Goal: Transaction & Acquisition: Book appointment/travel/reservation

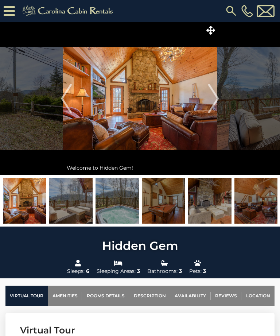
click at [211, 26] on icon at bounding box center [211, 30] width 9 height 9
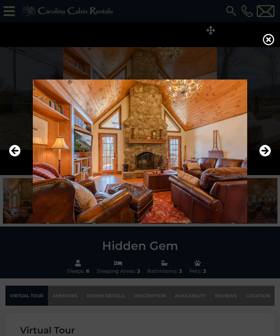
click at [268, 157] on icon "Next" at bounding box center [266, 151] width 12 height 12
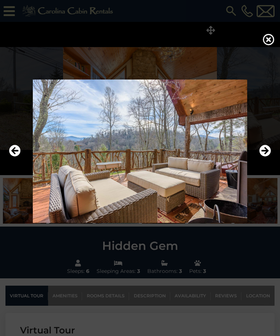
click at [267, 157] on icon "Next" at bounding box center [266, 151] width 12 height 12
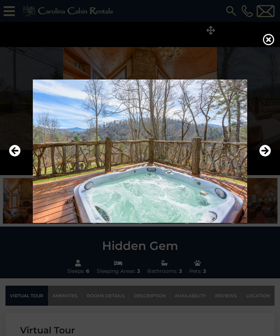
click at [269, 157] on icon "Next" at bounding box center [266, 151] width 12 height 12
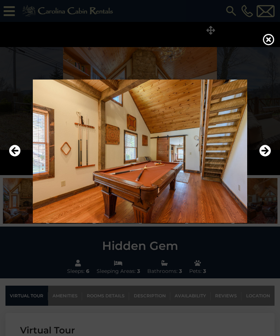
click at [269, 157] on icon "Next" at bounding box center [266, 151] width 12 height 12
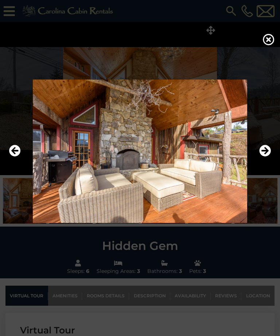
click at [270, 157] on icon "Next" at bounding box center [266, 151] width 12 height 12
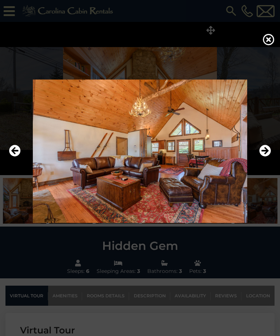
click at [268, 157] on icon "Next" at bounding box center [266, 151] width 12 height 12
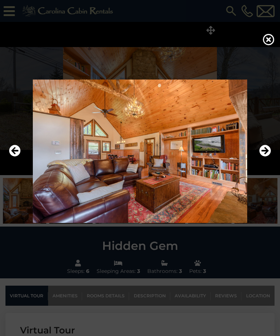
click at [268, 157] on icon "Next" at bounding box center [266, 151] width 12 height 12
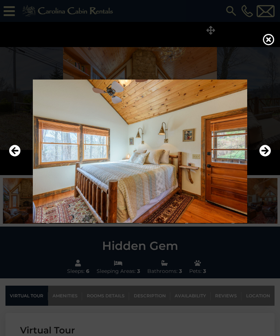
click at [269, 157] on icon "Next" at bounding box center [266, 151] width 12 height 12
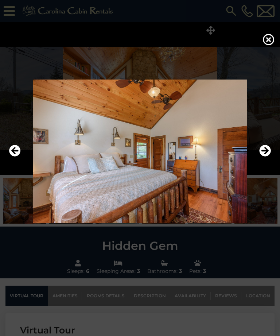
click at [268, 157] on icon "Next" at bounding box center [266, 151] width 12 height 12
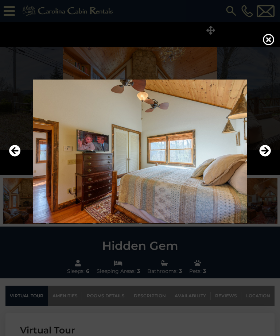
click at [269, 157] on icon "Next" at bounding box center [266, 151] width 12 height 12
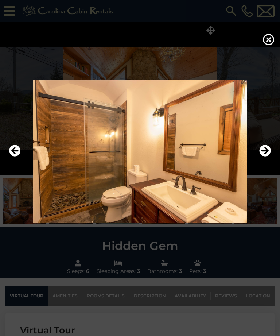
click at [268, 157] on icon "Next" at bounding box center [266, 151] width 12 height 12
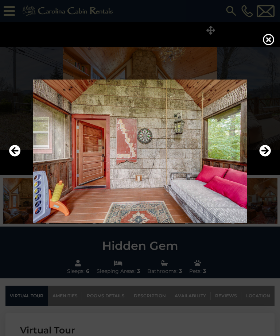
click at [268, 157] on icon "Next" at bounding box center [266, 151] width 12 height 12
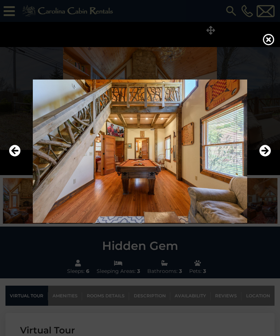
click at [268, 157] on icon "Next" at bounding box center [266, 151] width 12 height 12
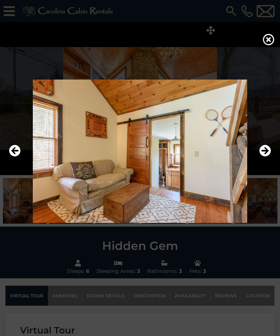
click at [269, 157] on icon "Next" at bounding box center [266, 151] width 12 height 12
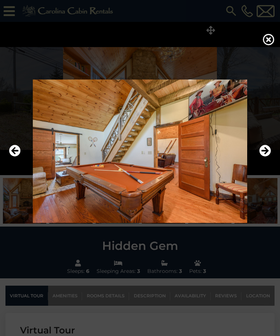
click at [267, 157] on icon "Next" at bounding box center [266, 151] width 12 height 12
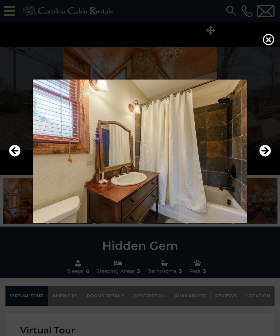
click at [267, 157] on icon "Next" at bounding box center [266, 151] width 12 height 12
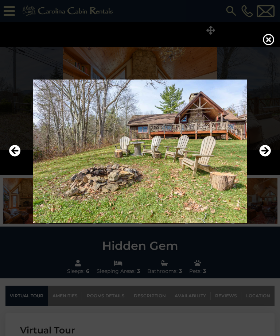
click at [268, 157] on icon "Next" at bounding box center [266, 151] width 12 height 12
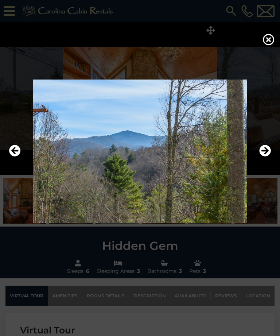
click at [269, 157] on icon "Next" at bounding box center [266, 151] width 12 height 12
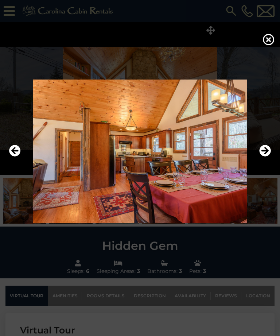
click at [268, 157] on icon "Next" at bounding box center [266, 151] width 12 height 12
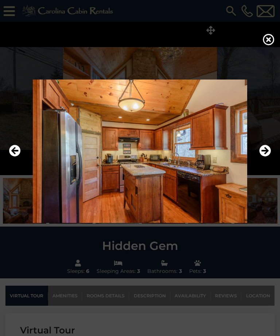
click at [268, 157] on icon "Next" at bounding box center [266, 151] width 12 height 12
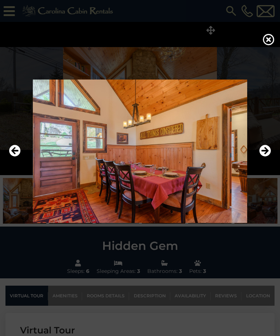
click at [268, 157] on icon "Next" at bounding box center [266, 151] width 12 height 12
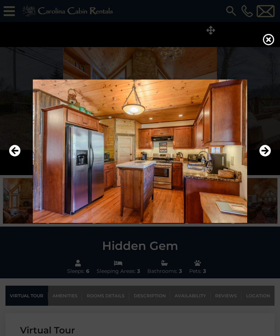
click at [268, 157] on icon "Next" at bounding box center [266, 151] width 12 height 12
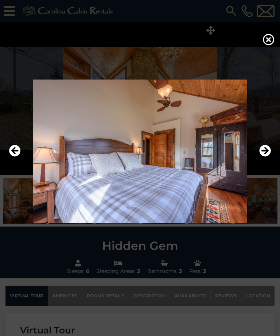
click at [268, 157] on icon "Next" at bounding box center [266, 151] width 12 height 12
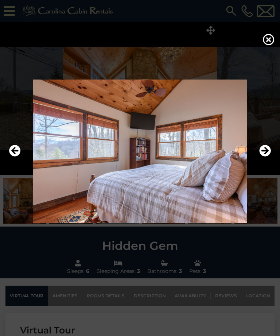
click at [268, 157] on icon "Next" at bounding box center [266, 151] width 12 height 12
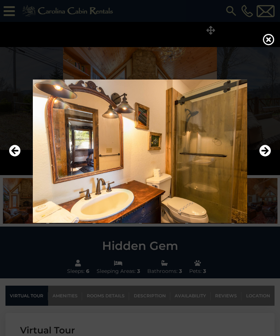
click at [268, 157] on icon "Next" at bounding box center [266, 151] width 12 height 12
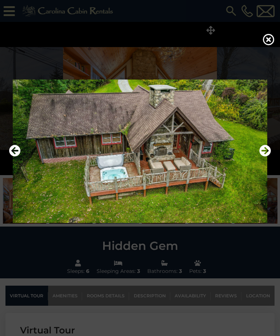
click at [267, 157] on icon "Next" at bounding box center [266, 151] width 12 height 12
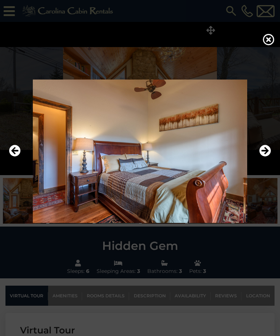
click at [269, 157] on icon "Next" at bounding box center [266, 151] width 12 height 12
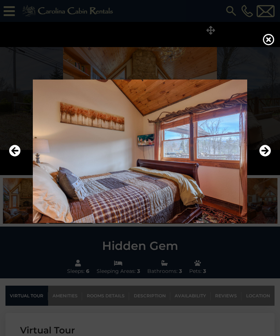
click at [268, 157] on icon "Next" at bounding box center [266, 151] width 12 height 12
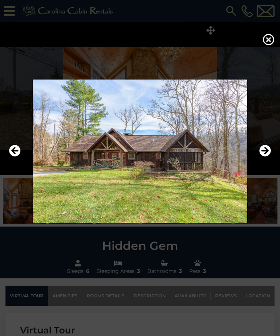
click at [268, 157] on icon "Next" at bounding box center [266, 151] width 12 height 12
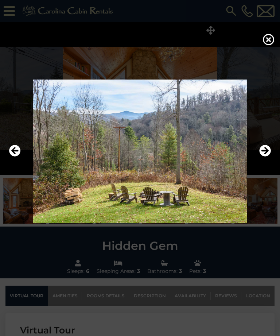
click at [271, 43] on icon at bounding box center [269, 40] width 12 height 12
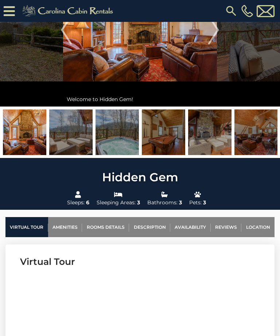
click at [102, 227] on link "Rooms Details" at bounding box center [105, 227] width 47 height 20
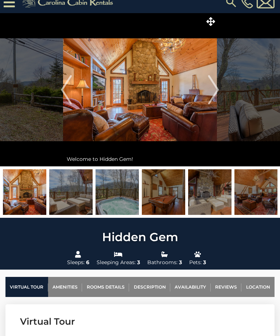
scroll to position [3, 0]
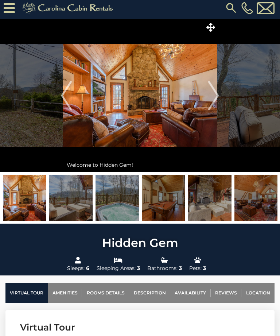
click at [214, 23] on icon at bounding box center [211, 27] width 9 height 9
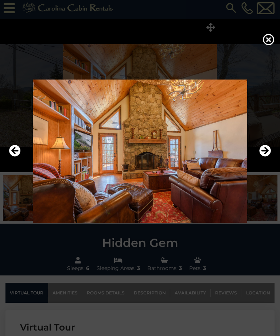
click at [269, 45] on icon at bounding box center [269, 40] width 12 height 12
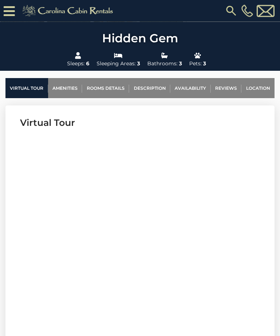
scroll to position [222, 0]
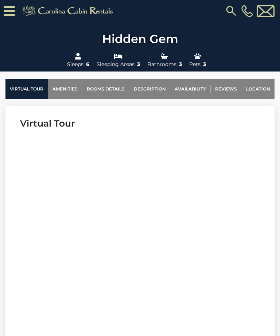
click at [99, 87] on link "Rooms Details" at bounding box center [105, 89] width 47 height 20
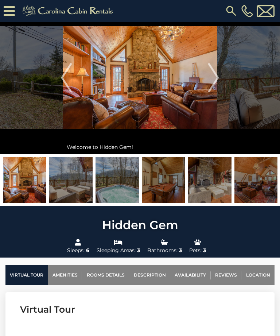
scroll to position [0, 0]
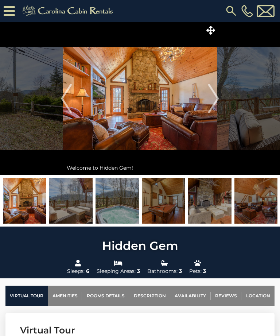
click at [211, 29] on icon at bounding box center [211, 30] width 9 height 9
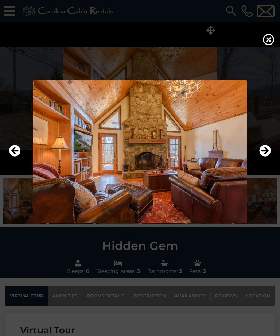
click at [267, 157] on icon "Next" at bounding box center [266, 151] width 12 height 12
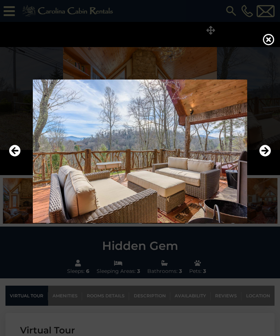
click at [266, 157] on icon "Next" at bounding box center [266, 151] width 12 height 12
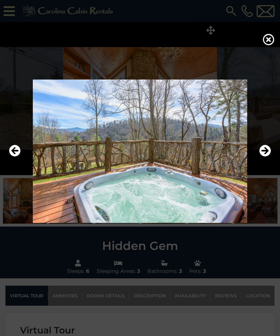
click at [269, 157] on icon "Next" at bounding box center [266, 151] width 12 height 12
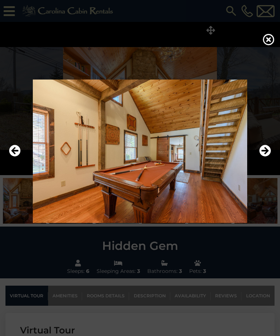
click at [266, 157] on icon "Next" at bounding box center [266, 151] width 12 height 12
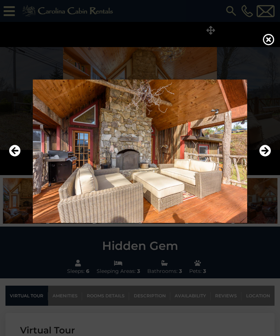
click at [267, 157] on icon "Next" at bounding box center [266, 151] width 12 height 12
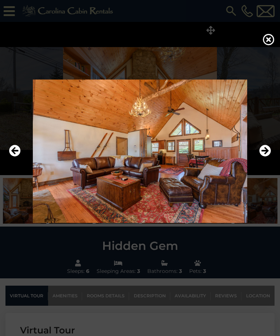
click at [267, 157] on icon "Next" at bounding box center [266, 151] width 12 height 12
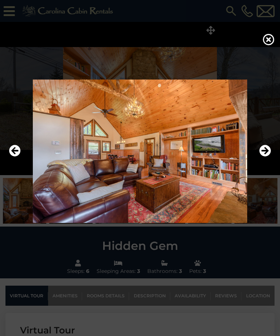
click at [268, 157] on icon "Next" at bounding box center [266, 151] width 12 height 12
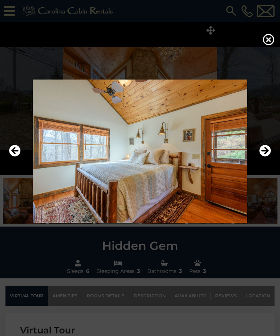
click at [268, 157] on icon "Next" at bounding box center [266, 151] width 12 height 12
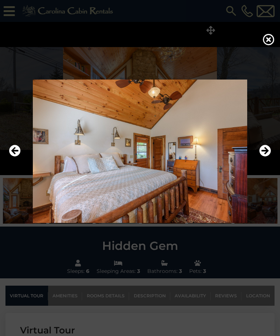
click at [268, 157] on icon "Next" at bounding box center [266, 151] width 12 height 12
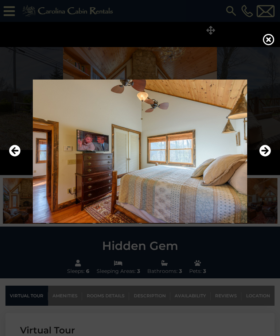
click at [271, 43] on icon at bounding box center [269, 40] width 12 height 12
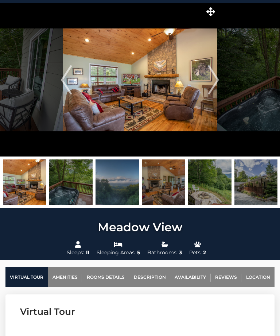
scroll to position [18, 0]
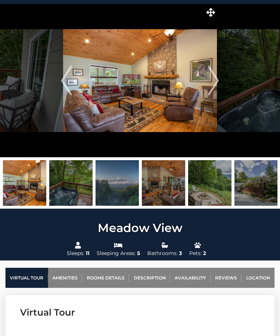
click at [215, 7] on span at bounding box center [210, 12] width 13 height 13
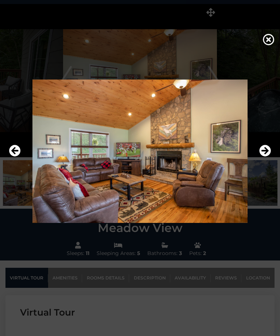
click at [266, 157] on icon "Next" at bounding box center [266, 151] width 12 height 12
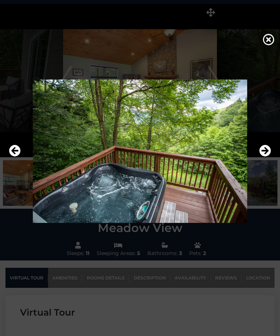
click at [266, 157] on icon "Next" at bounding box center [266, 151] width 12 height 12
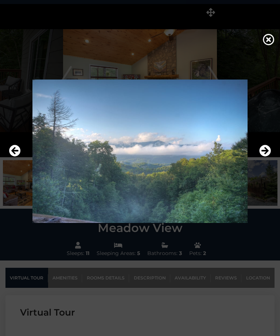
click at [266, 157] on icon "Next" at bounding box center [266, 151] width 12 height 12
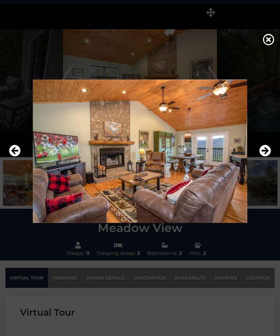
click at [265, 157] on icon "Next" at bounding box center [266, 151] width 12 height 12
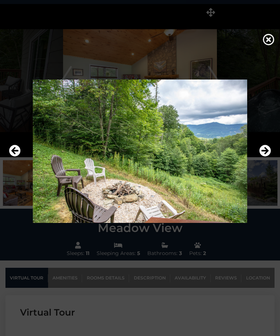
click at [267, 157] on icon "Next" at bounding box center [266, 151] width 12 height 12
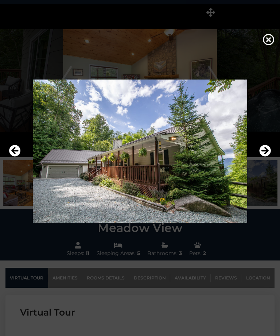
click at [267, 157] on icon "Next" at bounding box center [266, 151] width 12 height 12
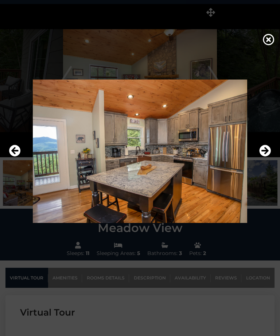
click at [268, 157] on icon "Next" at bounding box center [266, 151] width 12 height 12
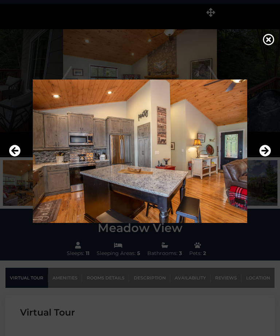
click at [269, 157] on icon "Next" at bounding box center [266, 151] width 12 height 12
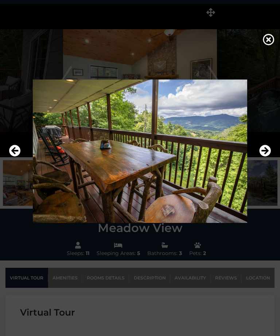
click at [268, 157] on icon "Next" at bounding box center [266, 151] width 12 height 12
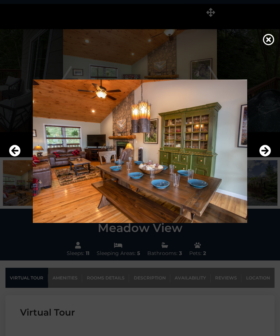
click at [268, 157] on icon "Next" at bounding box center [266, 151] width 12 height 12
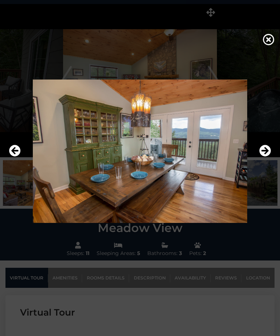
click at [265, 157] on icon "Next" at bounding box center [266, 151] width 12 height 12
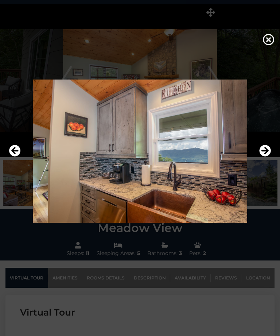
click at [267, 157] on icon "Next" at bounding box center [266, 151] width 12 height 12
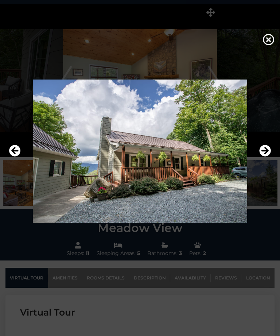
click at [269, 157] on icon "Next" at bounding box center [266, 151] width 12 height 12
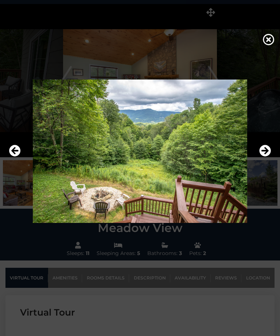
click at [267, 157] on icon "Next" at bounding box center [266, 151] width 12 height 12
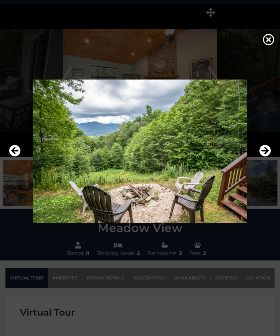
click at [266, 156] on icon "Next" at bounding box center [266, 151] width 12 height 12
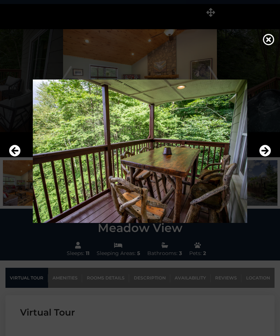
click at [267, 157] on icon "Next" at bounding box center [266, 151] width 12 height 12
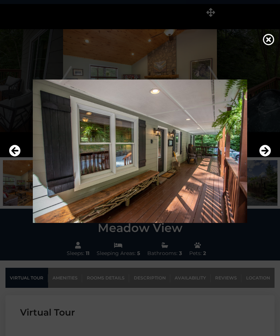
click at [269, 157] on icon "Next" at bounding box center [266, 151] width 12 height 12
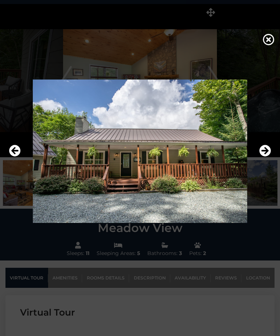
click at [265, 157] on icon "Next" at bounding box center [266, 151] width 12 height 12
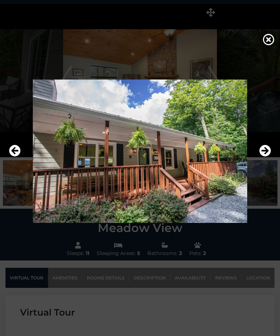
click at [266, 157] on icon "Next" at bounding box center [266, 151] width 12 height 12
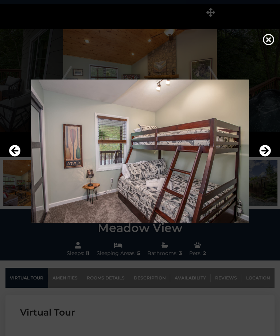
click at [266, 157] on icon "Next" at bounding box center [266, 151] width 12 height 12
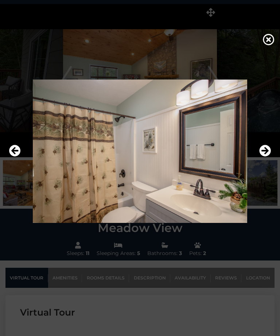
click at [267, 157] on icon "Next" at bounding box center [266, 151] width 12 height 12
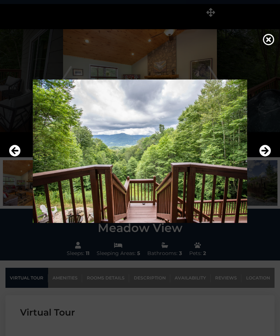
click at [267, 157] on icon "Next" at bounding box center [266, 151] width 12 height 12
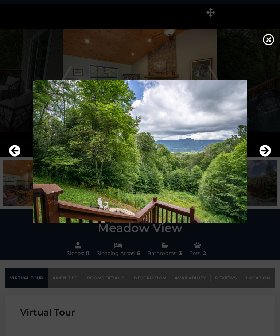
click at [268, 157] on icon "Next" at bounding box center [266, 151] width 12 height 12
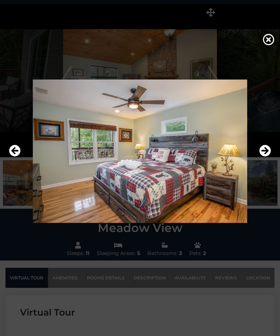
click at [268, 157] on icon "Next" at bounding box center [266, 151] width 12 height 12
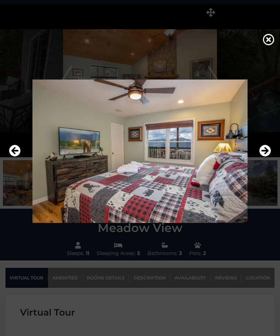
click at [269, 157] on icon "Next" at bounding box center [266, 151] width 12 height 12
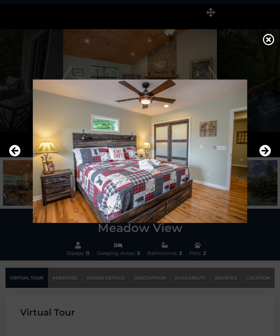
click at [266, 157] on icon "Next" at bounding box center [266, 151] width 12 height 12
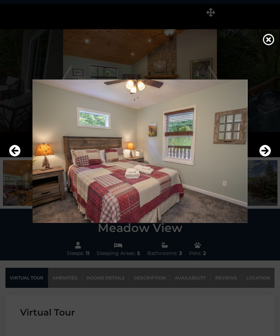
click at [267, 157] on icon "Next" at bounding box center [266, 151] width 12 height 12
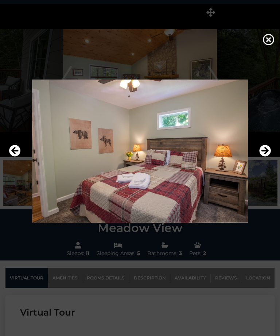
click at [268, 157] on icon "Next" at bounding box center [266, 151] width 12 height 12
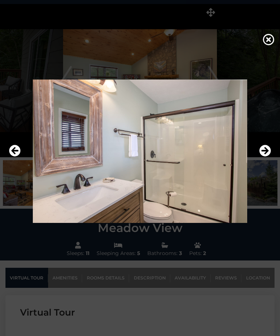
click at [266, 157] on icon "Next" at bounding box center [266, 151] width 12 height 12
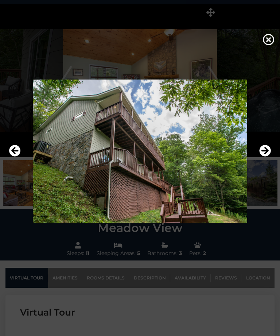
click at [268, 157] on icon "Next" at bounding box center [266, 151] width 12 height 12
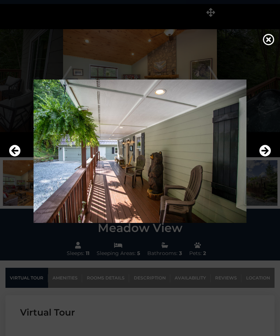
click at [267, 157] on icon "Next" at bounding box center [266, 151] width 12 height 12
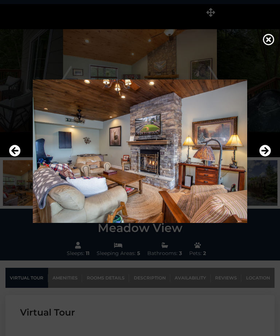
click at [266, 157] on icon "Next" at bounding box center [266, 151] width 12 height 12
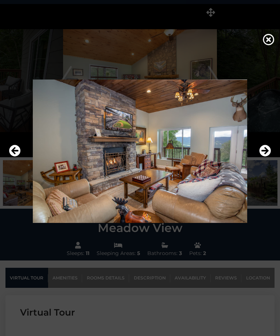
click at [268, 157] on icon "Next" at bounding box center [266, 151] width 12 height 12
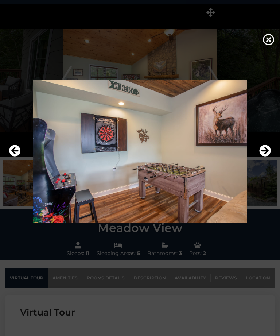
click at [268, 157] on icon "Next" at bounding box center [266, 151] width 12 height 12
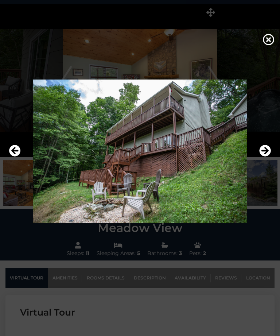
click at [268, 157] on icon "Next" at bounding box center [266, 151] width 12 height 12
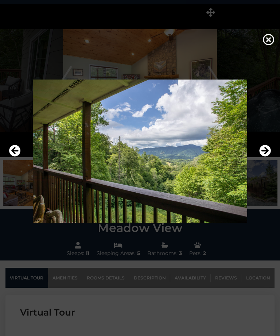
click at [268, 157] on icon "Next" at bounding box center [266, 151] width 12 height 12
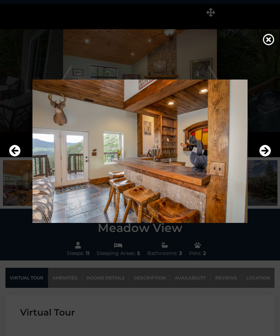
click at [266, 157] on icon "Next" at bounding box center [266, 151] width 12 height 12
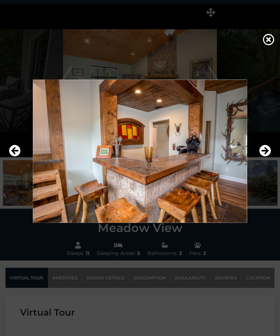
click at [269, 157] on icon "Next" at bounding box center [266, 151] width 12 height 12
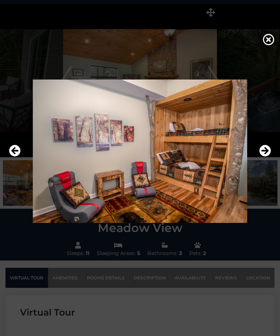
click at [267, 157] on icon "Next" at bounding box center [266, 151] width 12 height 12
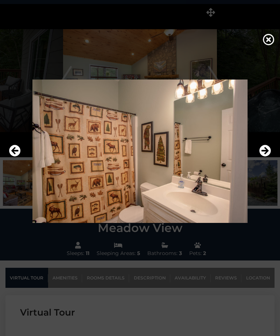
click at [266, 157] on icon "Next" at bounding box center [266, 151] width 12 height 12
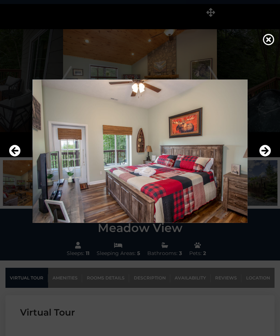
click at [268, 157] on icon "Next" at bounding box center [266, 151] width 12 height 12
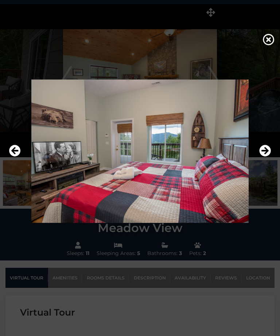
click at [268, 157] on icon "Next" at bounding box center [266, 151] width 12 height 12
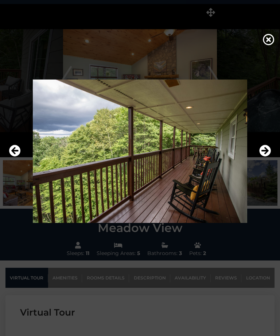
click at [269, 157] on icon "Next" at bounding box center [266, 151] width 12 height 12
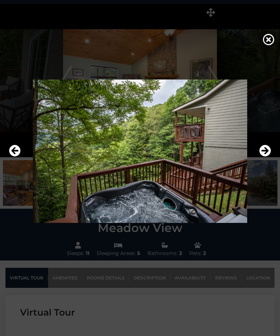
click at [267, 157] on icon "Next" at bounding box center [266, 151] width 12 height 12
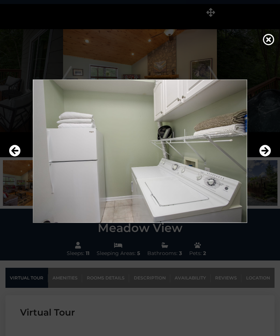
click at [269, 157] on icon "Next" at bounding box center [266, 151] width 12 height 12
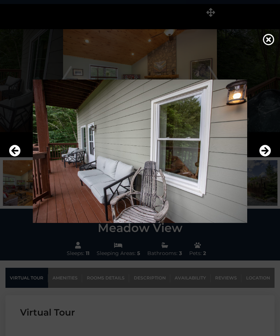
click at [266, 157] on icon "Next" at bounding box center [266, 151] width 12 height 12
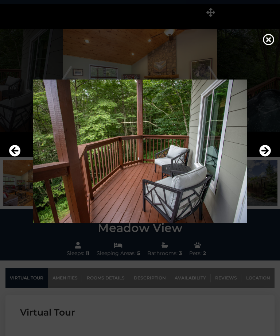
click at [267, 157] on icon "Next" at bounding box center [266, 151] width 12 height 12
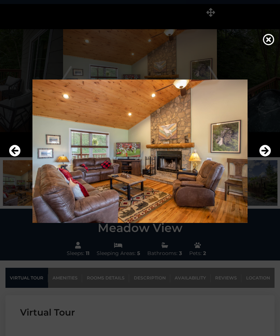
click at [266, 157] on icon "Next" at bounding box center [266, 151] width 12 height 12
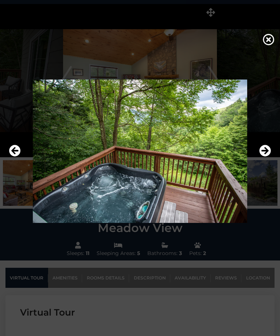
click at [268, 44] on icon at bounding box center [269, 40] width 12 height 12
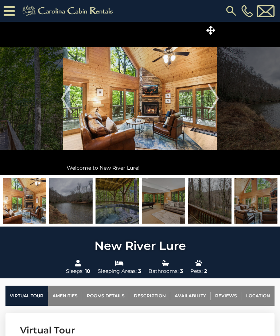
click at [213, 25] on span at bounding box center [210, 30] width 13 height 13
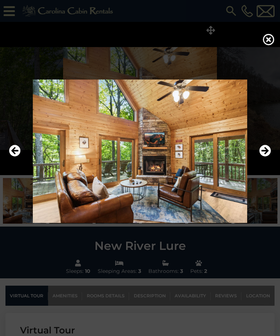
click at [268, 40] on icon at bounding box center [269, 40] width 12 height 12
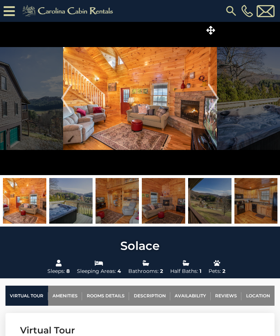
click at [212, 28] on icon at bounding box center [211, 30] width 9 height 9
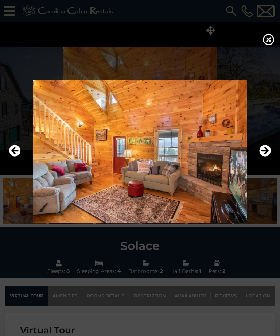
click at [266, 157] on icon "Next" at bounding box center [266, 151] width 12 height 12
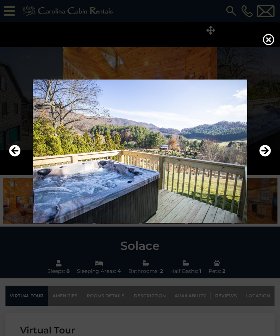
click at [265, 157] on icon "Next" at bounding box center [266, 151] width 12 height 12
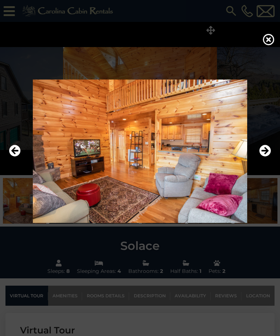
click at [265, 157] on icon "Next" at bounding box center [266, 151] width 12 height 12
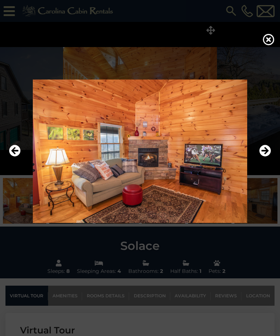
click at [265, 157] on icon "Next" at bounding box center [266, 151] width 12 height 12
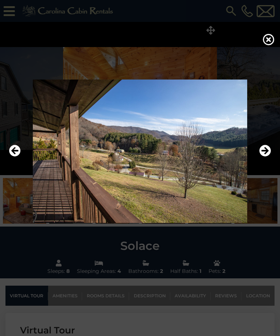
click at [266, 157] on icon "Next" at bounding box center [266, 151] width 12 height 12
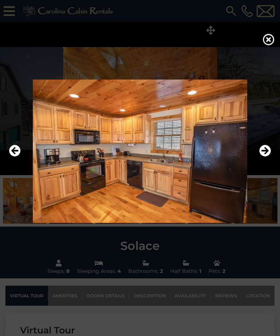
click at [265, 157] on icon "Next" at bounding box center [266, 151] width 12 height 12
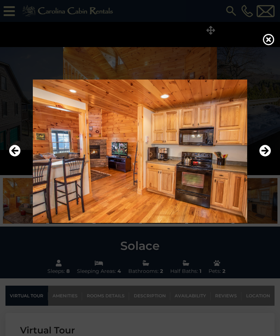
click at [267, 157] on icon "Next" at bounding box center [266, 151] width 12 height 12
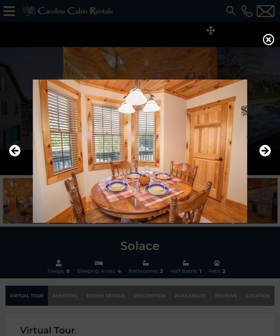
click at [267, 157] on icon "Next" at bounding box center [266, 151] width 12 height 12
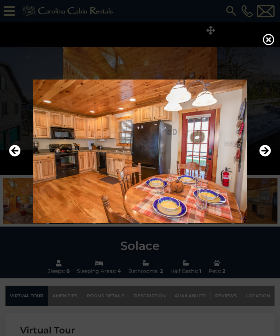
click at [268, 157] on icon "Next" at bounding box center [266, 151] width 12 height 12
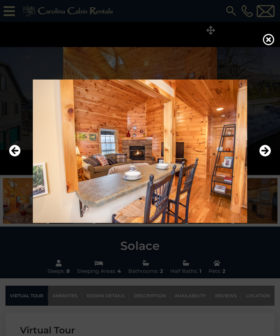
click at [268, 157] on icon "Next" at bounding box center [266, 151] width 12 height 12
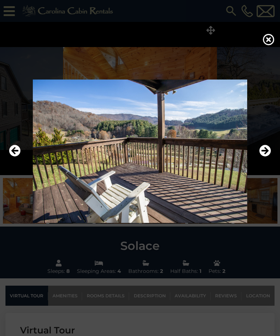
click at [266, 157] on icon "Next" at bounding box center [266, 151] width 12 height 12
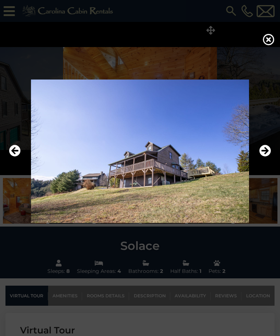
click at [268, 157] on icon "Next" at bounding box center [266, 151] width 12 height 12
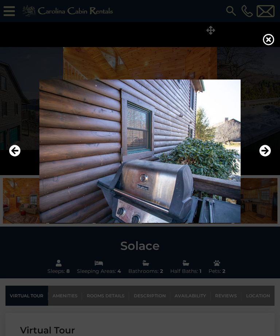
click at [265, 157] on icon "Next" at bounding box center [266, 151] width 12 height 12
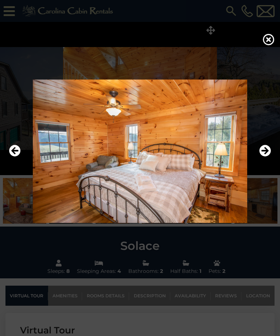
click at [265, 157] on icon "Next" at bounding box center [266, 151] width 12 height 12
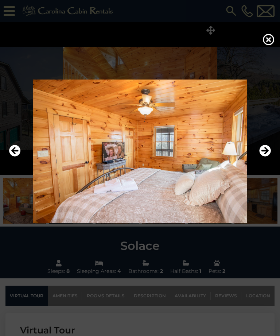
click at [266, 157] on icon "Next" at bounding box center [266, 151] width 12 height 12
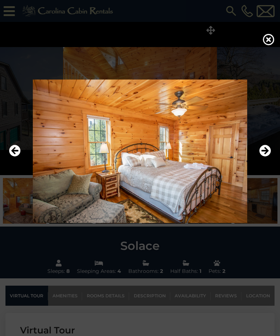
click at [266, 157] on icon "Next" at bounding box center [266, 151] width 12 height 12
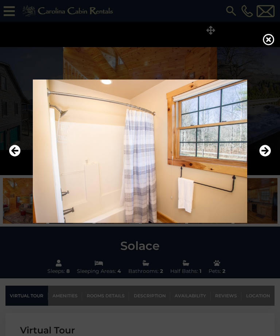
click at [265, 157] on icon "Next" at bounding box center [266, 151] width 12 height 12
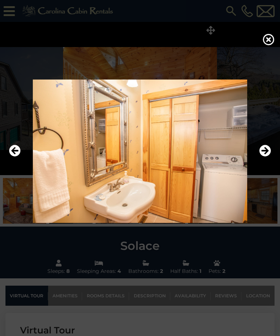
click at [266, 157] on icon "Next" at bounding box center [266, 151] width 12 height 12
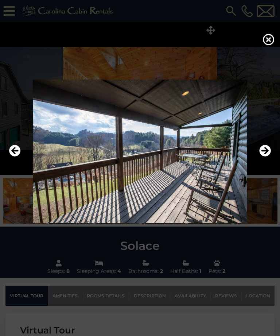
click at [267, 157] on icon "Next" at bounding box center [266, 151] width 12 height 12
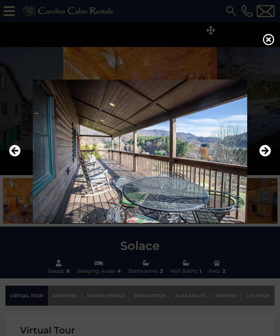
click at [266, 157] on icon "Next" at bounding box center [266, 151] width 12 height 12
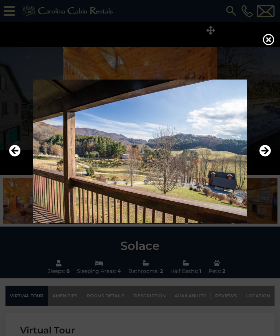
click at [267, 157] on icon "Next" at bounding box center [266, 151] width 12 height 12
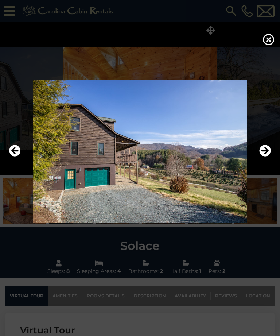
click at [265, 157] on icon "Next" at bounding box center [266, 151] width 12 height 12
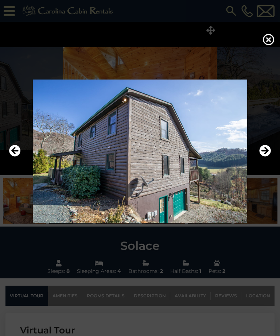
click at [268, 157] on icon "Next" at bounding box center [266, 151] width 12 height 12
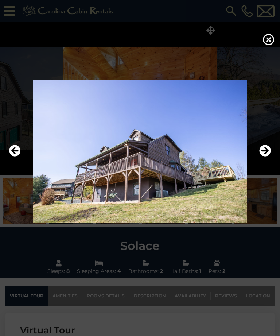
click at [267, 157] on icon "Next" at bounding box center [266, 151] width 12 height 12
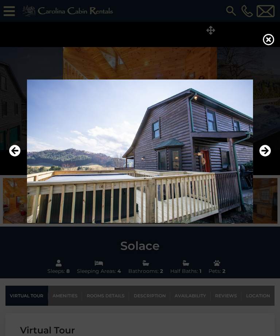
click at [266, 157] on icon "Next" at bounding box center [266, 151] width 12 height 12
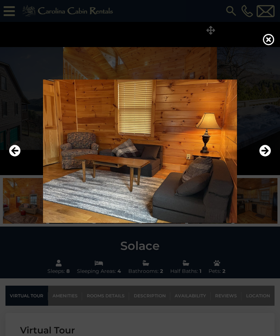
click at [265, 157] on icon "Next" at bounding box center [266, 151] width 12 height 12
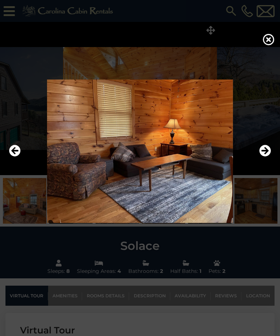
click at [265, 157] on icon "Next" at bounding box center [266, 151] width 12 height 12
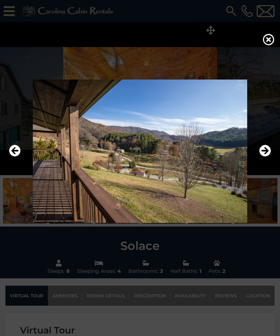
click at [266, 157] on icon "Next" at bounding box center [266, 151] width 12 height 12
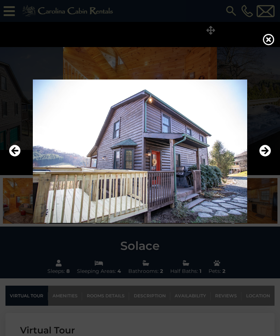
click at [265, 157] on icon "Next" at bounding box center [266, 151] width 12 height 12
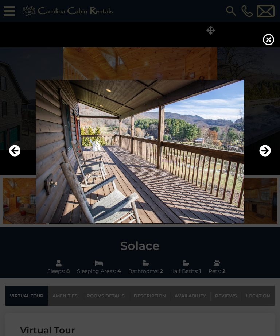
click at [268, 157] on icon "Next" at bounding box center [266, 151] width 12 height 12
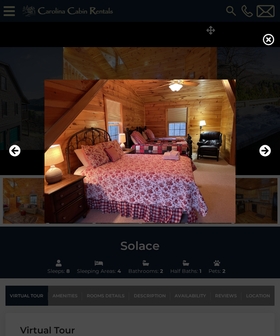
click at [265, 157] on icon "Next" at bounding box center [266, 151] width 12 height 12
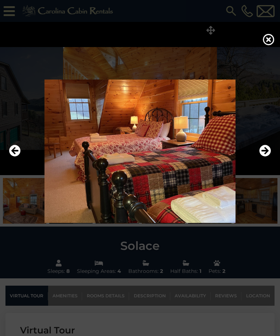
click at [261, 157] on icon "Next" at bounding box center [266, 151] width 12 height 12
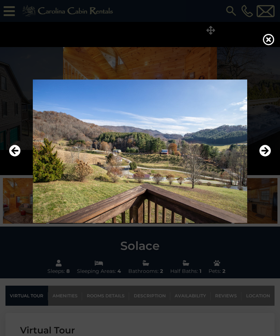
click at [265, 157] on icon "Next" at bounding box center [266, 151] width 12 height 12
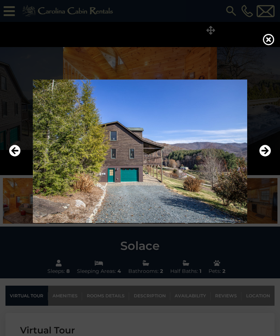
click at [265, 157] on icon "Next" at bounding box center [266, 151] width 12 height 12
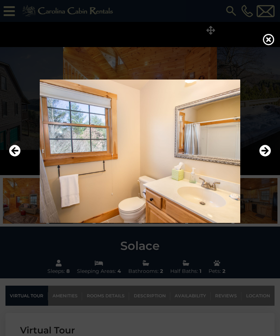
click at [268, 157] on icon "Next" at bounding box center [266, 151] width 12 height 12
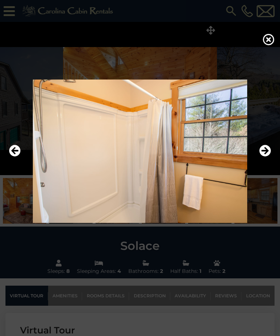
click at [266, 157] on icon "Next" at bounding box center [266, 151] width 12 height 12
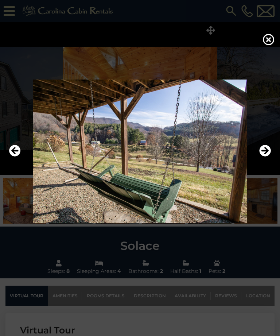
click at [266, 157] on icon "Next" at bounding box center [266, 151] width 12 height 12
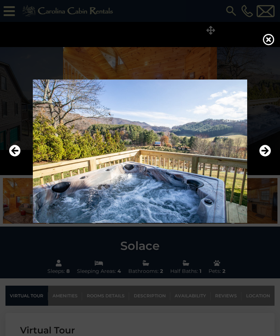
click at [269, 157] on icon "Next" at bounding box center [266, 151] width 12 height 12
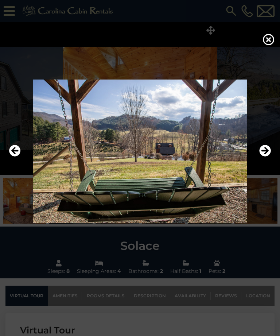
click at [268, 157] on icon "Next" at bounding box center [266, 151] width 12 height 12
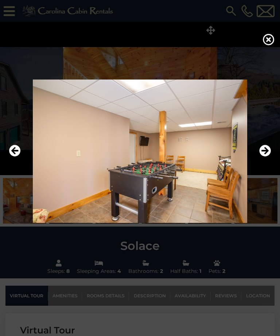
click at [265, 157] on icon "Next" at bounding box center [266, 151] width 12 height 12
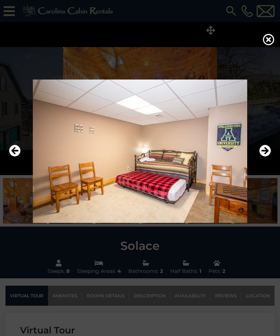
click at [268, 157] on icon "Next" at bounding box center [266, 151] width 12 height 12
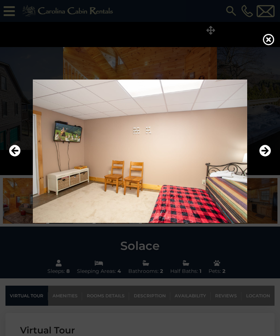
click at [14, 157] on icon "Previous" at bounding box center [15, 151] width 12 height 12
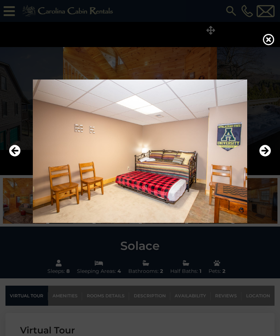
click at [269, 157] on icon "Next" at bounding box center [266, 151] width 12 height 12
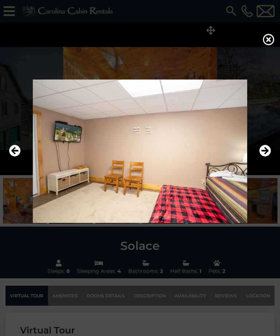
click at [269, 42] on icon at bounding box center [269, 40] width 12 height 12
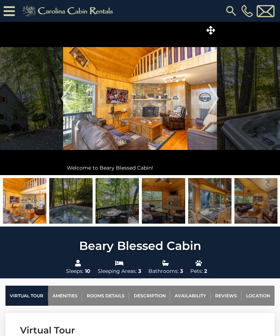
click at [210, 27] on icon at bounding box center [211, 30] width 9 height 9
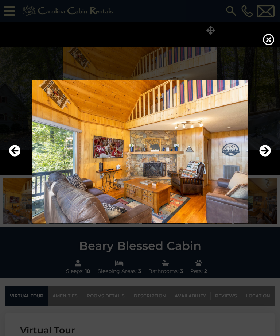
click at [266, 157] on icon "Next" at bounding box center [266, 151] width 12 height 12
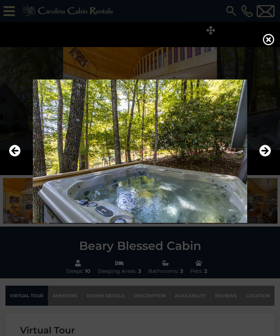
click at [266, 157] on icon "Next" at bounding box center [266, 151] width 12 height 12
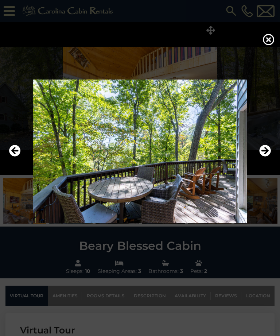
click at [268, 157] on icon "Next" at bounding box center [266, 151] width 12 height 12
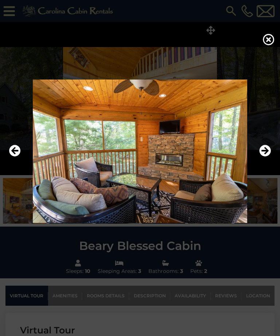
click at [267, 157] on icon "Next" at bounding box center [266, 151] width 12 height 12
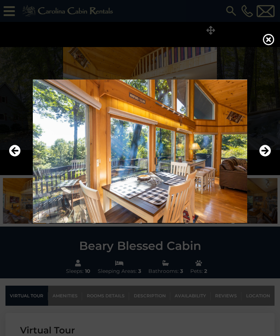
click at [268, 157] on icon "Next" at bounding box center [266, 151] width 12 height 12
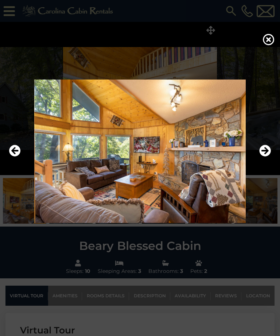
click at [266, 157] on icon "Next" at bounding box center [266, 151] width 12 height 12
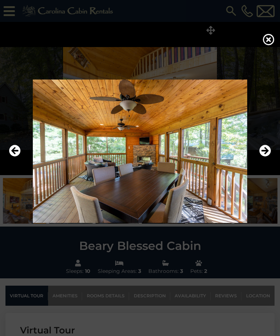
click at [265, 157] on icon "Next" at bounding box center [266, 151] width 12 height 12
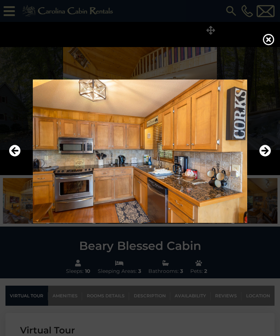
click at [268, 157] on icon "Next" at bounding box center [266, 151] width 12 height 12
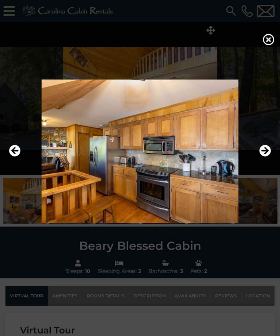
click at [266, 157] on icon "Next" at bounding box center [266, 151] width 12 height 12
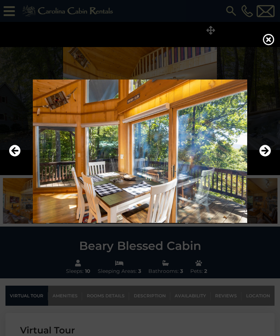
click at [266, 157] on icon "Next" at bounding box center [266, 151] width 12 height 12
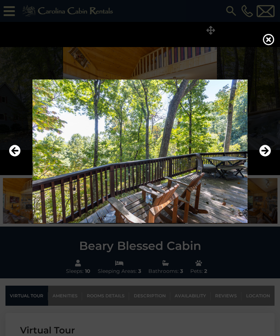
click at [266, 157] on icon "Next" at bounding box center [266, 151] width 12 height 12
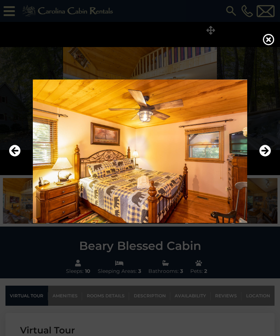
click at [266, 157] on icon "Next" at bounding box center [266, 151] width 12 height 12
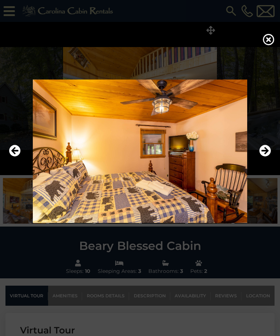
click at [268, 157] on icon "Next" at bounding box center [266, 151] width 12 height 12
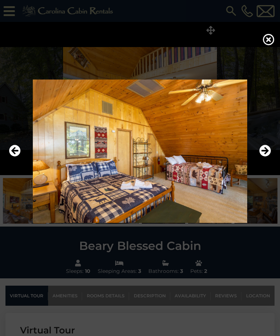
click at [268, 157] on icon "Next" at bounding box center [266, 151] width 12 height 12
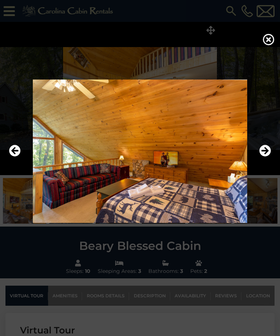
click at [267, 157] on icon "Next" at bounding box center [266, 151] width 12 height 12
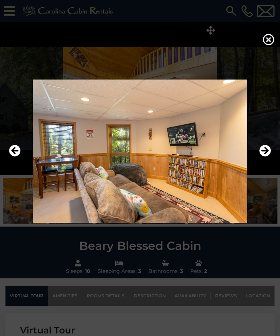
click at [268, 157] on icon "Next" at bounding box center [266, 151] width 12 height 12
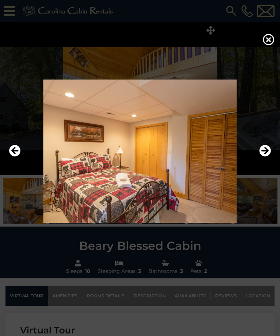
click at [267, 157] on icon "Next" at bounding box center [266, 151] width 12 height 12
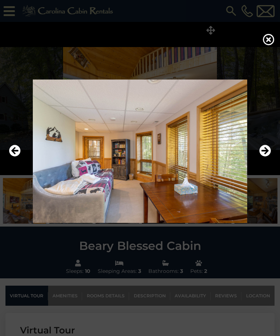
click at [268, 157] on icon "Next" at bounding box center [266, 151] width 12 height 12
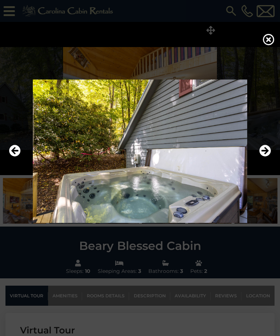
click at [268, 157] on icon "Next" at bounding box center [266, 151] width 12 height 12
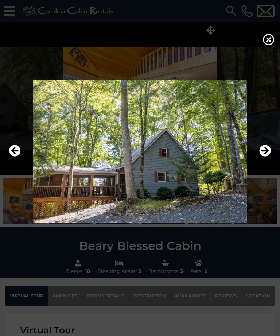
click at [268, 157] on icon "Next" at bounding box center [266, 151] width 12 height 12
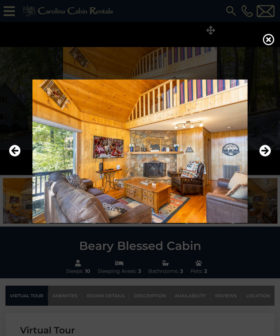
click at [267, 157] on icon "Next" at bounding box center [266, 151] width 12 height 12
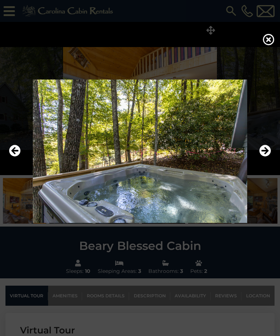
click at [266, 157] on icon "Next" at bounding box center [266, 151] width 12 height 12
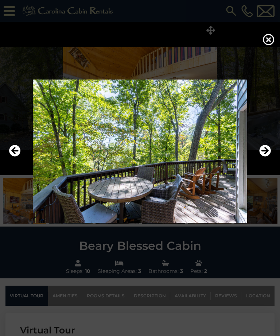
click at [270, 41] on icon at bounding box center [269, 40] width 12 height 12
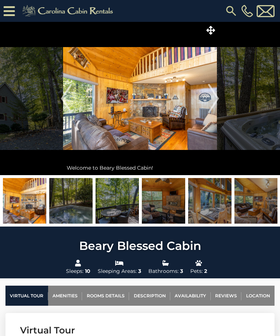
click at [80, 7] on img at bounding box center [69, 11] width 101 height 15
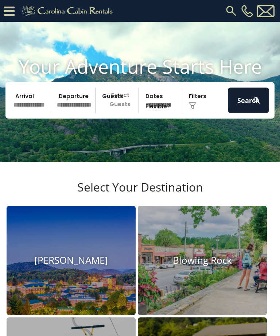
click at [31, 104] on input "text" at bounding box center [31, 101] width 41 height 26
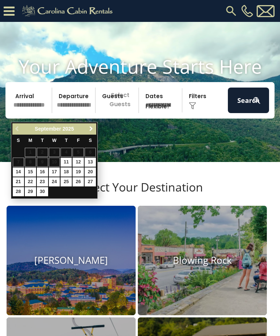
click at [91, 127] on span "Next" at bounding box center [91, 129] width 6 height 6
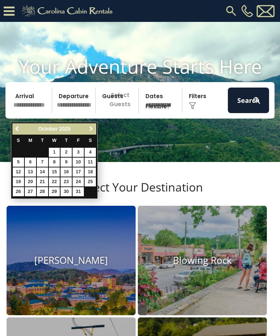
click at [91, 126] on span "Next" at bounding box center [91, 129] width 6 height 6
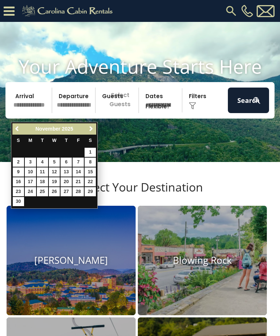
click at [94, 177] on link "22" at bounding box center [90, 181] width 11 height 9
type input "********"
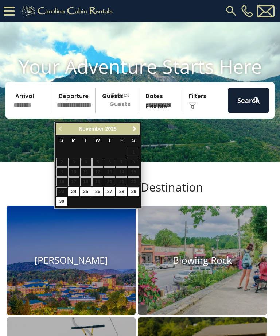
click at [135, 188] on link "29" at bounding box center [133, 191] width 11 height 9
type input "********"
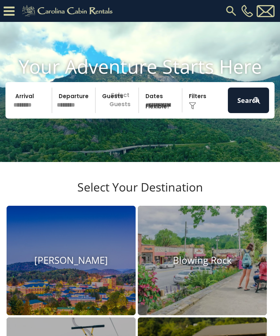
click at [120, 105] on p "Select Guests" at bounding box center [118, 101] width 41 height 26
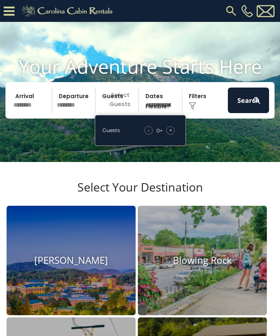
click at [174, 135] on div "+" at bounding box center [170, 130] width 8 height 8
click at [173, 135] on div "+" at bounding box center [170, 130] width 8 height 8
click at [172, 134] on span "+" at bounding box center [170, 130] width 3 height 7
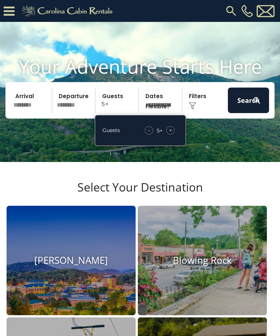
click at [197, 106] on div "Click to Choose" at bounding box center [205, 101] width 41 height 26
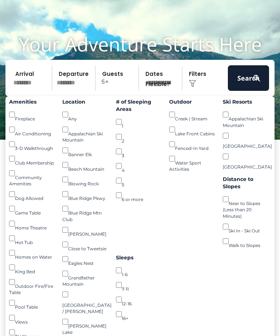
scroll to position [20, 0]
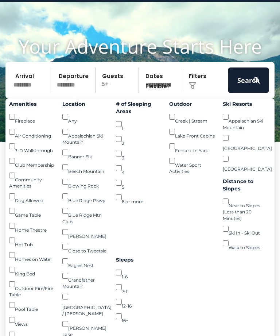
click at [247, 86] on button "Search" at bounding box center [248, 81] width 41 height 26
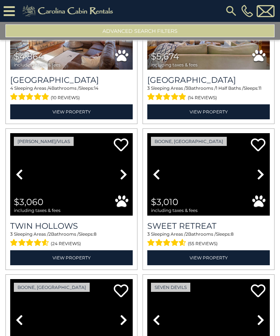
scroll to position [82, 0]
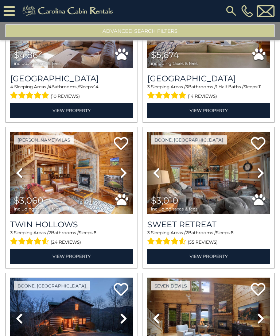
click at [72, 187] on img at bounding box center [71, 173] width 123 height 82
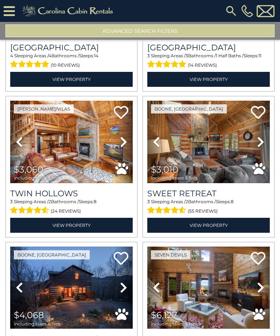
scroll to position [112, 0]
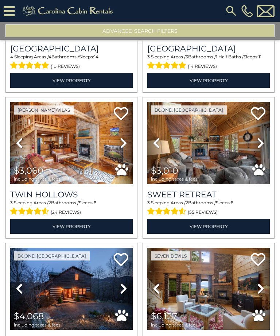
click at [221, 148] on img at bounding box center [208, 143] width 123 height 82
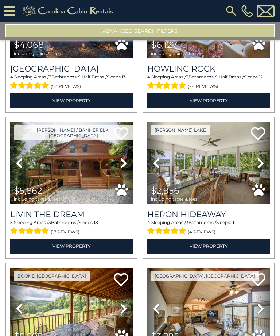
scroll to position [385, 0]
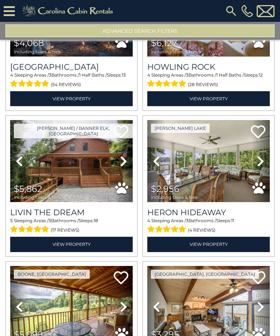
click at [208, 169] on img at bounding box center [208, 161] width 123 height 82
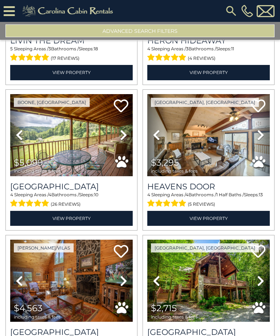
scroll to position [558, 0]
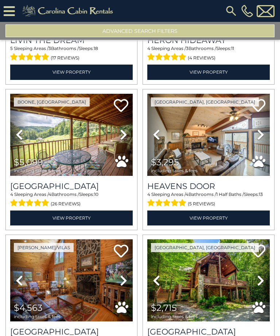
click at [214, 146] on img at bounding box center [208, 135] width 123 height 82
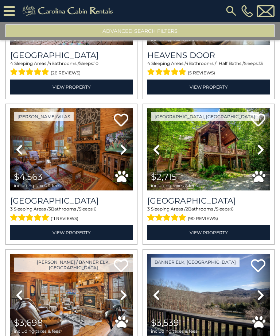
scroll to position [690, 0]
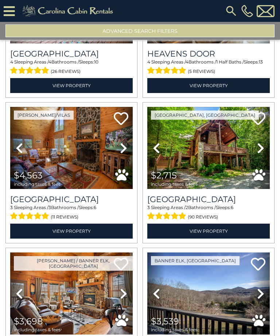
click at [205, 154] on img at bounding box center [208, 148] width 123 height 82
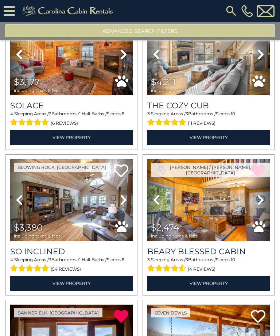
scroll to position [1222, 0]
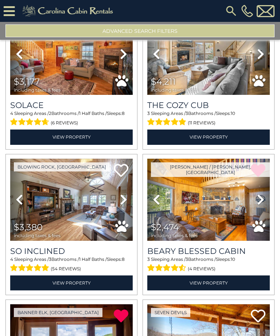
click at [82, 209] on img at bounding box center [71, 200] width 123 height 82
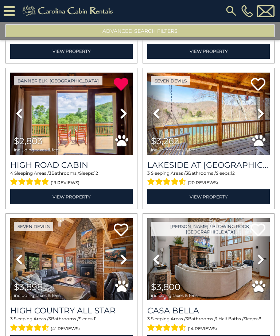
scroll to position [1454, 0]
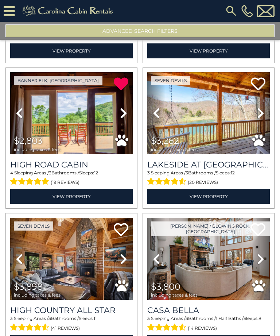
click at [220, 134] on img at bounding box center [208, 113] width 123 height 82
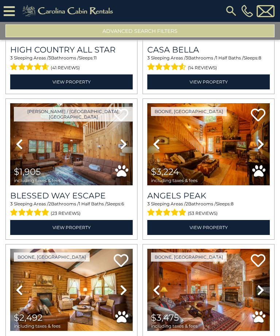
scroll to position [1715, 0]
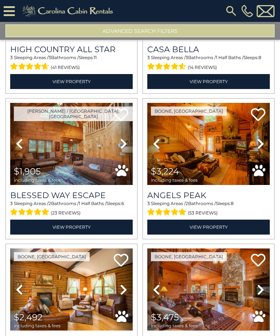
click at [207, 163] on img at bounding box center [208, 144] width 123 height 82
click at [227, 156] on img at bounding box center [208, 144] width 123 height 82
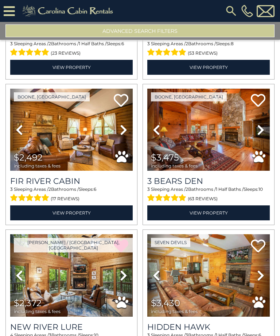
scroll to position [1879, 0]
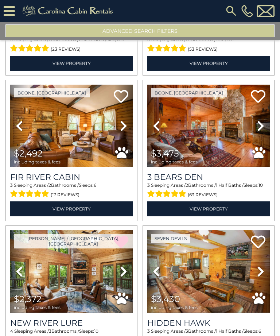
click at [221, 143] on img at bounding box center [208, 126] width 123 height 82
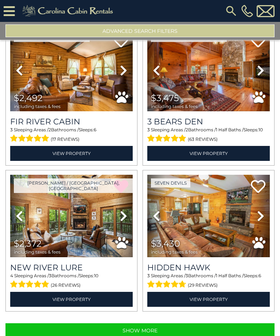
click at [146, 330] on button "Show More" at bounding box center [139, 330] width 269 height 15
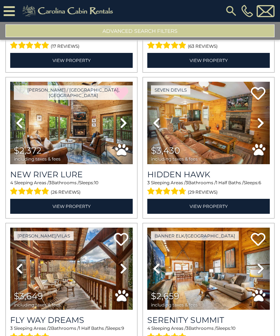
scroll to position [2028, 0]
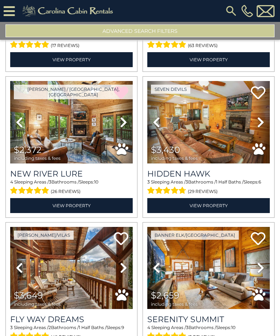
click at [210, 139] on img at bounding box center [208, 122] width 123 height 82
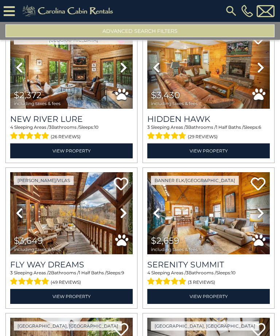
scroll to position [2088, 0]
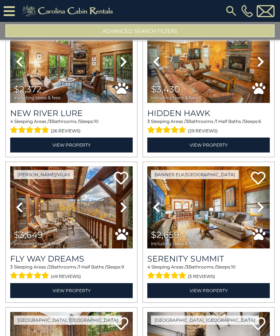
click at [211, 216] on img at bounding box center [208, 207] width 123 height 82
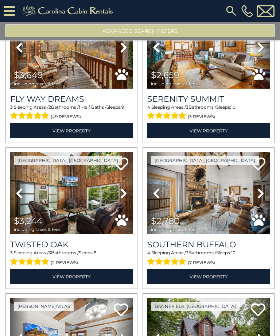
scroll to position [2249, 0]
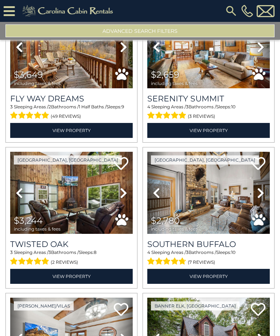
click at [73, 195] on img at bounding box center [71, 193] width 123 height 82
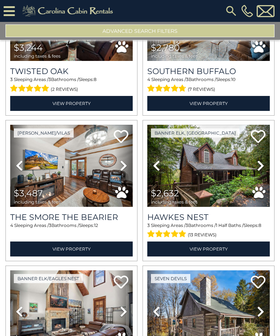
scroll to position [2426, 0]
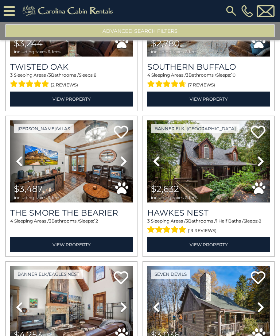
click at [96, 163] on img at bounding box center [71, 161] width 123 height 82
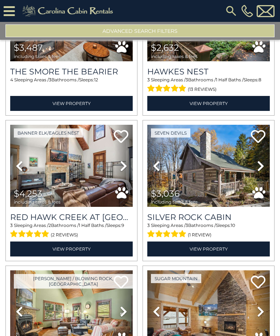
scroll to position [2569, 0]
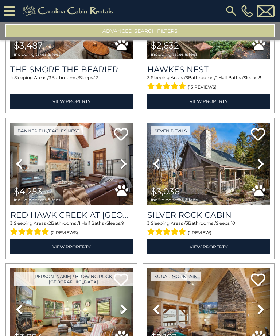
click at [212, 176] on img at bounding box center [208, 164] width 123 height 82
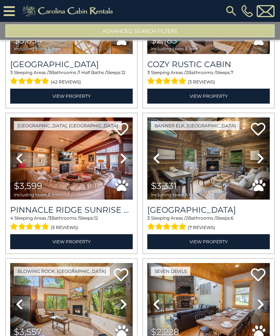
scroll to position [2868, 0]
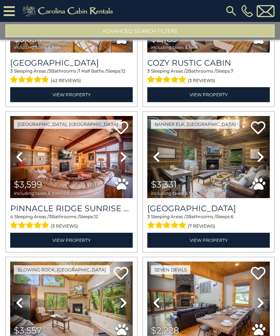
click at [205, 166] on img at bounding box center [208, 157] width 123 height 82
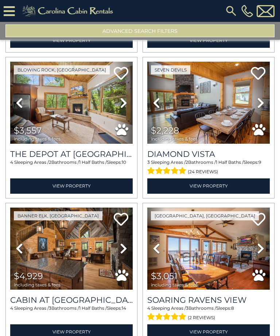
scroll to position [3070, 0]
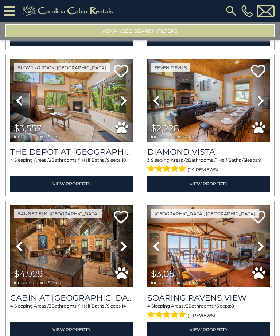
click at [213, 111] on img at bounding box center [208, 100] width 123 height 82
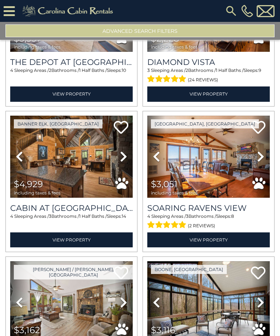
scroll to position [3162, 0]
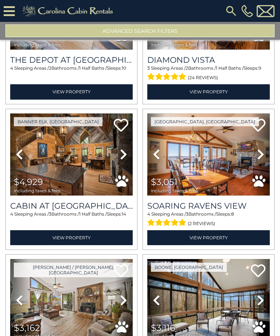
click at [208, 166] on img at bounding box center [208, 155] width 123 height 82
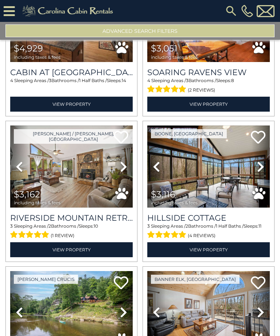
scroll to position [3297, 0]
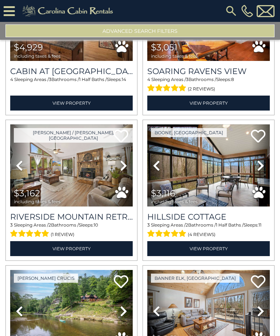
click at [86, 183] on img at bounding box center [71, 165] width 123 height 82
click at [211, 178] on img at bounding box center [208, 165] width 123 height 82
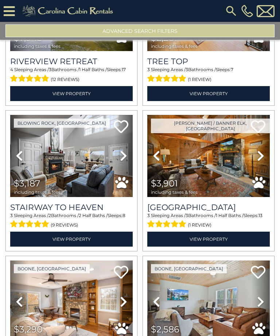
scroll to position [3598, 0]
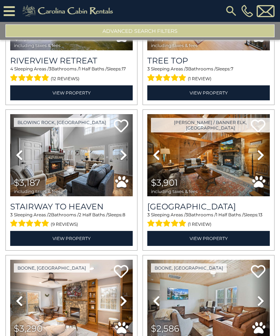
click at [95, 169] on img at bounding box center [71, 155] width 123 height 82
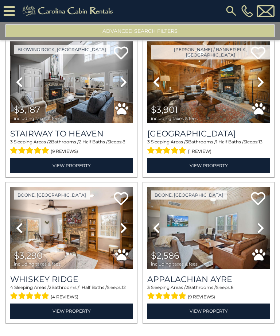
scroll to position [3671, 0]
click at [87, 235] on img at bounding box center [71, 228] width 123 height 82
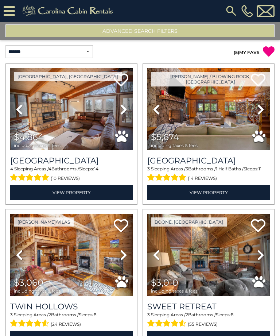
scroll to position [23, 0]
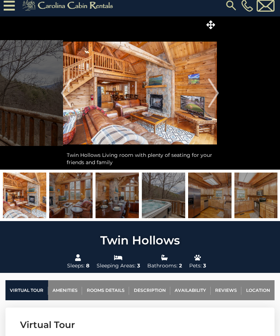
scroll to position [5, 0]
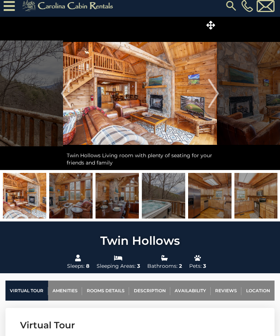
click at [212, 21] on icon at bounding box center [211, 25] width 9 height 9
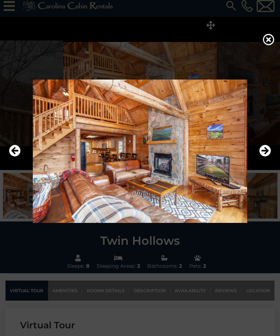
click at [264, 157] on icon "Next" at bounding box center [266, 151] width 12 height 12
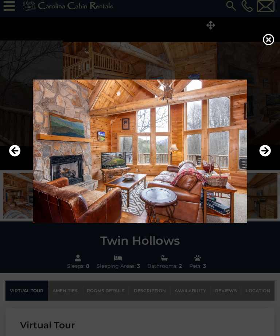
click at [265, 157] on icon "Next" at bounding box center [266, 151] width 12 height 12
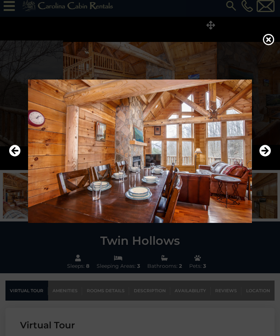
click at [268, 157] on icon "Next" at bounding box center [266, 151] width 12 height 12
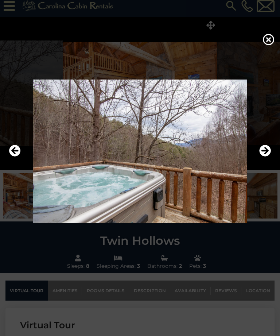
click at [267, 157] on icon "Next" at bounding box center [266, 151] width 12 height 12
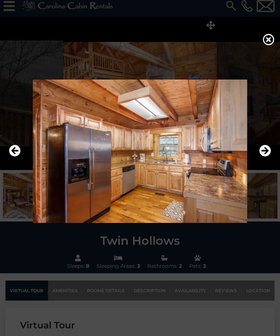
click at [267, 157] on icon "Next" at bounding box center [266, 151] width 12 height 12
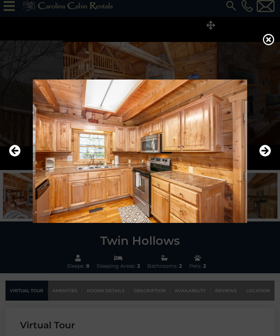
click at [266, 157] on icon "Next" at bounding box center [266, 151] width 12 height 12
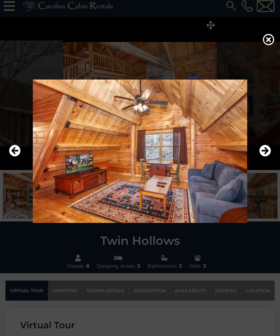
click at [266, 157] on icon "Next" at bounding box center [266, 151] width 12 height 12
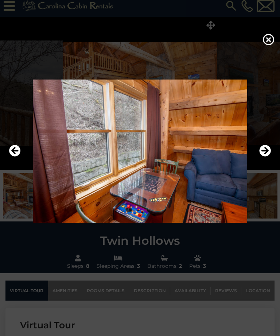
click at [268, 157] on icon "Next" at bounding box center [266, 151] width 12 height 12
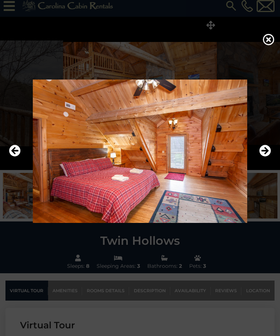
click at [267, 157] on icon "Next" at bounding box center [266, 151] width 12 height 12
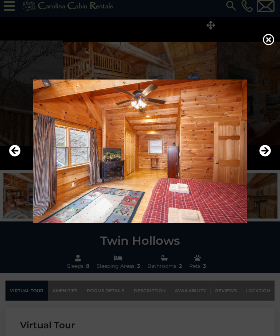
click at [265, 157] on icon "Next" at bounding box center [266, 151] width 12 height 12
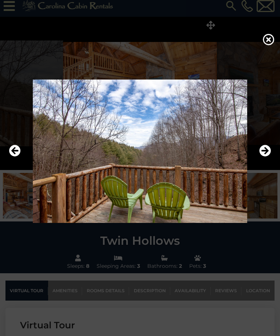
click at [267, 157] on icon "Next" at bounding box center [266, 151] width 12 height 12
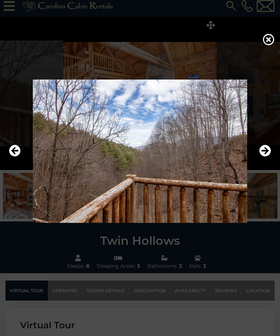
click at [267, 157] on icon "Next" at bounding box center [266, 151] width 12 height 12
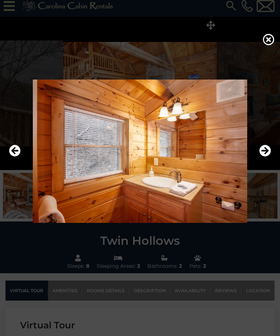
click at [267, 157] on icon "Next" at bounding box center [266, 151] width 12 height 12
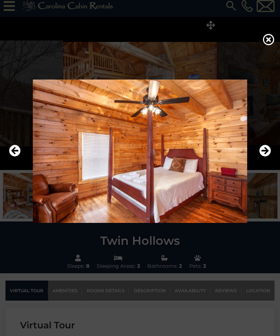
click at [266, 157] on icon "Next" at bounding box center [266, 151] width 12 height 12
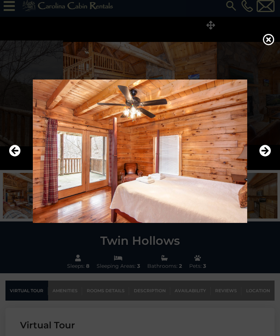
click at [267, 157] on icon "Next" at bounding box center [266, 151] width 12 height 12
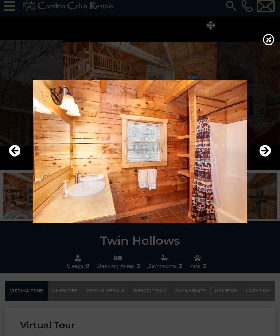
click at [266, 157] on icon "Next" at bounding box center [266, 151] width 12 height 12
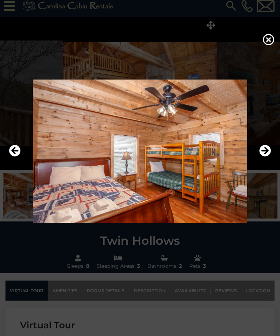
click at [267, 157] on icon "Next" at bounding box center [266, 151] width 12 height 12
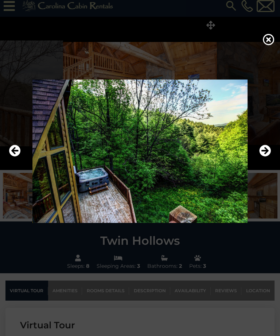
click at [266, 157] on icon "Next" at bounding box center [266, 151] width 12 height 12
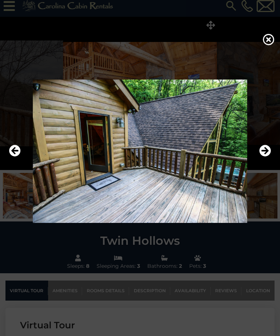
click at [267, 157] on icon "Next" at bounding box center [266, 151] width 12 height 12
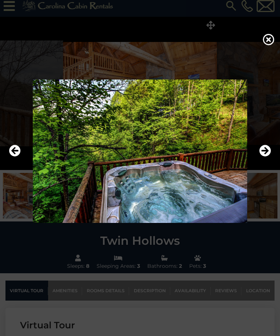
click at [266, 157] on icon "Next" at bounding box center [266, 151] width 12 height 12
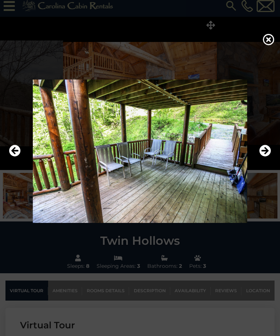
click at [266, 157] on icon "Next" at bounding box center [266, 151] width 12 height 12
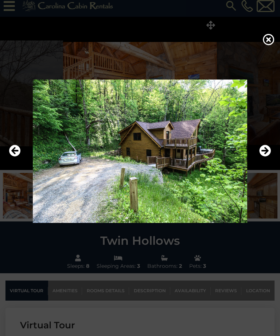
click at [266, 157] on icon "Next" at bounding box center [266, 151] width 12 height 12
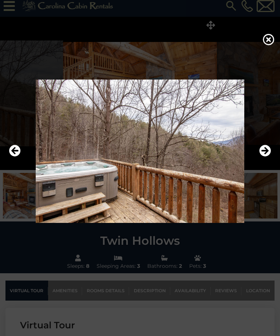
click at [16, 157] on icon "Previous" at bounding box center [15, 151] width 12 height 12
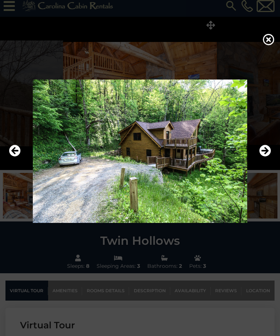
click at [268, 157] on icon "Next" at bounding box center [266, 151] width 12 height 12
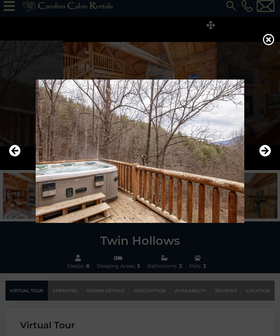
click at [266, 157] on icon "Next" at bounding box center [266, 151] width 12 height 12
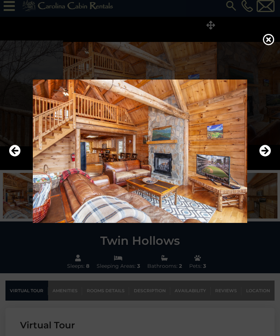
click at [268, 43] on icon at bounding box center [269, 40] width 12 height 12
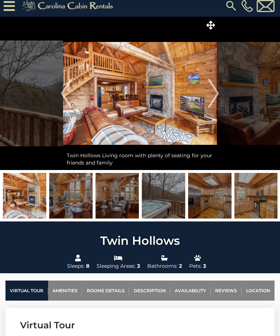
scroll to position [0, 0]
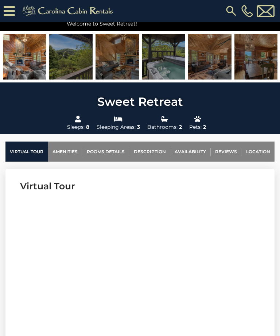
scroll to position [154, 0]
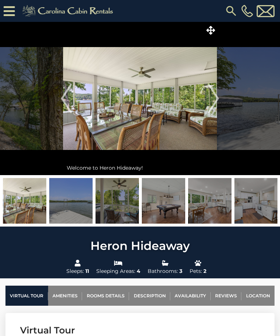
click at [212, 27] on icon at bounding box center [211, 30] width 9 height 9
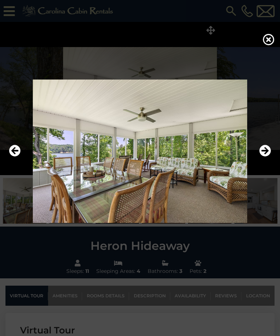
click at [266, 157] on icon "Next" at bounding box center [266, 151] width 12 height 12
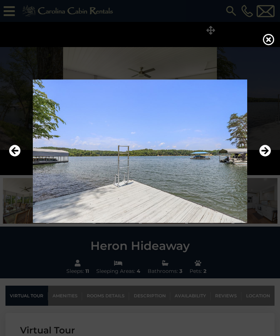
click at [267, 157] on icon "Next" at bounding box center [266, 151] width 12 height 12
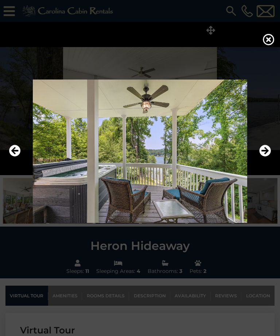
click at [267, 157] on icon "Next" at bounding box center [266, 151] width 12 height 12
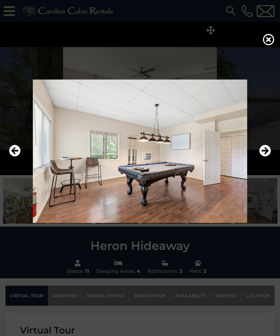
click at [267, 157] on icon "Next" at bounding box center [266, 151] width 12 height 12
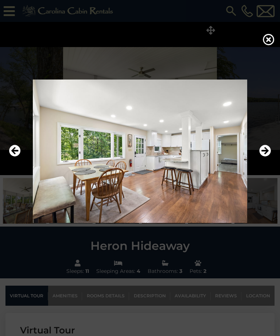
click at [268, 157] on icon "Next" at bounding box center [266, 151] width 12 height 12
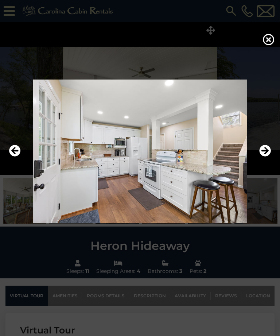
click at [267, 157] on icon "Next" at bounding box center [266, 151] width 12 height 12
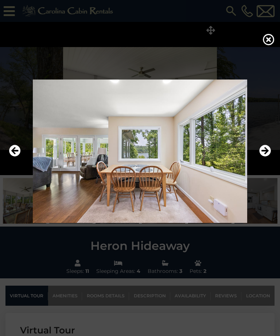
click at [265, 157] on icon "Next" at bounding box center [266, 151] width 12 height 12
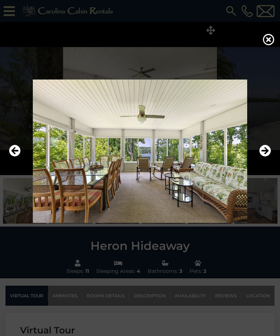
click at [271, 157] on icon "Next" at bounding box center [266, 151] width 12 height 12
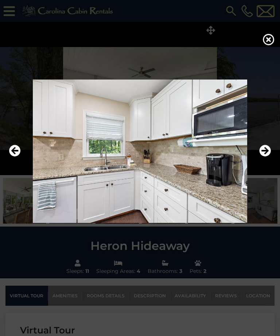
click at [267, 157] on icon "Next" at bounding box center [266, 151] width 12 height 12
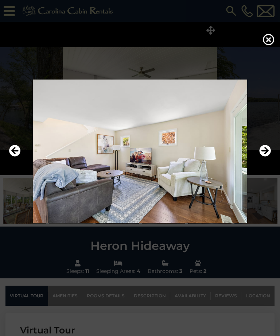
click at [270, 157] on icon "Next" at bounding box center [266, 151] width 12 height 12
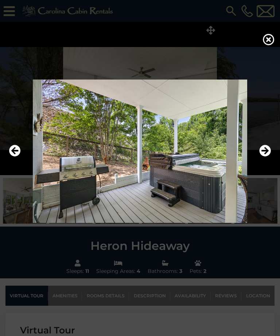
click at [270, 157] on icon "Next" at bounding box center [266, 151] width 12 height 12
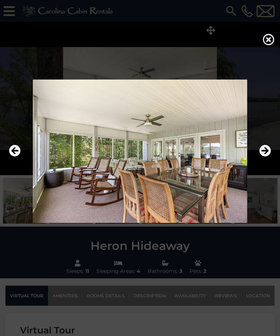
click at [269, 157] on icon "Next" at bounding box center [266, 151] width 12 height 12
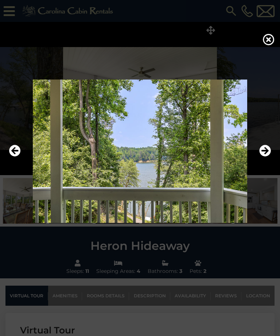
click at [266, 154] on button "Next" at bounding box center [266, 151] width 12 height 17
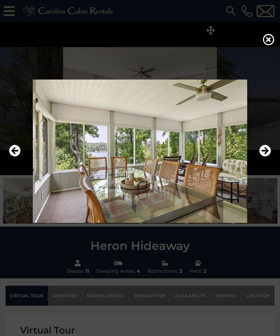
click at [264, 154] on button "Next" at bounding box center [266, 151] width 12 height 17
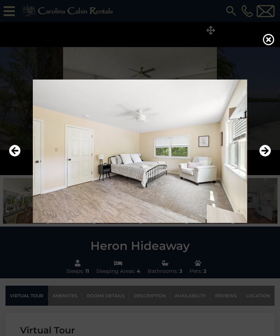
click at [266, 157] on icon "Next" at bounding box center [266, 151] width 12 height 12
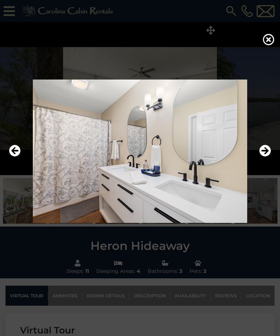
click at [266, 157] on icon "Next" at bounding box center [266, 151] width 12 height 12
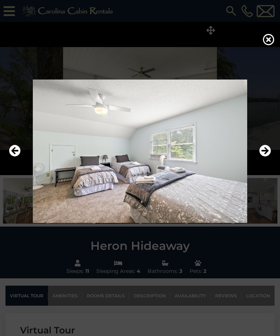
click at [264, 157] on icon "Next" at bounding box center [266, 151] width 12 height 12
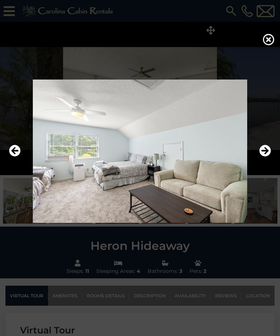
click at [264, 157] on icon "Next" at bounding box center [266, 151] width 12 height 12
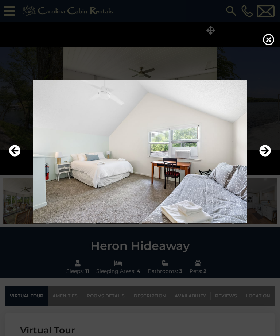
click at [265, 157] on icon "Next" at bounding box center [266, 151] width 12 height 12
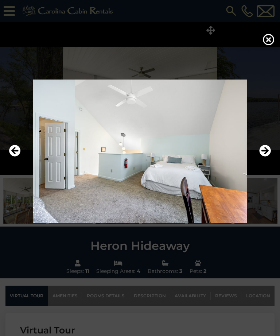
click at [263, 157] on icon "Next" at bounding box center [266, 151] width 12 height 12
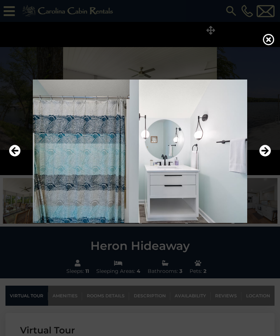
click at [267, 157] on icon "Next" at bounding box center [266, 151] width 12 height 12
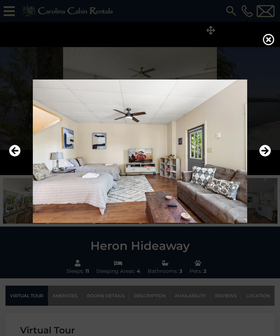
click at [266, 157] on icon "Next" at bounding box center [266, 151] width 12 height 12
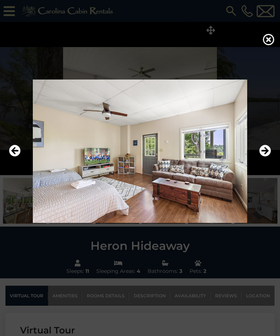
click at [265, 157] on icon "Next" at bounding box center [266, 151] width 12 height 12
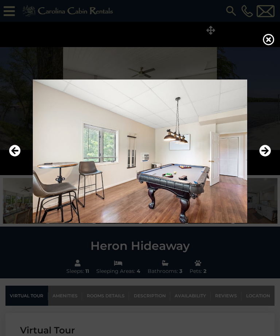
click at [266, 157] on icon "Next" at bounding box center [266, 151] width 12 height 12
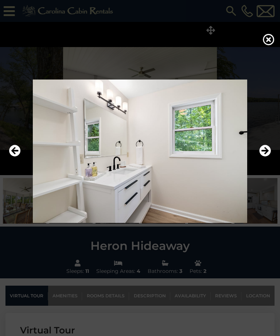
click at [268, 157] on icon "Next" at bounding box center [266, 151] width 12 height 12
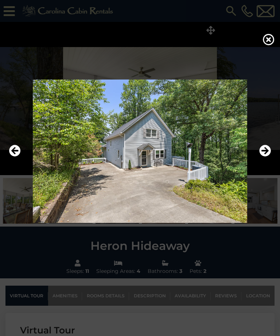
click at [268, 157] on icon "Next" at bounding box center [266, 151] width 12 height 12
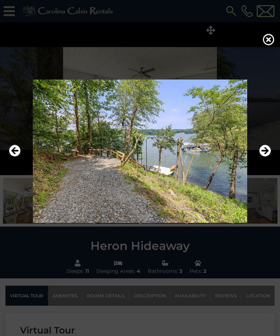
click at [268, 157] on icon "Next" at bounding box center [266, 151] width 12 height 12
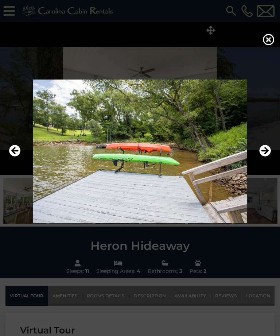
click at [267, 157] on icon "Next" at bounding box center [266, 151] width 12 height 12
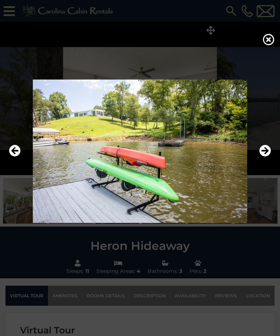
click at [269, 157] on icon "Next" at bounding box center [266, 151] width 12 height 12
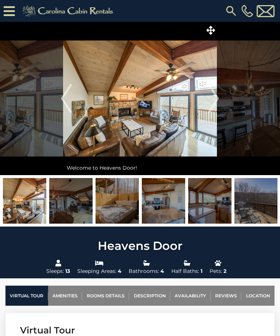
click at [212, 28] on icon at bounding box center [211, 30] width 9 height 9
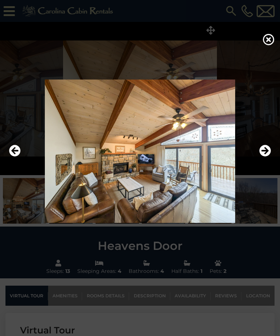
click at [266, 157] on icon "Next" at bounding box center [266, 151] width 12 height 12
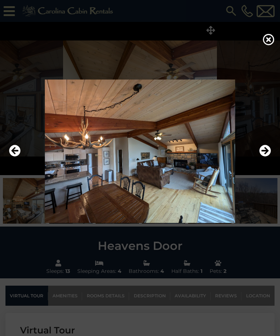
click at [266, 157] on icon "Next" at bounding box center [266, 151] width 12 height 12
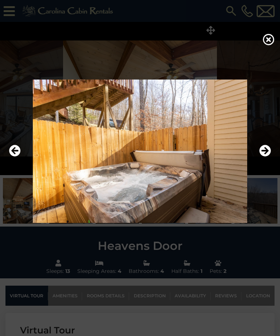
click at [266, 157] on icon "Next" at bounding box center [266, 151] width 12 height 12
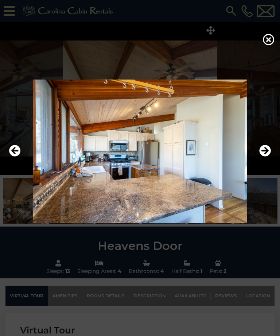
click at [268, 157] on icon "Next" at bounding box center [266, 151] width 12 height 12
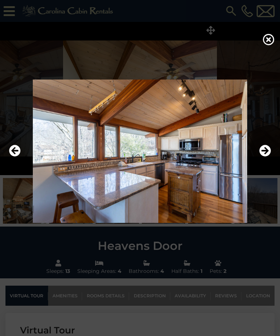
click at [268, 157] on icon "Next" at bounding box center [266, 151] width 12 height 12
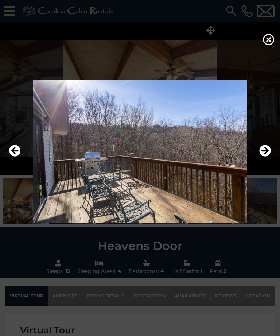
click at [268, 157] on icon "Next" at bounding box center [266, 151] width 12 height 12
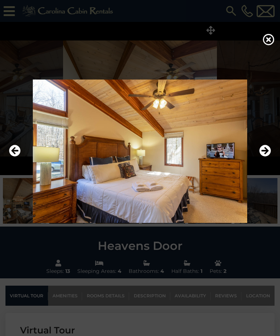
click at [268, 157] on icon "Next" at bounding box center [266, 151] width 12 height 12
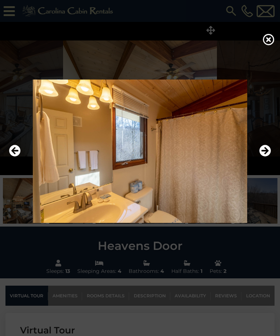
click at [267, 157] on icon "Next" at bounding box center [266, 151] width 12 height 12
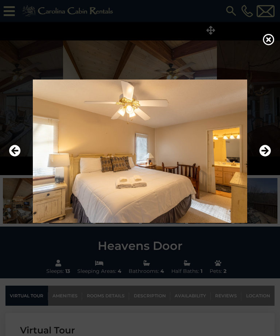
click at [267, 157] on icon "Next" at bounding box center [266, 151] width 12 height 12
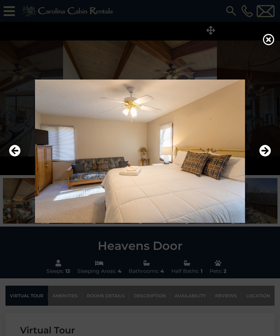
click at [265, 157] on icon "Next" at bounding box center [266, 151] width 12 height 12
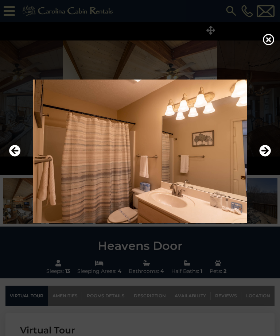
click at [268, 157] on icon "Next" at bounding box center [266, 151] width 12 height 12
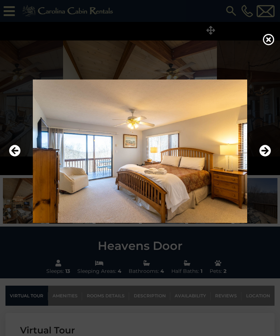
click at [268, 157] on icon "Next" at bounding box center [266, 151] width 12 height 12
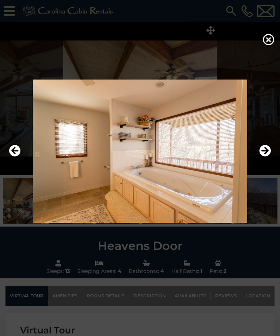
click at [266, 157] on icon "Next" at bounding box center [266, 151] width 12 height 12
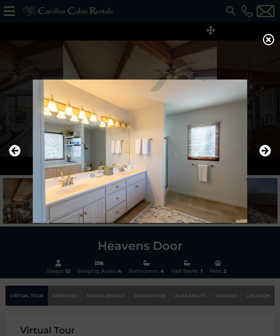
click at [266, 157] on icon "Next" at bounding box center [266, 151] width 12 height 12
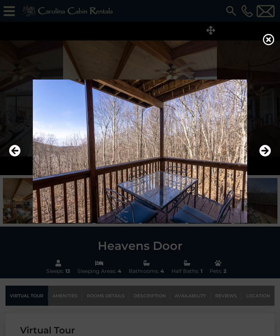
click at [268, 157] on icon "Next" at bounding box center [266, 151] width 12 height 12
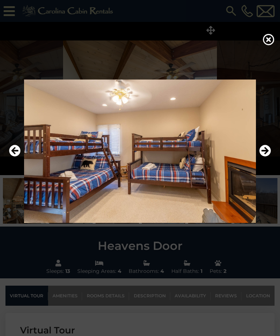
click at [268, 157] on icon "Next" at bounding box center [266, 151] width 12 height 12
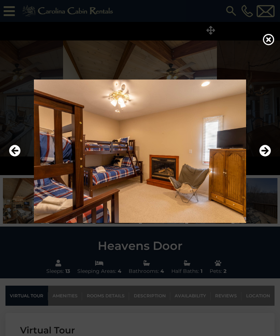
click at [268, 157] on icon "Next" at bounding box center [266, 151] width 12 height 12
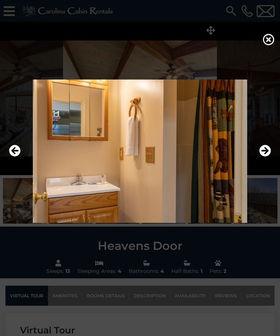
click at [266, 157] on icon "Next" at bounding box center [266, 151] width 12 height 12
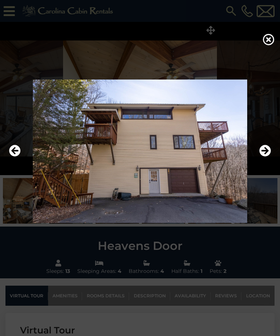
click at [266, 157] on icon "Next" at bounding box center [266, 151] width 12 height 12
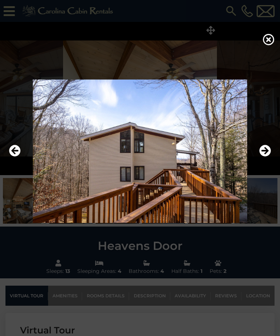
click at [265, 157] on icon "Next" at bounding box center [266, 151] width 12 height 12
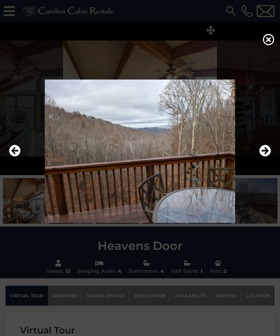
click at [266, 157] on icon "Next" at bounding box center [266, 151] width 12 height 12
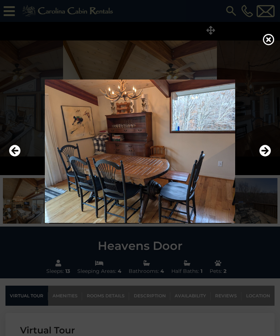
click at [265, 157] on icon "Next" at bounding box center [266, 151] width 12 height 12
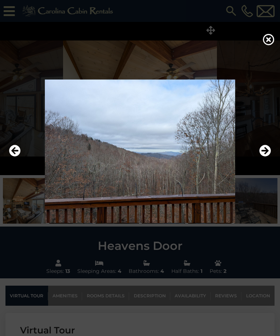
click at [268, 157] on icon "Next" at bounding box center [266, 151] width 12 height 12
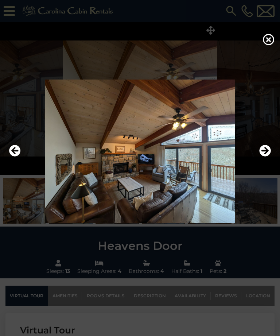
click at [265, 157] on icon "Next" at bounding box center [266, 151] width 12 height 12
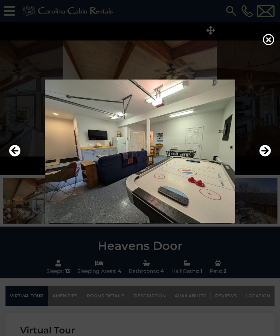
click at [267, 157] on icon "Next" at bounding box center [266, 151] width 12 height 12
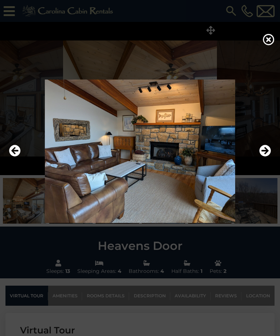
click at [10, 157] on icon "Previous" at bounding box center [15, 151] width 12 height 12
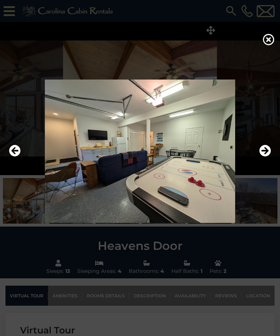
click at [265, 157] on icon "Next" at bounding box center [266, 151] width 12 height 12
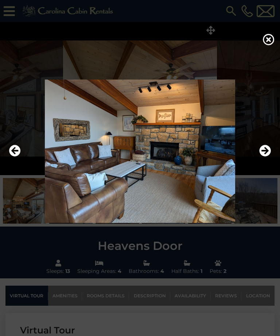
click at [268, 157] on icon "Next" at bounding box center [266, 151] width 12 height 12
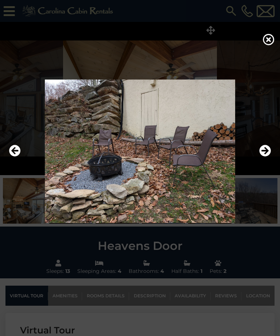
click at [266, 157] on icon "Next" at bounding box center [266, 151] width 12 height 12
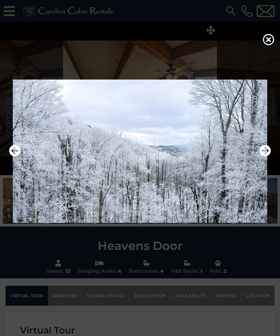
click at [268, 157] on icon "Next" at bounding box center [266, 151] width 12 height 12
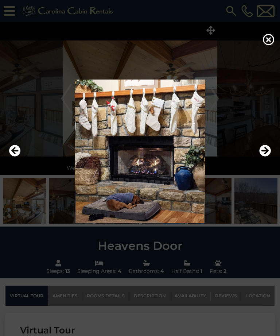
click at [266, 157] on icon "Next" at bounding box center [266, 151] width 12 height 12
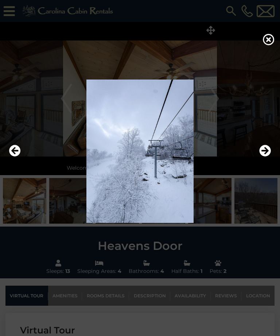
click at [264, 157] on icon "Next" at bounding box center [266, 151] width 12 height 12
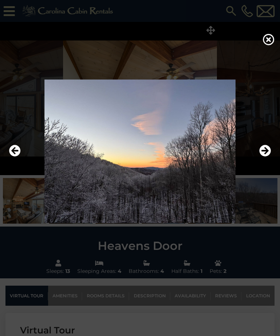
click at [266, 157] on icon "Next" at bounding box center [266, 151] width 12 height 12
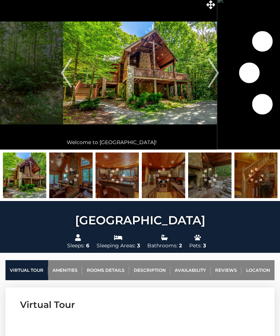
scroll to position [21, 0]
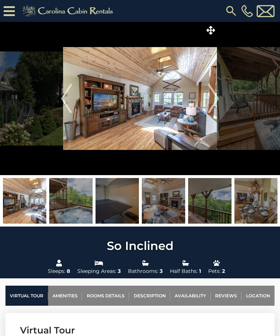
click at [214, 28] on icon at bounding box center [211, 30] width 9 height 9
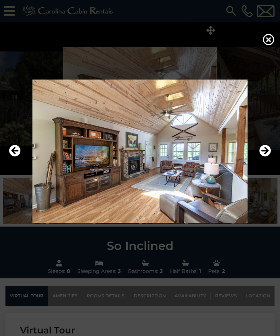
click at [267, 157] on icon "Next" at bounding box center [266, 151] width 12 height 12
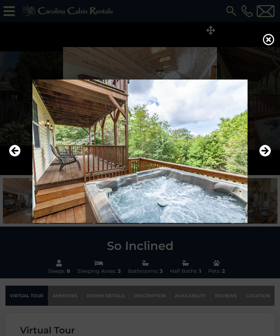
click at [263, 157] on icon "Next" at bounding box center [266, 151] width 12 height 12
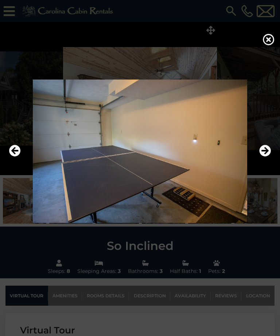
click at [265, 157] on icon "Next" at bounding box center [266, 151] width 12 height 12
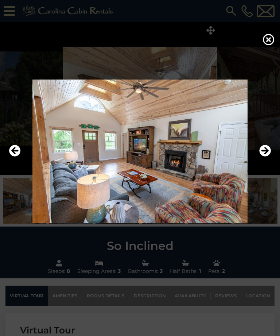
click at [266, 157] on icon "Next" at bounding box center [266, 151] width 12 height 12
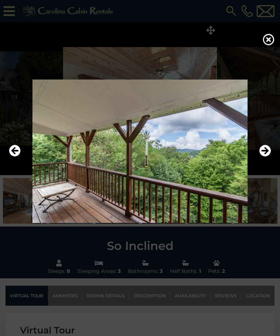
click at [266, 157] on icon "Next" at bounding box center [266, 151] width 12 height 12
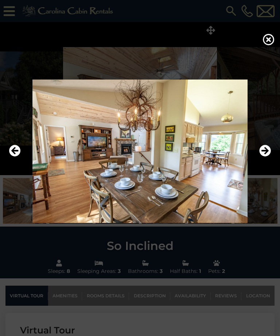
click at [263, 157] on icon "Next" at bounding box center [266, 151] width 12 height 12
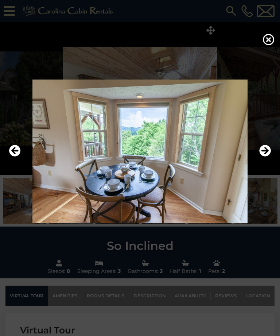
click at [264, 157] on icon "Next" at bounding box center [266, 151] width 12 height 12
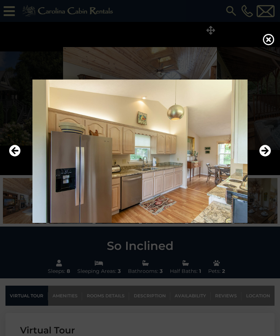
click at [263, 157] on icon "Next" at bounding box center [266, 151] width 12 height 12
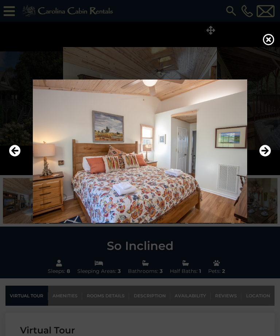
click at [264, 157] on icon "Next" at bounding box center [266, 151] width 12 height 12
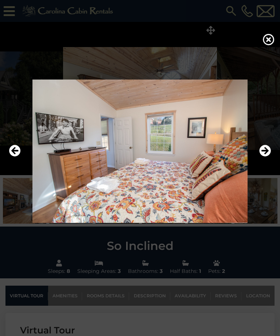
click at [266, 157] on icon "Next" at bounding box center [266, 151] width 12 height 12
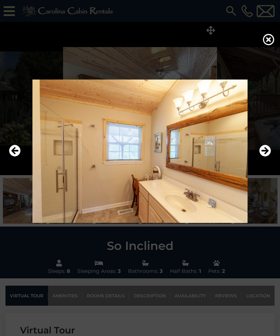
click at [264, 157] on icon "Next" at bounding box center [266, 151] width 12 height 12
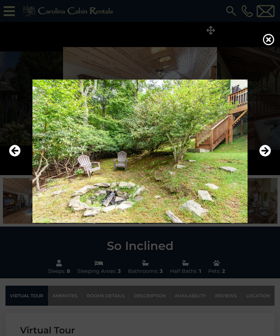
click at [263, 157] on icon "Next" at bounding box center [266, 151] width 12 height 12
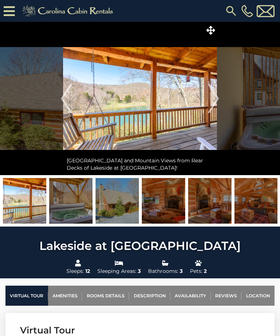
click at [211, 28] on icon at bounding box center [211, 30] width 9 height 9
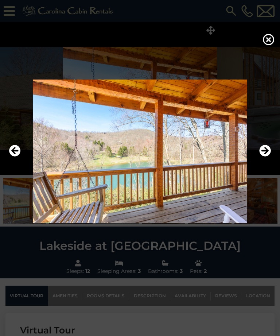
click at [265, 156] on icon "Next" at bounding box center [266, 151] width 12 height 12
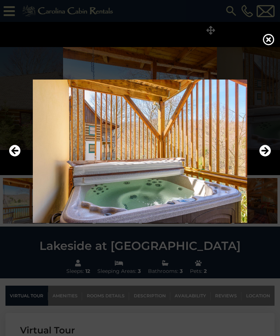
click at [269, 157] on icon "Next" at bounding box center [266, 151] width 12 height 12
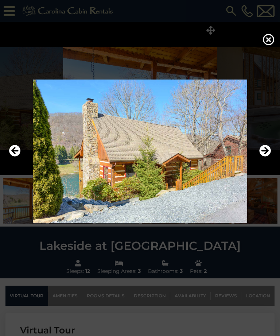
click at [270, 157] on icon "Next" at bounding box center [266, 151] width 12 height 12
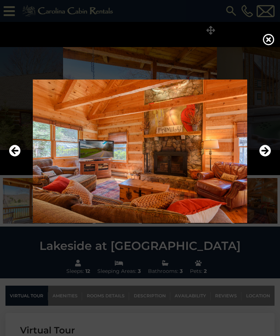
click at [268, 157] on icon "Next" at bounding box center [266, 151] width 12 height 12
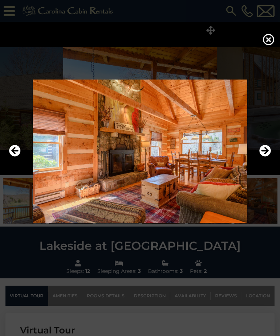
click at [267, 157] on icon "Next" at bounding box center [266, 151] width 12 height 12
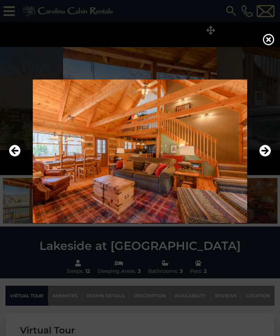
click at [268, 157] on icon "Next" at bounding box center [266, 151] width 12 height 12
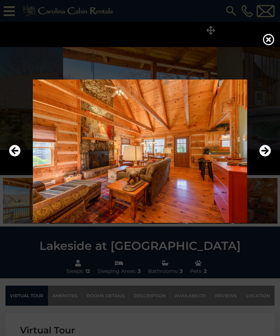
click at [266, 157] on icon "Next" at bounding box center [266, 151] width 12 height 12
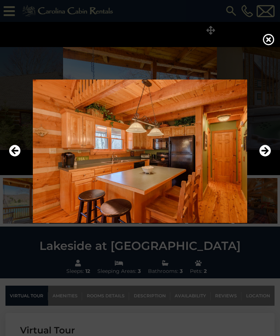
click at [267, 157] on icon "Next" at bounding box center [266, 151] width 12 height 12
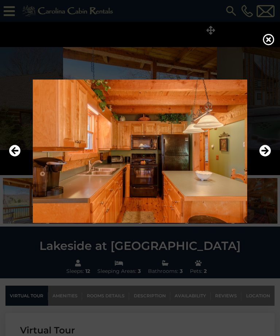
click at [267, 157] on icon "Next" at bounding box center [266, 151] width 12 height 12
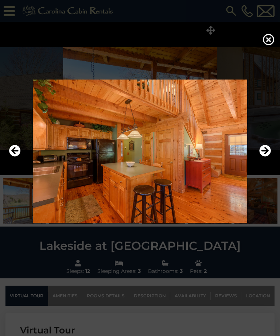
click at [266, 157] on icon "Next" at bounding box center [266, 151] width 12 height 12
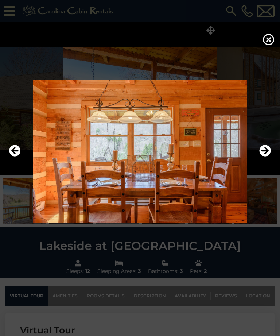
click at [268, 157] on icon "Next" at bounding box center [266, 151] width 12 height 12
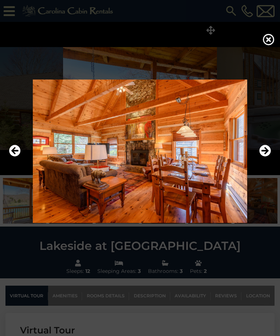
click at [268, 157] on icon "Next" at bounding box center [266, 151] width 12 height 12
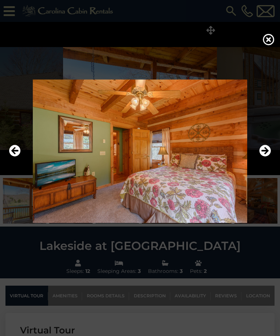
click at [266, 157] on icon "Next" at bounding box center [266, 151] width 12 height 12
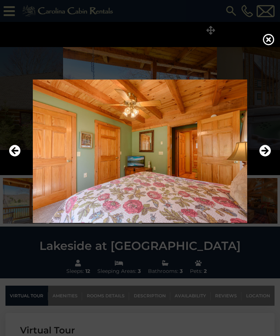
click at [266, 157] on icon "Next" at bounding box center [266, 151] width 12 height 12
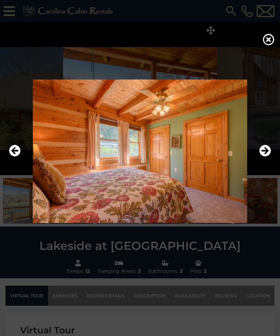
click at [267, 157] on icon "Next" at bounding box center [266, 151] width 12 height 12
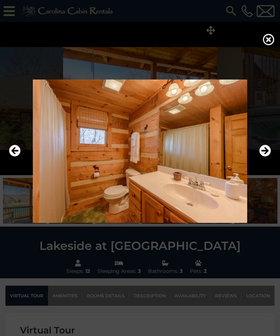
click at [269, 157] on icon "Next" at bounding box center [266, 151] width 12 height 12
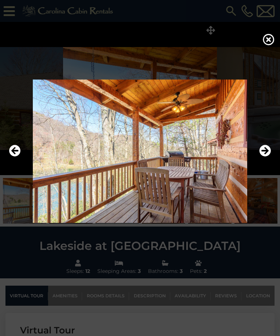
click at [269, 157] on icon "Next" at bounding box center [266, 151] width 12 height 12
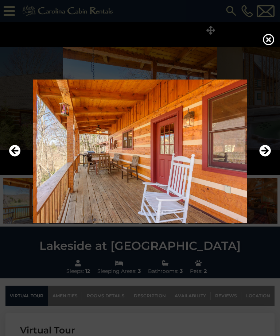
click at [268, 157] on icon "Next" at bounding box center [266, 151] width 12 height 12
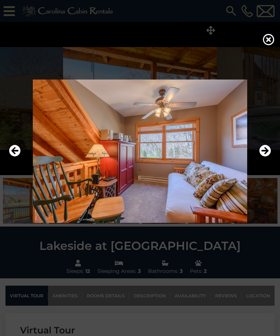
click at [268, 157] on icon "Next" at bounding box center [266, 151] width 12 height 12
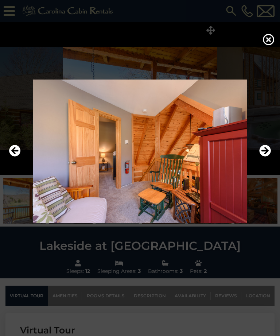
click at [269, 157] on icon "Next" at bounding box center [266, 151] width 12 height 12
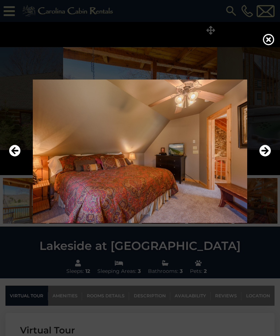
click at [268, 157] on icon "Next" at bounding box center [266, 151] width 12 height 12
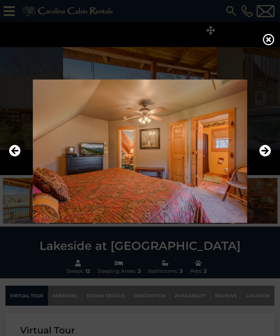
click at [266, 157] on icon "Next" at bounding box center [266, 151] width 12 height 12
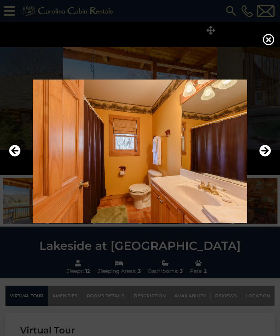
click at [265, 157] on icon "Next" at bounding box center [266, 151] width 12 height 12
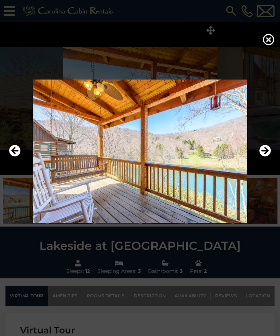
click at [264, 157] on icon "Next" at bounding box center [266, 151] width 12 height 12
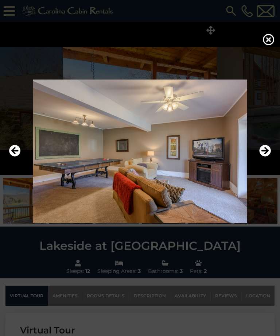
click at [267, 157] on icon "Next" at bounding box center [266, 151] width 12 height 12
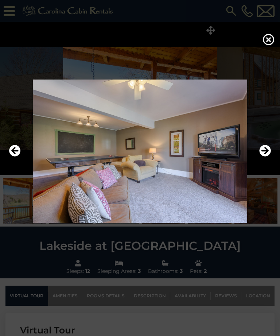
click at [269, 157] on icon "Next" at bounding box center [266, 151] width 12 height 12
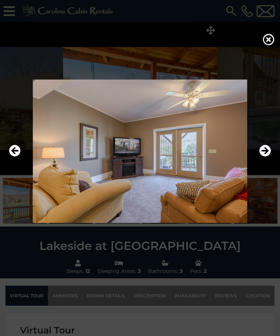
click at [268, 157] on icon "Next" at bounding box center [266, 151] width 12 height 12
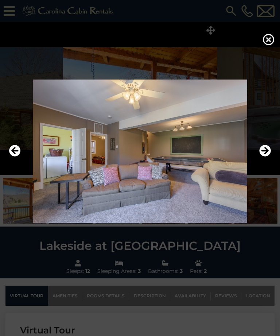
click at [268, 157] on icon "Next" at bounding box center [266, 151] width 12 height 12
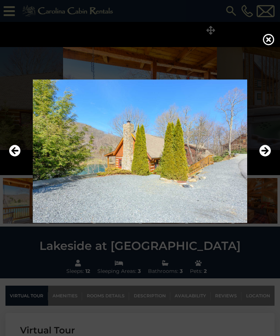
click at [268, 157] on icon "Next" at bounding box center [266, 151] width 12 height 12
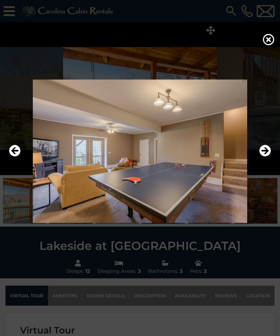
click at [268, 157] on icon "Next" at bounding box center [266, 151] width 12 height 12
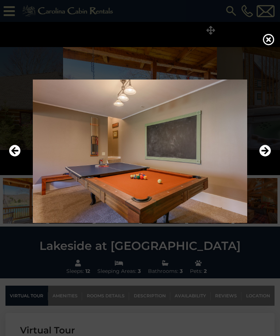
click at [267, 157] on icon "Next" at bounding box center [266, 151] width 12 height 12
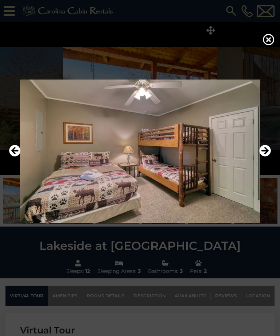
click at [267, 157] on icon "Next" at bounding box center [266, 151] width 12 height 12
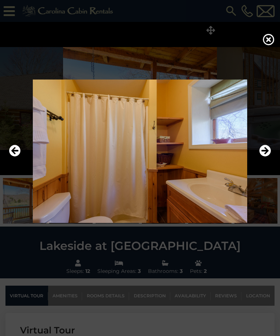
click at [267, 157] on icon "Next" at bounding box center [266, 151] width 12 height 12
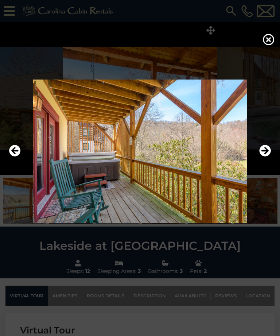
click at [268, 157] on icon "Next" at bounding box center [266, 151] width 12 height 12
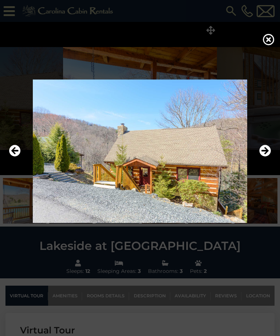
click at [269, 157] on icon "Next" at bounding box center [266, 151] width 12 height 12
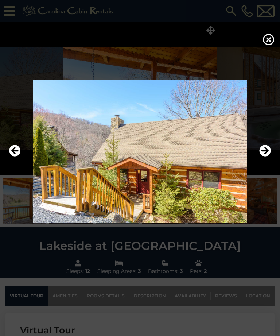
click at [267, 157] on icon "Next" at bounding box center [266, 151] width 12 height 12
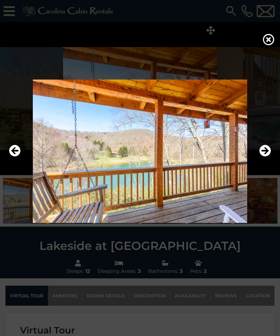
click at [269, 40] on icon at bounding box center [269, 40] width 12 height 12
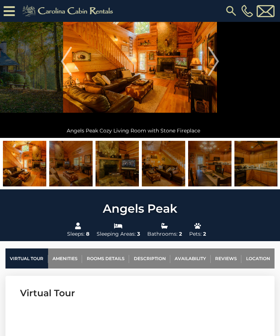
scroll to position [45, 0]
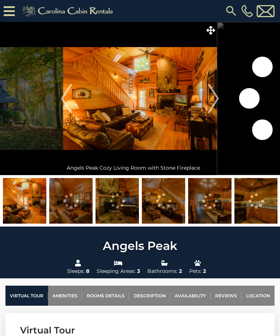
click at [211, 27] on icon at bounding box center [211, 30] width 9 height 9
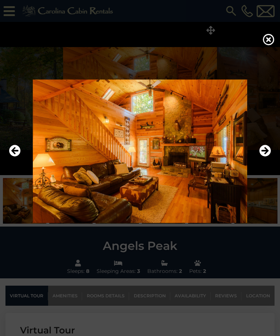
click at [268, 157] on icon "Next" at bounding box center [266, 151] width 12 height 12
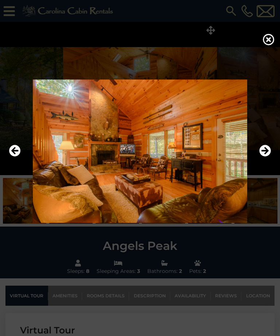
click at [268, 157] on icon "Next" at bounding box center [266, 151] width 12 height 12
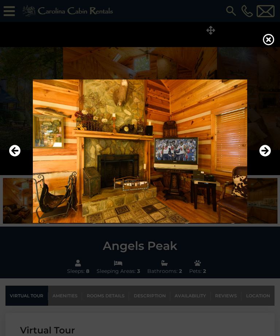
click at [266, 157] on icon "Next" at bounding box center [266, 151] width 12 height 12
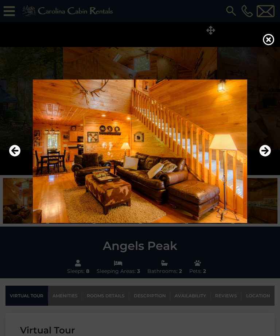
click at [266, 157] on icon "Next" at bounding box center [266, 151] width 12 height 12
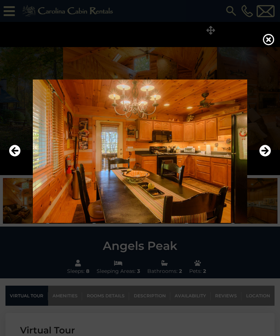
click at [268, 157] on icon "Next" at bounding box center [266, 151] width 12 height 12
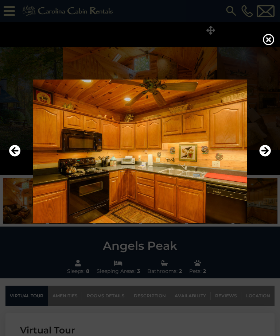
click at [267, 157] on icon "Next" at bounding box center [266, 151] width 12 height 12
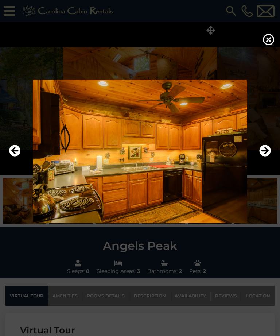
click at [266, 157] on icon "Next" at bounding box center [266, 151] width 12 height 12
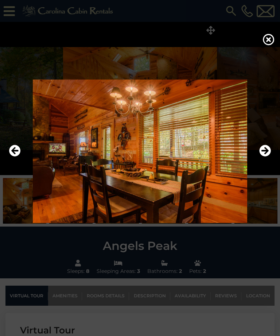
click at [266, 157] on icon "Next" at bounding box center [266, 151] width 12 height 12
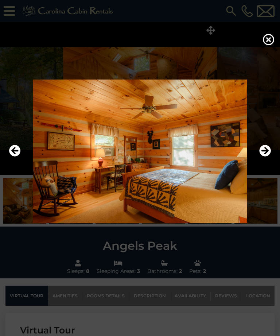
click at [265, 157] on icon "Next" at bounding box center [266, 151] width 12 height 12
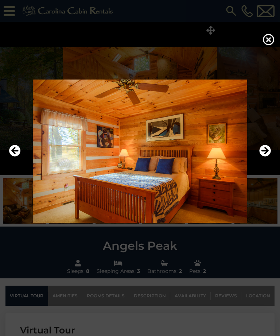
click at [267, 157] on icon "Next" at bounding box center [266, 151] width 12 height 12
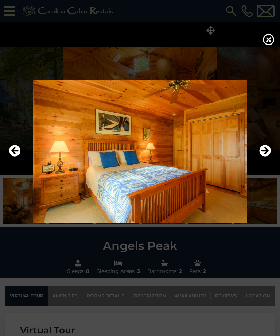
click at [268, 157] on icon "Next" at bounding box center [266, 151] width 12 height 12
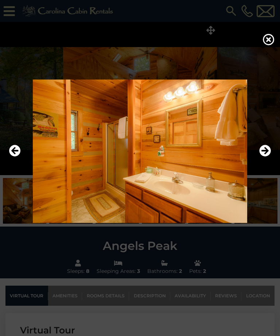
click at [268, 157] on icon "Next" at bounding box center [266, 151] width 12 height 12
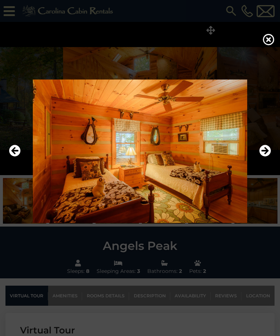
click at [268, 157] on icon "Next" at bounding box center [266, 151] width 12 height 12
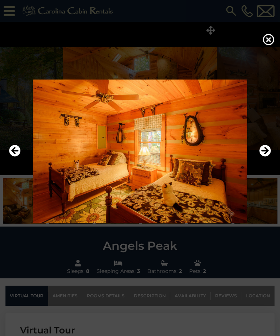
click at [266, 157] on icon "Next" at bounding box center [266, 151] width 12 height 12
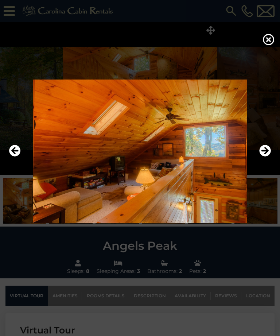
click at [265, 157] on icon "Next" at bounding box center [266, 151] width 12 height 12
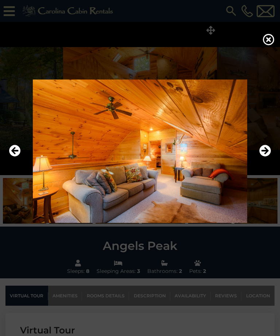
click at [267, 157] on icon "Next" at bounding box center [266, 151] width 12 height 12
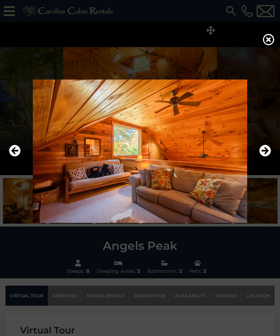
click at [268, 157] on icon "Next" at bounding box center [266, 151] width 12 height 12
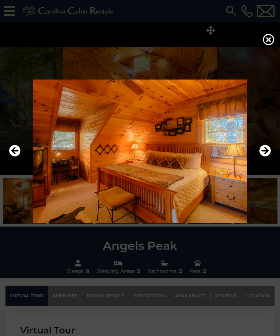
click at [267, 157] on icon "Next" at bounding box center [266, 151] width 12 height 12
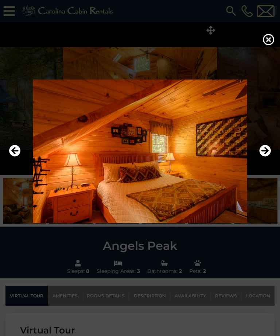
click at [266, 157] on icon "Next" at bounding box center [266, 151] width 12 height 12
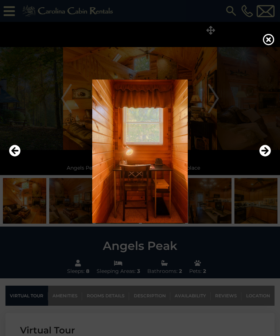
click at [266, 157] on icon "Next" at bounding box center [266, 151] width 12 height 12
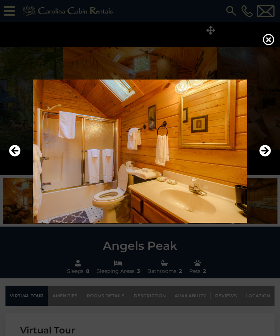
click at [265, 157] on icon "Next" at bounding box center [266, 151] width 12 height 12
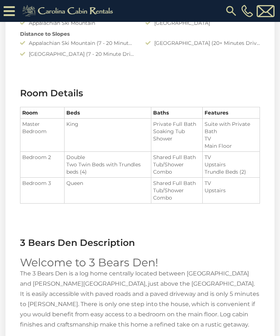
scroll to position [793, 0]
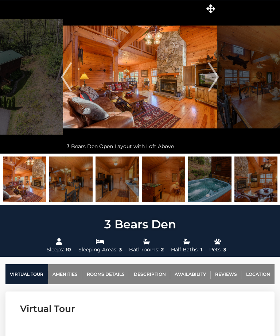
click at [212, 7] on icon at bounding box center [211, 9] width 9 height 9
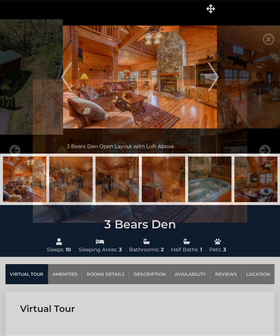
scroll to position [22, 0]
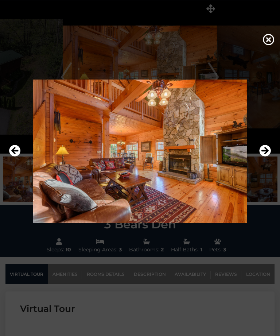
click at [264, 157] on icon "Next" at bounding box center [266, 151] width 12 height 12
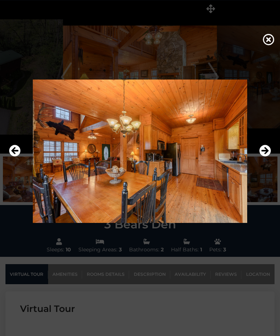
click at [265, 157] on icon "Next" at bounding box center [266, 151] width 12 height 12
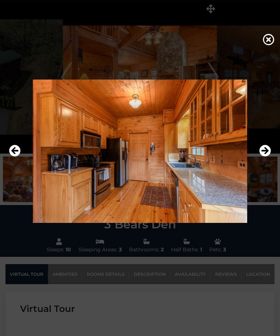
click at [266, 157] on icon "Next" at bounding box center [266, 151] width 12 height 12
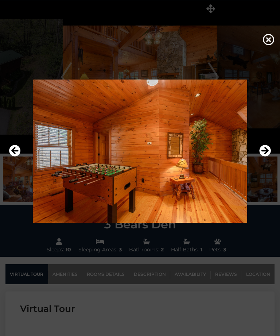
click at [265, 157] on icon "Next" at bounding box center [266, 151] width 12 height 12
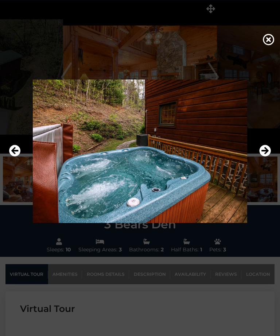
click at [265, 157] on icon "Next" at bounding box center [266, 151] width 12 height 12
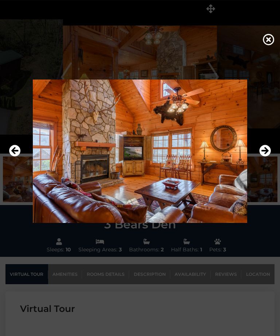
click at [266, 157] on icon "Next" at bounding box center [266, 151] width 12 height 12
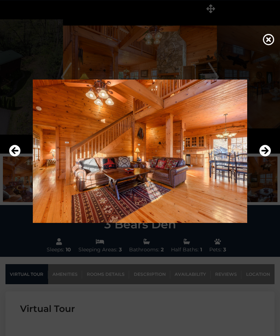
click at [265, 157] on icon "Next" at bounding box center [266, 151] width 12 height 12
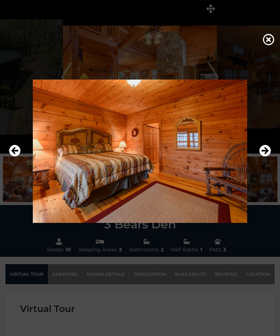
click at [267, 157] on icon "Next" at bounding box center [266, 151] width 12 height 12
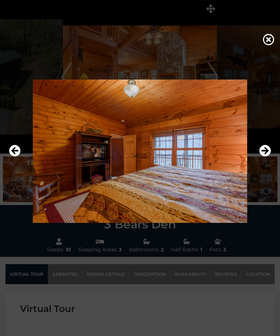
click at [265, 157] on icon "Next" at bounding box center [266, 151] width 12 height 12
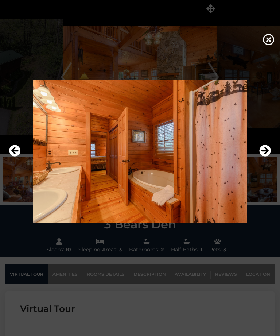
click at [265, 157] on icon "Next" at bounding box center [266, 151] width 12 height 12
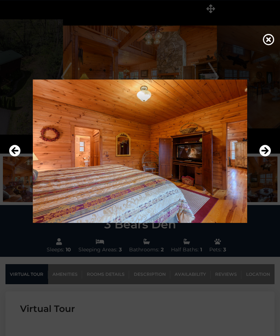
click at [265, 157] on icon "Next" at bounding box center [266, 151] width 12 height 12
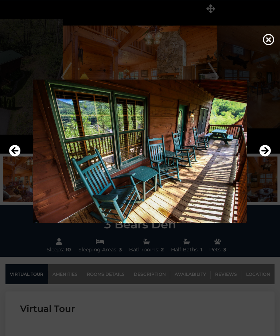
click at [266, 157] on icon "Next" at bounding box center [266, 151] width 12 height 12
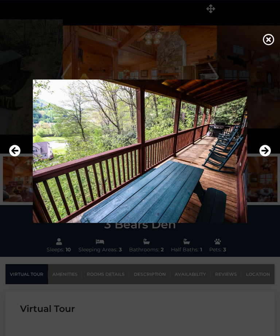
click at [266, 157] on icon "Next" at bounding box center [266, 151] width 12 height 12
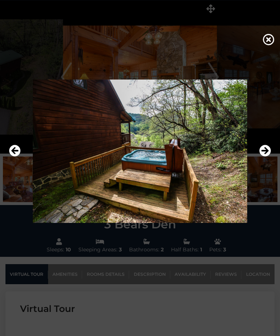
click at [265, 157] on icon "Next" at bounding box center [266, 151] width 12 height 12
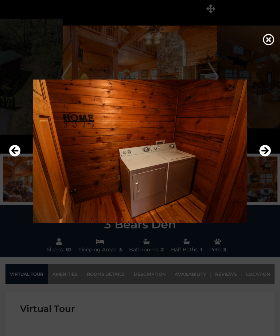
click at [266, 157] on icon "Next" at bounding box center [266, 151] width 12 height 12
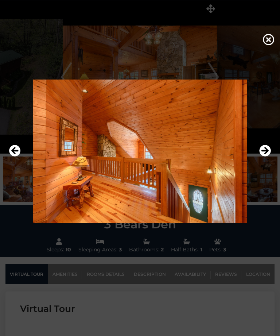
click at [267, 157] on icon "Next" at bounding box center [266, 151] width 12 height 12
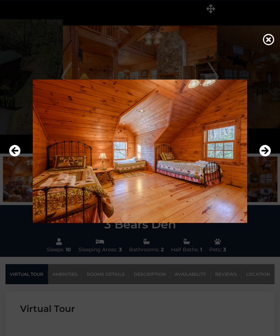
click at [265, 157] on icon "Next" at bounding box center [266, 151] width 12 height 12
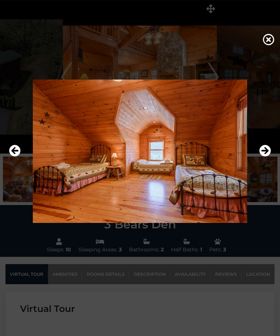
click at [266, 157] on icon "Next" at bounding box center [266, 151] width 12 height 12
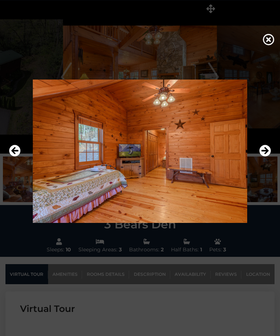
click at [267, 157] on icon "Next" at bounding box center [266, 151] width 12 height 12
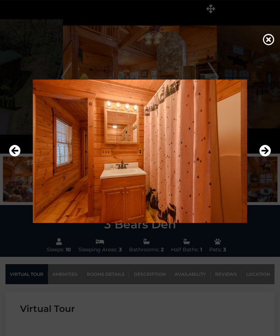
click at [268, 157] on icon "Next" at bounding box center [266, 151] width 12 height 12
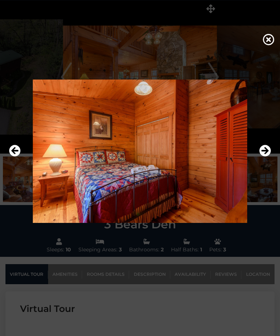
click at [267, 157] on icon "Next" at bounding box center [266, 151] width 12 height 12
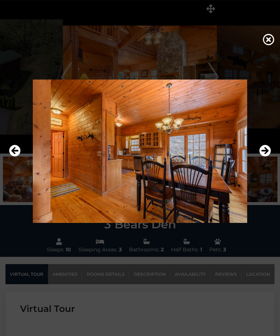
click at [266, 157] on icon "Next" at bounding box center [266, 151] width 12 height 12
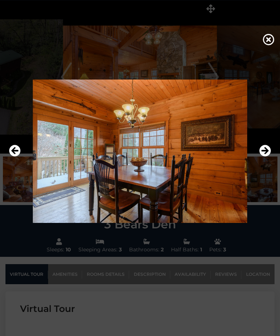
click at [267, 157] on icon "Next" at bounding box center [266, 151] width 12 height 12
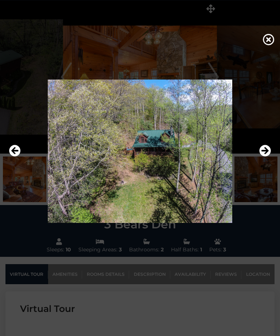
click at [267, 157] on icon "Next" at bounding box center [266, 151] width 12 height 12
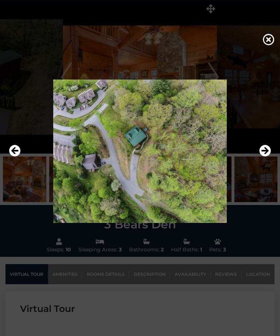
click at [266, 157] on icon "Next" at bounding box center [266, 151] width 12 height 12
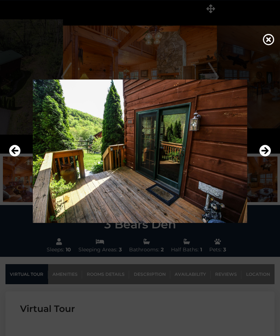
click at [18, 157] on icon "Previous" at bounding box center [15, 151] width 12 height 12
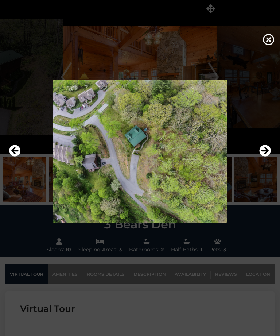
click at [265, 157] on icon "Next" at bounding box center [266, 151] width 12 height 12
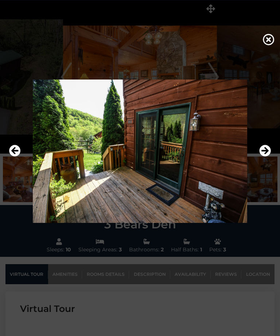
click at [263, 157] on icon "Next" at bounding box center [266, 151] width 12 height 12
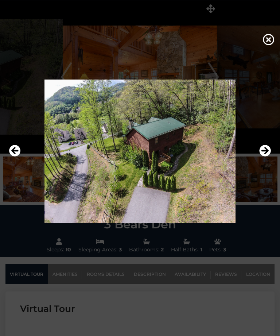
click at [263, 157] on icon "Next" at bounding box center [266, 151] width 12 height 12
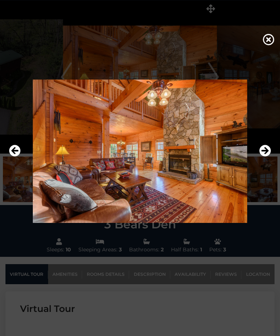
click at [268, 42] on icon at bounding box center [269, 40] width 12 height 12
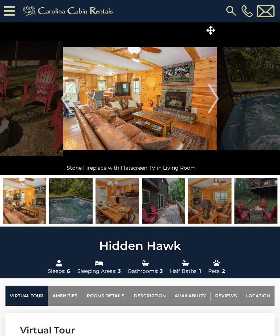
click at [212, 28] on icon at bounding box center [211, 30] width 9 height 9
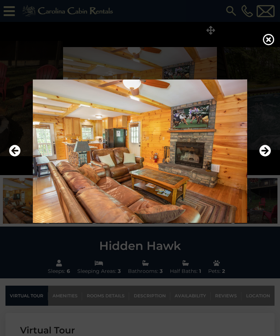
click at [266, 157] on icon "Next" at bounding box center [266, 151] width 12 height 12
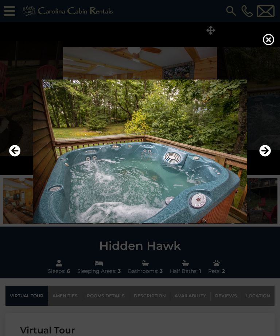
click at [266, 157] on icon "Next" at bounding box center [266, 151] width 12 height 12
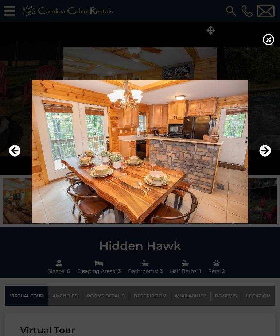
click at [262, 157] on icon "Next" at bounding box center [266, 151] width 12 height 12
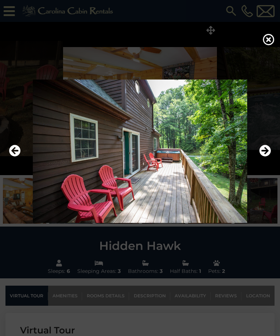
click at [265, 157] on icon "Next" at bounding box center [266, 151] width 12 height 12
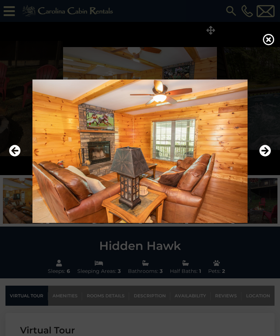
click at [265, 157] on icon "Next" at bounding box center [266, 151] width 12 height 12
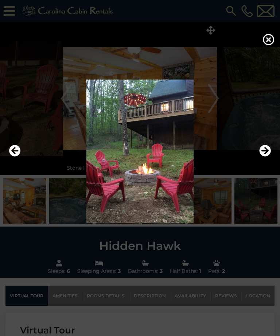
click at [266, 157] on icon "Next" at bounding box center [266, 151] width 12 height 12
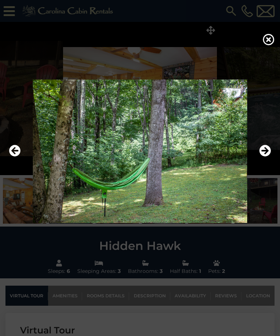
click at [267, 157] on icon "Next" at bounding box center [266, 151] width 12 height 12
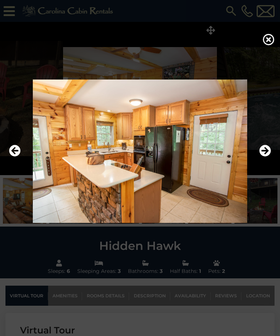
click at [266, 157] on icon "Next" at bounding box center [266, 151] width 12 height 12
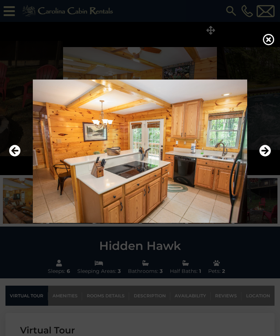
click at [268, 157] on icon "Next" at bounding box center [266, 151] width 12 height 12
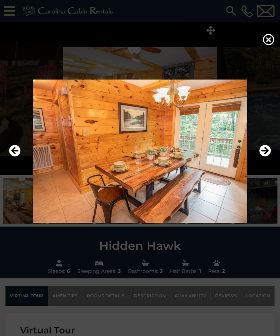
click at [267, 157] on icon "Next" at bounding box center [266, 151] width 12 height 12
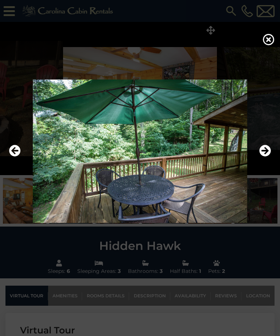
click at [271, 159] on img at bounding box center [140, 151] width 266 height 143
click at [268, 157] on icon "Next" at bounding box center [266, 151] width 12 height 12
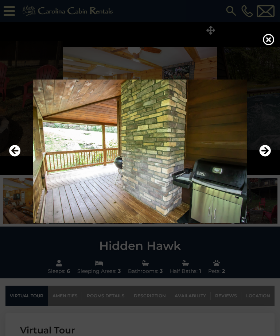
click at [268, 157] on icon "Next" at bounding box center [266, 151] width 12 height 12
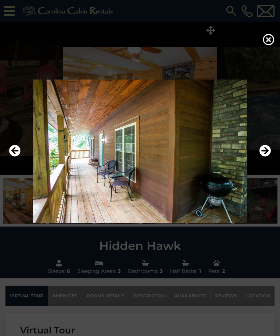
click at [265, 157] on icon "Next" at bounding box center [266, 151] width 12 height 12
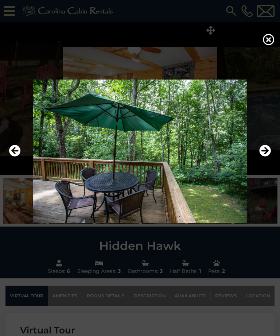
click at [268, 157] on icon "Next" at bounding box center [266, 151] width 12 height 12
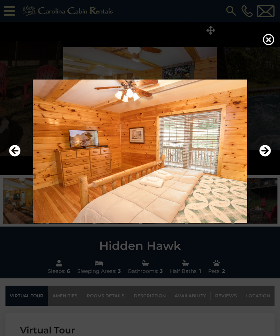
click at [265, 157] on icon "Next" at bounding box center [266, 151] width 12 height 12
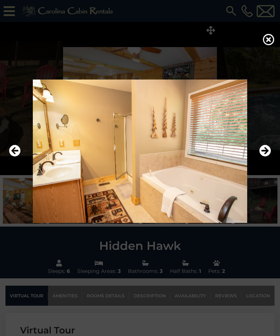
click at [266, 157] on icon "Next" at bounding box center [266, 151] width 12 height 12
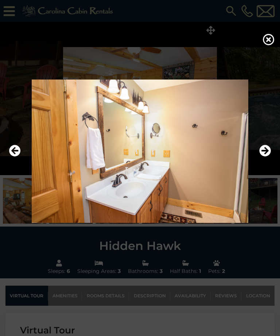
click at [267, 157] on icon "Next" at bounding box center [266, 151] width 12 height 12
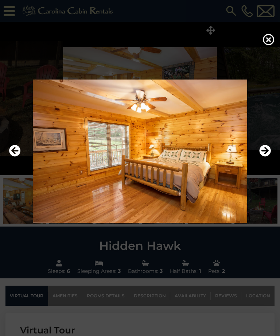
click at [266, 157] on icon "Next" at bounding box center [266, 151] width 12 height 12
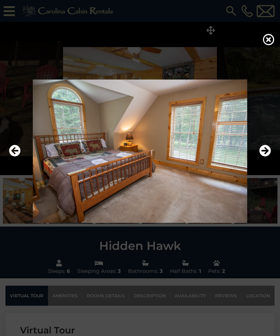
click at [266, 157] on icon "Next" at bounding box center [266, 151] width 12 height 12
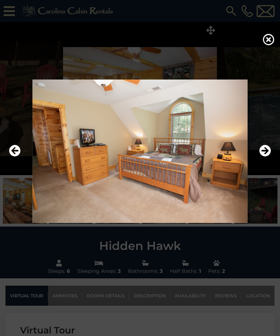
click at [263, 157] on icon "Next" at bounding box center [266, 151] width 12 height 12
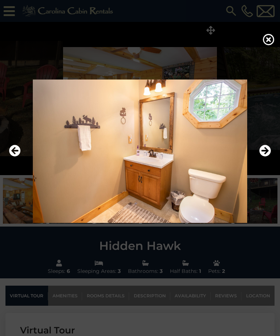
click at [267, 157] on icon "Next" at bounding box center [266, 151] width 12 height 12
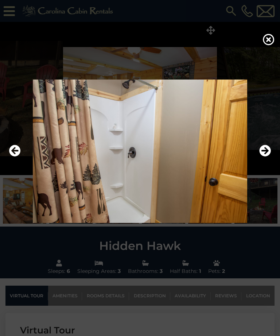
click at [267, 157] on icon "Next" at bounding box center [266, 151] width 12 height 12
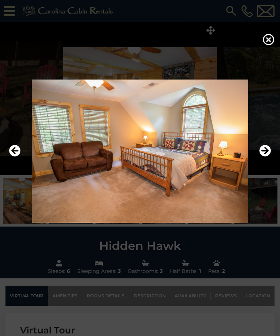
click at [265, 157] on icon "Next" at bounding box center [266, 151] width 12 height 12
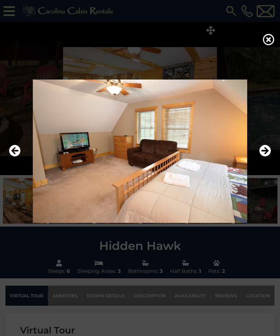
click at [267, 157] on icon "Next" at bounding box center [266, 151] width 12 height 12
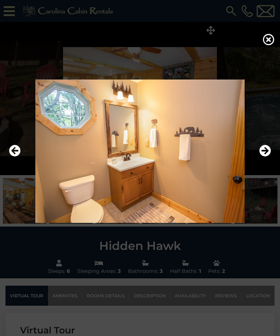
click at [266, 157] on icon "Next" at bounding box center [266, 151] width 12 height 12
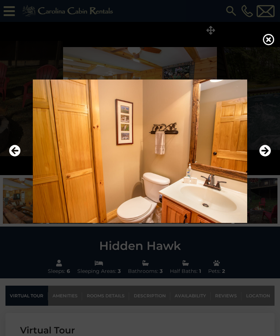
click at [268, 157] on icon "Next" at bounding box center [266, 151] width 12 height 12
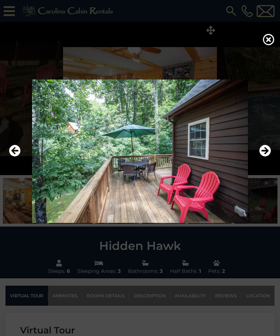
click at [266, 157] on icon "Next" at bounding box center [266, 151] width 12 height 12
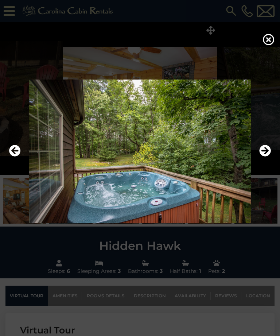
click at [267, 157] on icon "Next" at bounding box center [266, 151] width 12 height 12
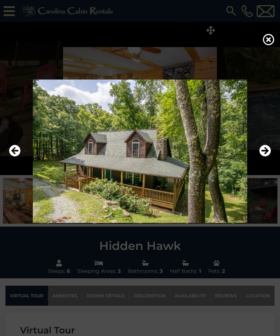
click at [266, 157] on icon "Next" at bounding box center [266, 151] width 12 height 12
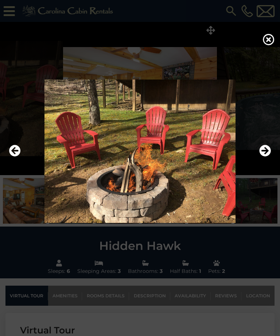
click at [265, 157] on icon "Next" at bounding box center [266, 151] width 12 height 12
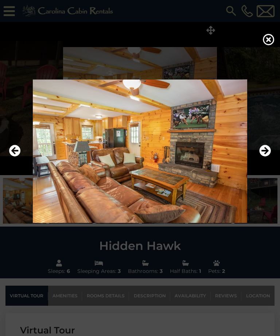
click at [266, 157] on icon "Next" at bounding box center [266, 151] width 12 height 12
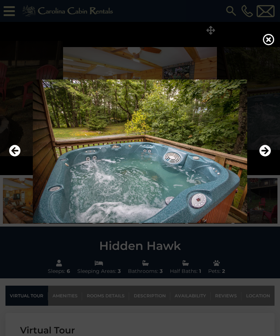
click at [268, 157] on icon "Next" at bounding box center [266, 151] width 12 height 12
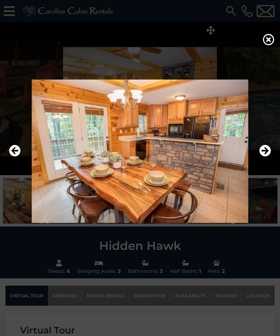
click at [268, 157] on icon "Next" at bounding box center [266, 151] width 12 height 12
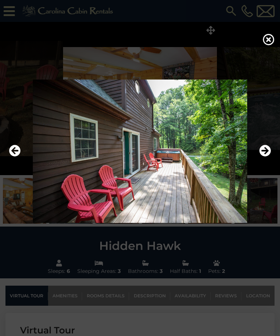
click at [266, 157] on icon "Next" at bounding box center [266, 151] width 12 height 12
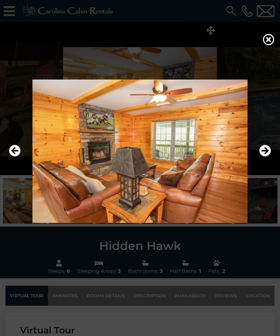
click at [266, 157] on icon "Next" at bounding box center [266, 151] width 12 height 12
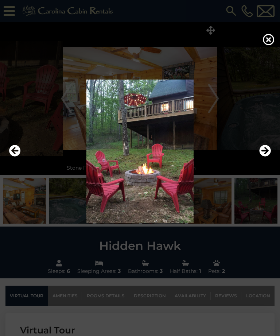
click at [264, 157] on icon "Next" at bounding box center [266, 151] width 12 height 12
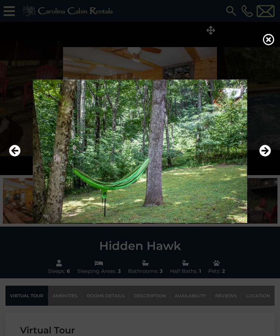
click at [262, 157] on icon "Next" at bounding box center [266, 151] width 12 height 12
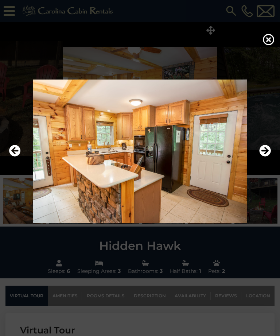
click at [266, 157] on icon "Next" at bounding box center [266, 151] width 12 height 12
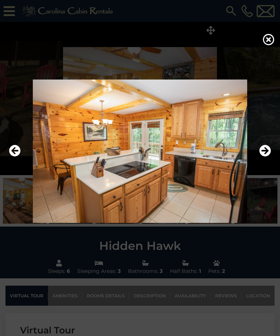
click at [268, 40] on icon at bounding box center [269, 40] width 12 height 12
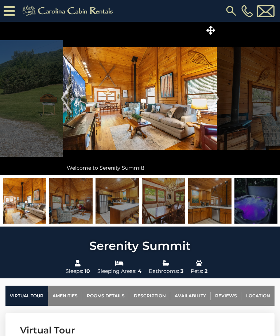
click at [211, 27] on icon at bounding box center [211, 30] width 9 height 9
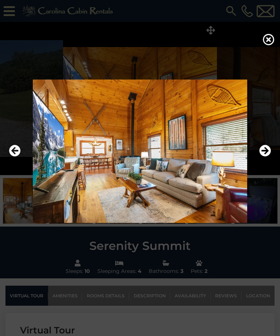
click at [266, 157] on icon "Next" at bounding box center [266, 151] width 12 height 12
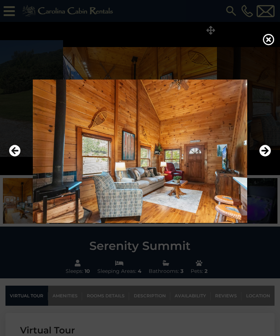
click at [269, 157] on icon "Next" at bounding box center [266, 151] width 12 height 12
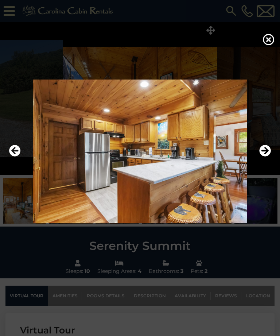
click at [264, 157] on icon "Next" at bounding box center [266, 151] width 12 height 12
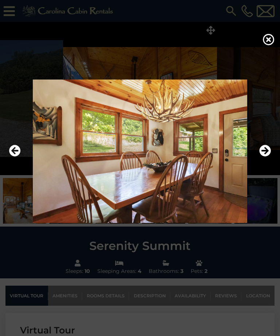
click at [264, 157] on icon "Next" at bounding box center [266, 151] width 12 height 12
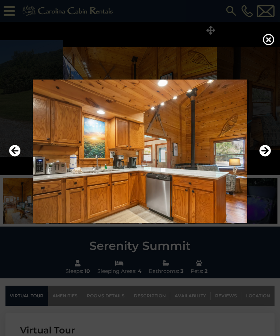
click at [264, 157] on icon "Next" at bounding box center [266, 151] width 12 height 12
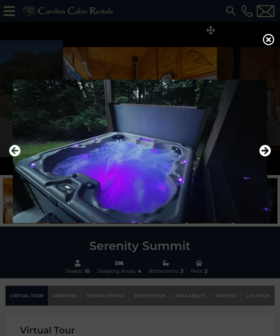
click at [266, 157] on icon "Next" at bounding box center [266, 151] width 12 height 12
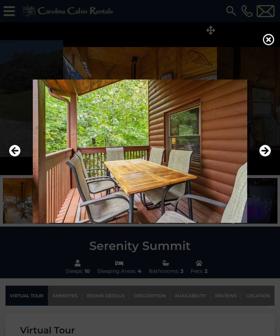
click at [266, 157] on icon "Next" at bounding box center [266, 151] width 12 height 12
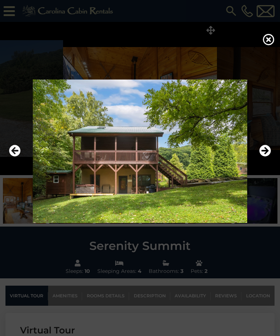
click at [266, 157] on icon "Next" at bounding box center [266, 151] width 12 height 12
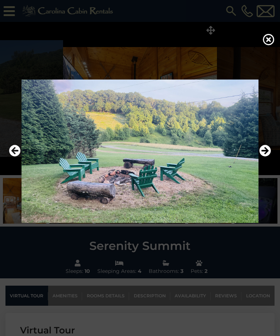
click at [269, 157] on icon "Next" at bounding box center [266, 151] width 12 height 12
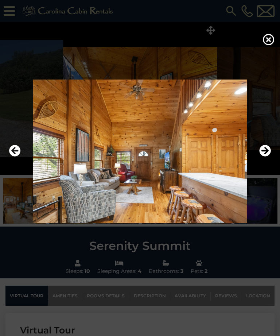
click at [268, 157] on icon "Next" at bounding box center [266, 151] width 12 height 12
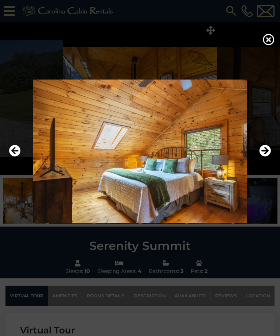
click at [270, 157] on icon "Next" at bounding box center [266, 151] width 12 height 12
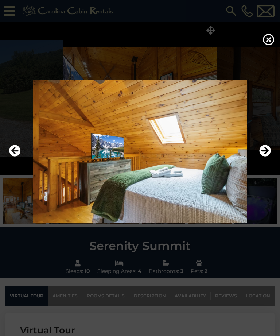
click at [269, 157] on icon "Next" at bounding box center [266, 151] width 12 height 12
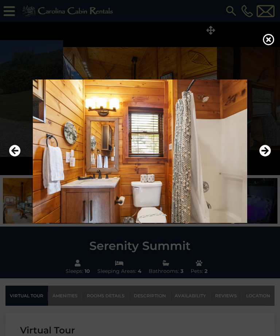
click at [269, 157] on icon "Next" at bounding box center [266, 151] width 12 height 12
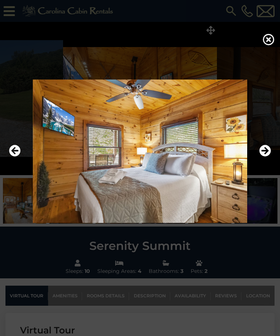
click at [266, 157] on icon "Next" at bounding box center [266, 151] width 12 height 12
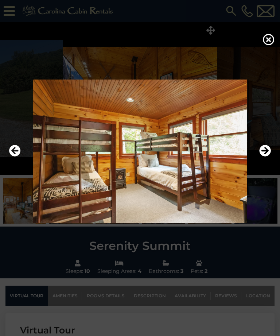
click at [264, 157] on icon "Next" at bounding box center [266, 151] width 12 height 12
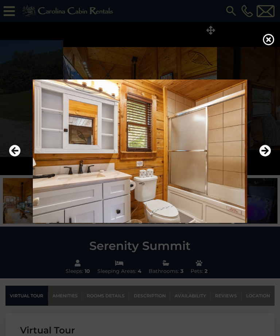
click at [260, 157] on icon "Next" at bounding box center [266, 151] width 12 height 12
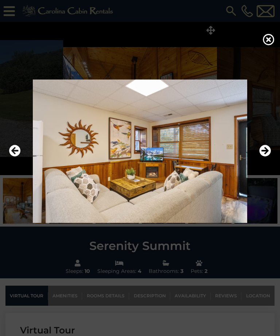
click at [260, 157] on icon "Next" at bounding box center [266, 151] width 12 height 12
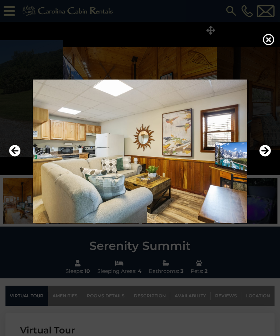
click at [258, 168] on img at bounding box center [140, 151] width 266 height 143
click at [264, 157] on icon "Next" at bounding box center [266, 151] width 12 height 12
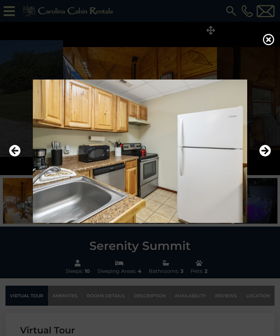
click at [265, 157] on icon "Next" at bounding box center [266, 151] width 12 height 12
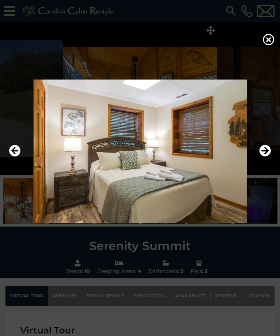
click at [264, 157] on icon "Next" at bounding box center [266, 151] width 12 height 12
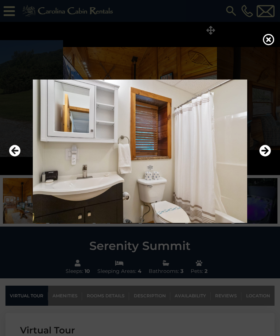
click at [265, 157] on icon "Next" at bounding box center [266, 151] width 12 height 12
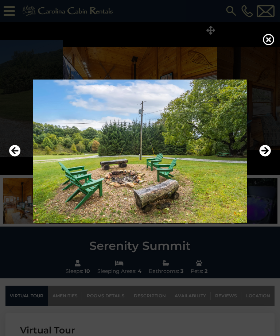
click at [267, 157] on icon "Next" at bounding box center [266, 151] width 12 height 12
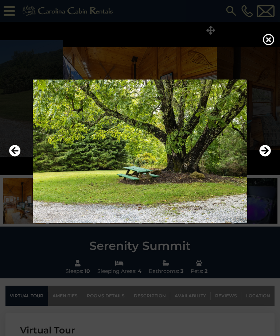
click at [267, 157] on icon "Next" at bounding box center [266, 151] width 12 height 12
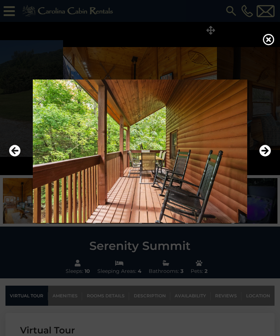
click at [268, 157] on icon "Next" at bounding box center [266, 151] width 12 height 12
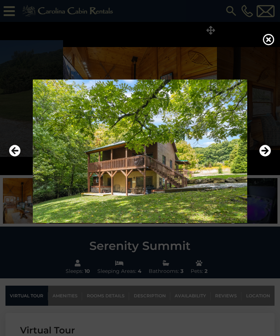
click at [267, 157] on icon "Next" at bounding box center [266, 151] width 12 height 12
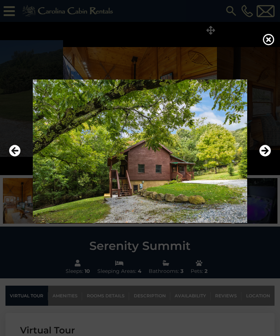
click at [266, 157] on icon "Next" at bounding box center [266, 151] width 12 height 12
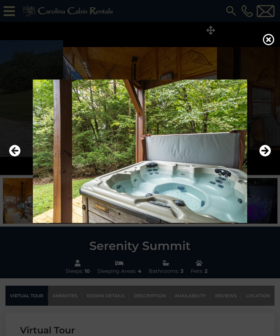
click at [266, 157] on icon "Next" at bounding box center [266, 151] width 12 height 12
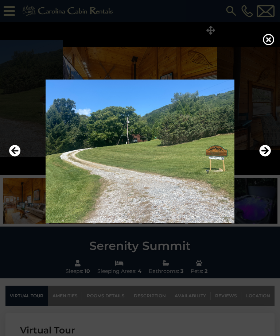
click at [267, 157] on icon "Next" at bounding box center [266, 151] width 12 height 12
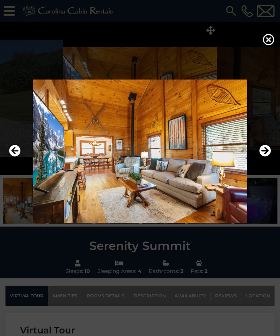
click at [267, 41] on icon at bounding box center [269, 40] width 12 height 12
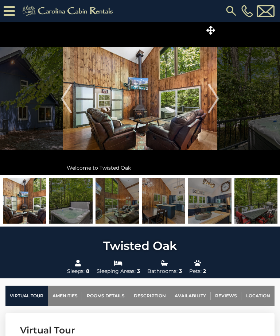
click at [213, 28] on icon at bounding box center [211, 30] width 9 height 9
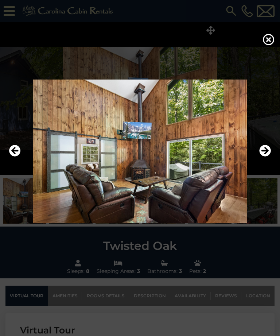
click at [269, 157] on icon "Next" at bounding box center [266, 151] width 12 height 12
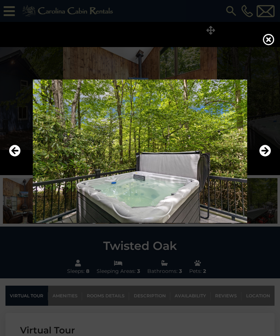
click at [266, 157] on icon "Next" at bounding box center [266, 151] width 12 height 12
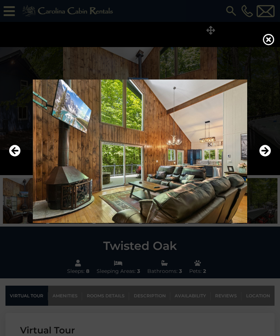
click at [266, 157] on icon "Next" at bounding box center [266, 151] width 12 height 12
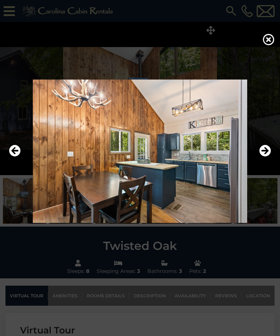
click at [266, 157] on icon "Next" at bounding box center [266, 151] width 12 height 12
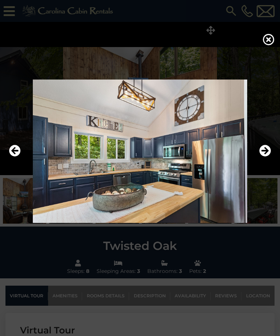
click at [266, 157] on icon "Next" at bounding box center [266, 151] width 12 height 12
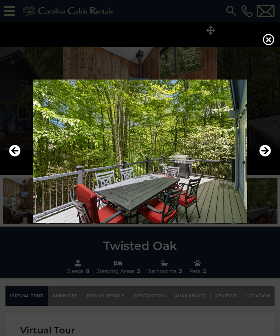
click at [267, 157] on icon "Next" at bounding box center [266, 151] width 12 height 12
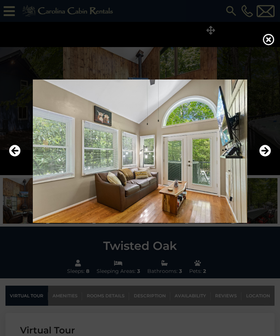
click at [266, 157] on icon "Next" at bounding box center [266, 151] width 12 height 12
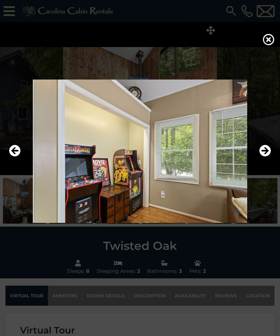
click at [265, 157] on icon "Next" at bounding box center [266, 151] width 12 height 12
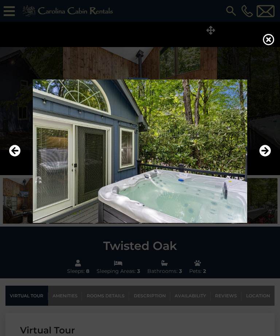
click at [18, 157] on icon "Previous" at bounding box center [15, 151] width 12 height 12
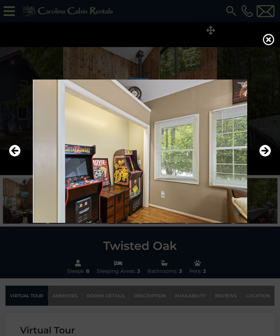
click at [268, 157] on icon "Next" at bounding box center [266, 151] width 12 height 12
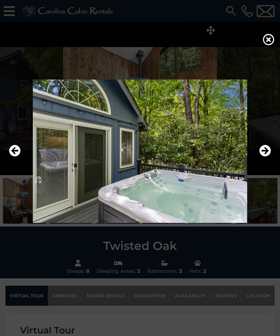
click at [266, 157] on icon "Next" at bounding box center [266, 151] width 12 height 12
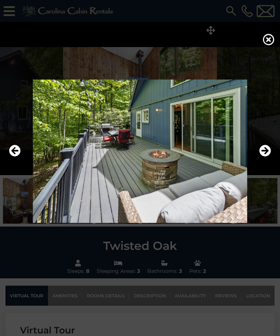
click at [265, 157] on icon "Next" at bounding box center [266, 151] width 12 height 12
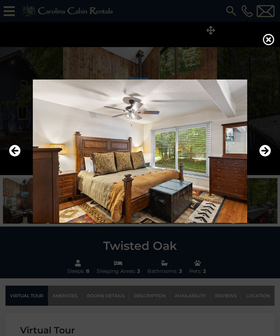
click at [268, 157] on icon "Next" at bounding box center [266, 151] width 12 height 12
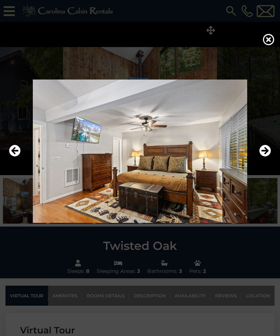
click at [267, 157] on icon "Next" at bounding box center [266, 151] width 12 height 12
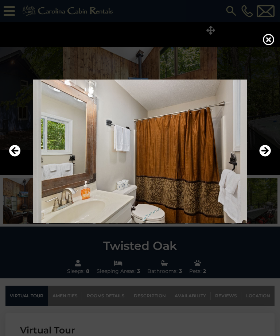
click at [265, 157] on icon "Next" at bounding box center [266, 151] width 12 height 12
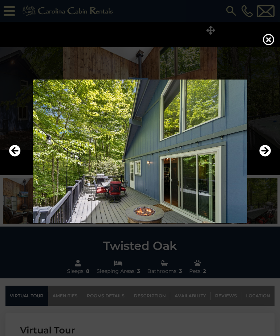
click at [264, 157] on icon "Next" at bounding box center [266, 151] width 12 height 12
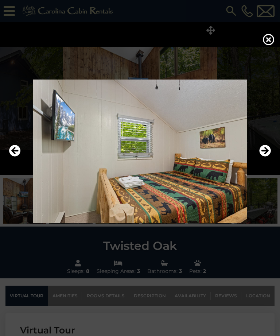
click at [264, 157] on icon "Next" at bounding box center [266, 151] width 12 height 12
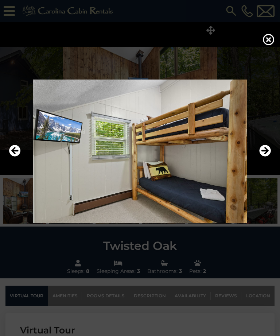
click at [261, 157] on icon "Next" at bounding box center [266, 151] width 12 height 12
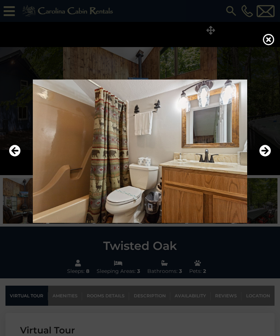
click at [262, 160] on button "Next" at bounding box center [266, 151] width 12 height 17
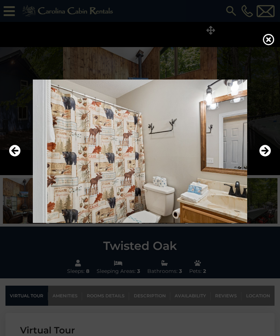
click at [261, 157] on icon "Next" at bounding box center [266, 151] width 12 height 12
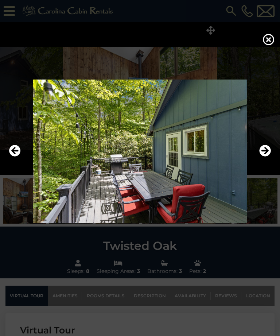
click at [258, 165] on img at bounding box center [140, 151] width 266 height 143
click at [261, 157] on icon "Next" at bounding box center [266, 151] width 12 height 12
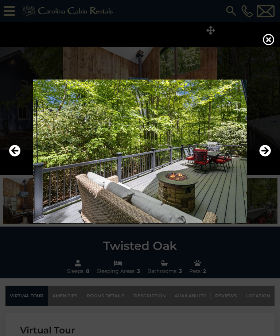
click at [264, 157] on icon "Next" at bounding box center [266, 151] width 12 height 12
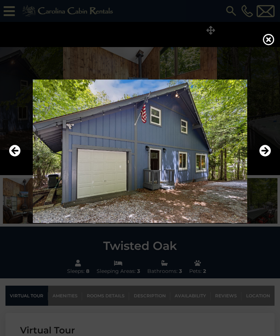
click at [263, 157] on icon "Next" at bounding box center [266, 151] width 12 height 12
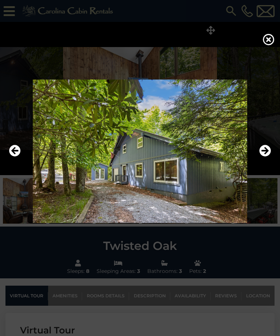
click at [265, 157] on icon "Next" at bounding box center [266, 151] width 12 height 12
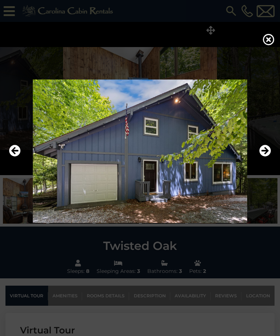
click at [261, 157] on icon "Next" at bounding box center [266, 151] width 12 height 12
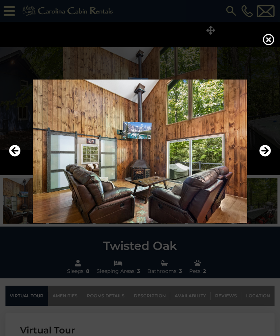
click at [264, 157] on icon "Next" at bounding box center [266, 151] width 12 height 12
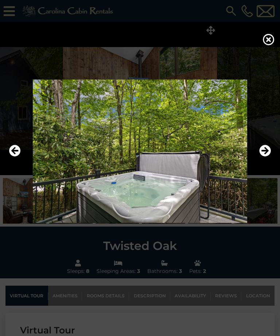
click at [269, 42] on icon at bounding box center [269, 40] width 12 height 12
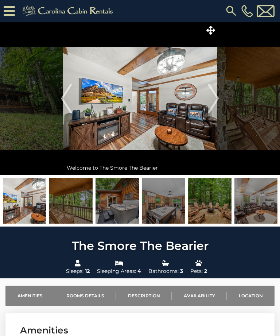
click at [212, 27] on icon at bounding box center [211, 30] width 9 height 9
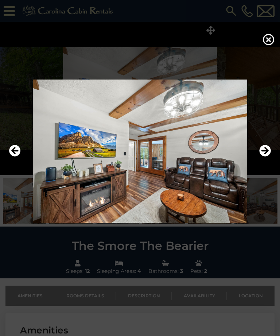
click at [266, 157] on icon "Next" at bounding box center [266, 151] width 12 height 12
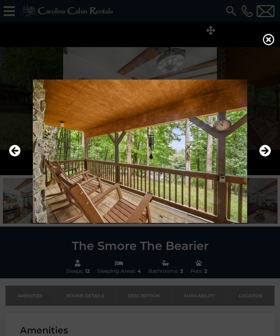
click at [268, 157] on icon "Next" at bounding box center [266, 151] width 12 height 12
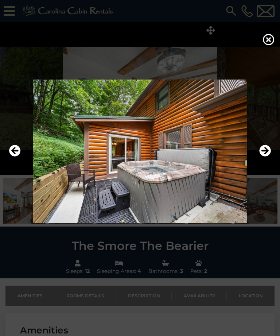
click at [266, 157] on icon "Next" at bounding box center [266, 151] width 12 height 12
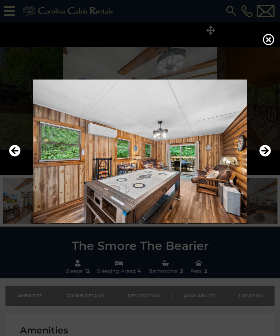
click at [267, 157] on icon "Next" at bounding box center [266, 151] width 12 height 12
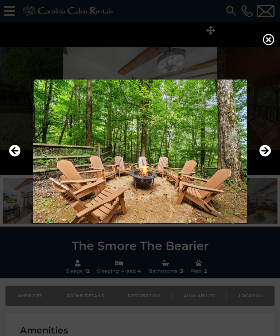
click at [265, 157] on icon "Next" at bounding box center [266, 151] width 12 height 12
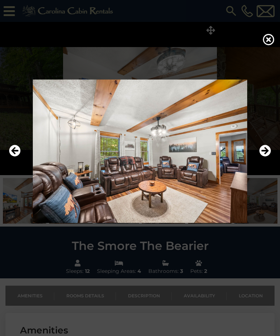
click at [269, 157] on icon "Next" at bounding box center [266, 151] width 12 height 12
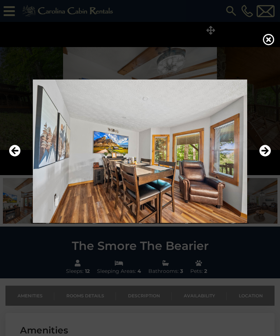
click at [269, 157] on icon "Next" at bounding box center [266, 151] width 12 height 12
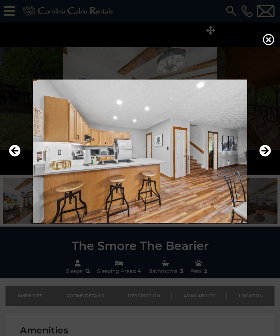
click at [268, 157] on icon "Next" at bounding box center [266, 151] width 12 height 12
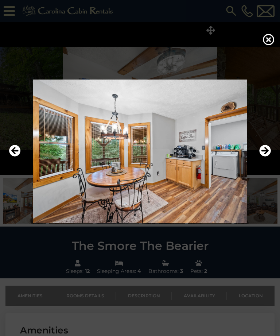
click at [269, 157] on icon "Next" at bounding box center [266, 151] width 12 height 12
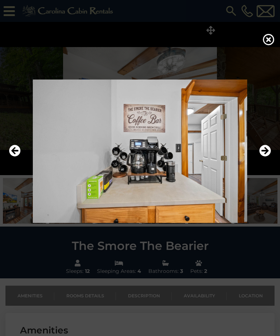
click at [266, 157] on icon "Next" at bounding box center [266, 151] width 12 height 12
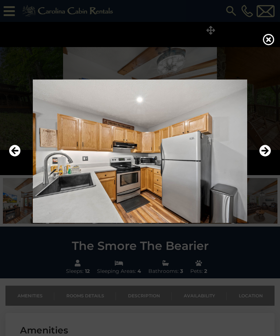
click at [266, 157] on icon "Next" at bounding box center [266, 151] width 12 height 12
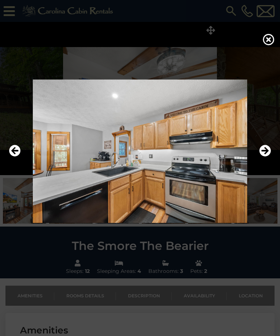
click at [267, 157] on icon "Next" at bounding box center [266, 151] width 12 height 12
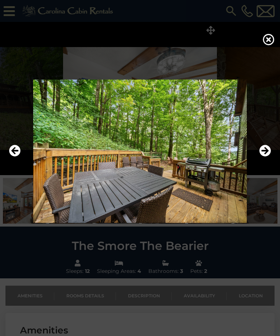
click at [265, 157] on icon "Next" at bounding box center [266, 151] width 12 height 12
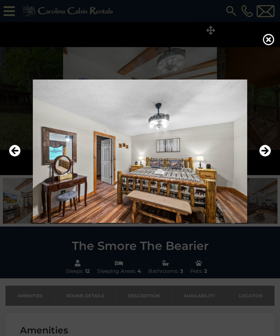
click at [265, 157] on icon "Next" at bounding box center [266, 151] width 12 height 12
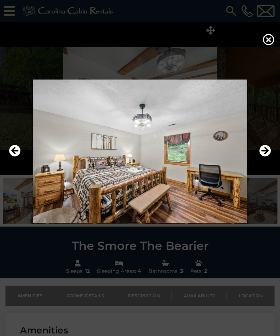
click at [265, 157] on icon "Next" at bounding box center [266, 151] width 12 height 12
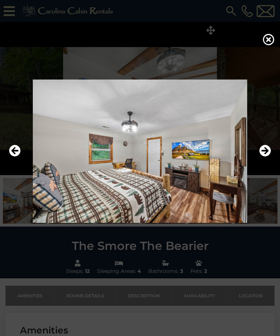
click at [265, 157] on icon "Next" at bounding box center [266, 151] width 12 height 12
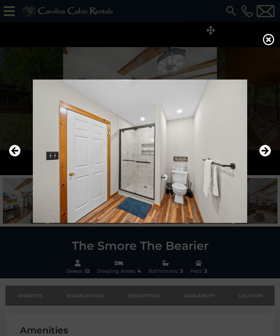
click at [263, 157] on icon "Next" at bounding box center [266, 151] width 12 height 12
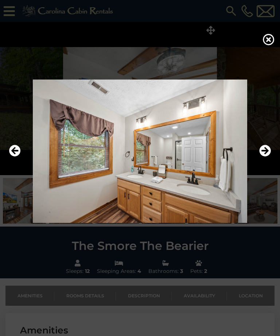
click at [264, 157] on icon "Next" at bounding box center [266, 151] width 12 height 12
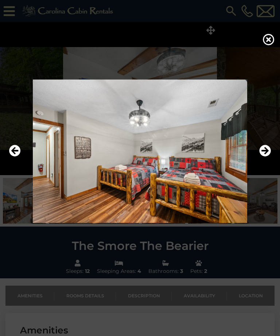
click at [262, 157] on icon "Next" at bounding box center [266, 151] width 12 height 12
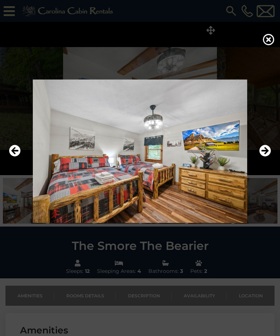
click at [260, 157] on icon "Next" at bounding box center [266, 151] width 12 height 12
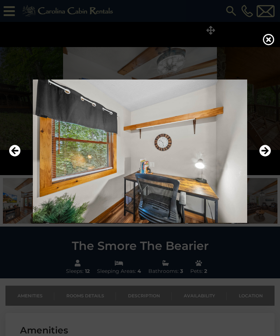
click at [261, 157] on icon "Next" at bounding box center [266, 151] width 12 height 12
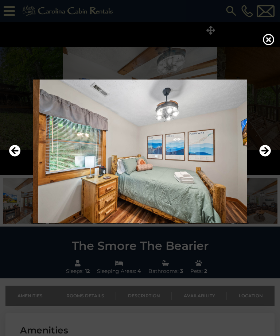
click at [265, 157] on icon "Next" at bounding box center [266, 151] width 12 height 12
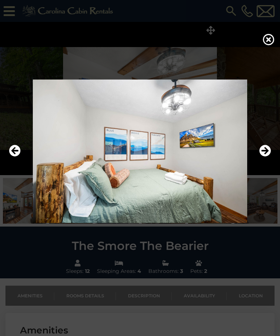
click at [266, 157] on icon "Next" at bounding box center [266, 151] width 12 height 12
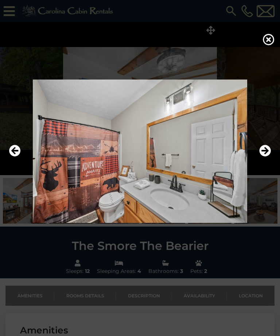
click at [266, 157] on icon "Next" at bounding box center [266, 151] width 12 height 12
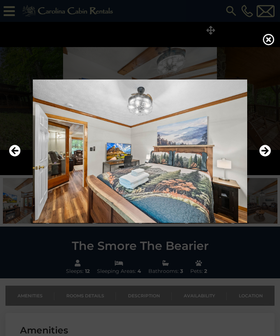
click at [263, 157] on icon "Next" at bounding box center [266, 151] width 12 height 12
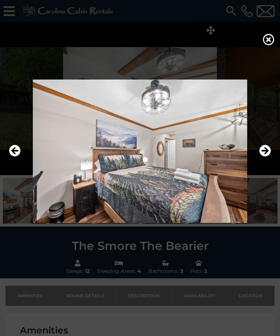
click at [267, 42] on icon at bounding box center [269, 40] width 12 height 12
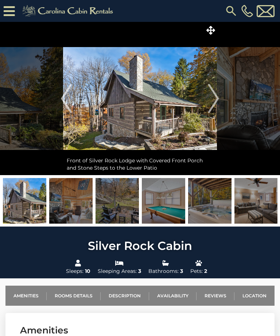
click at [212, 27] on icon at bounding box center [211, 30] width 9 height 9
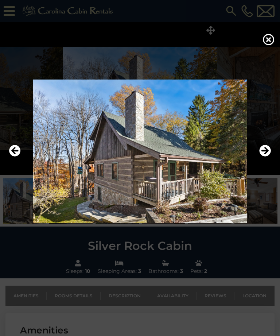
click at [267, 157] on icon "Next" at bounding box center [266, 151] width 12 height 12
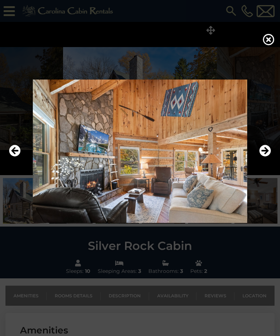
click at [267, 157] on icon "Next" at bounding box center [266, 151] width 12 height 12
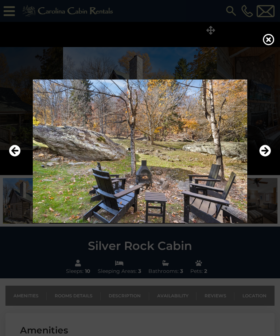
click at [268, 157] on icon "Next" at bounding box center [266, 151] width 12 height 12
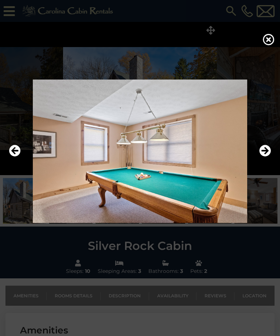
click at [269, 157] on icon "Next" at bounding box center [266, 151] width 12 height 12
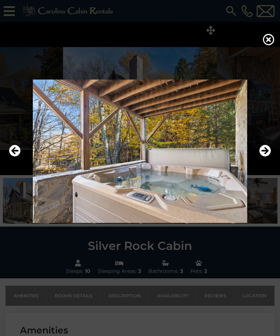
click at [268, 157] on icon "Next" at bounding box center [266, 151] width 12 height 12
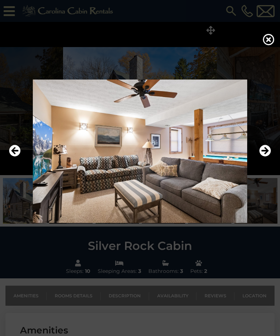
click at [266, 157] on icon "Next" at bounding box center [266, 151] width 12 height 12
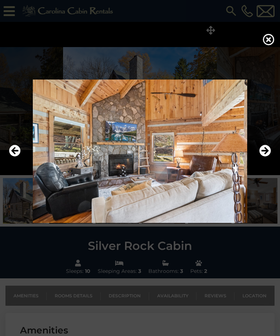
click at [268, 157] on icon "Next" at bounding box center [266, 151] width 12 height 12
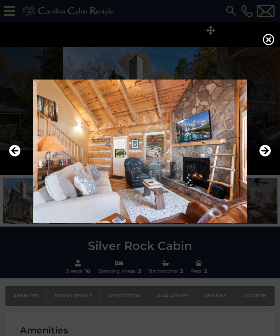
click at [266, 157] on icon "Next" at bounding box center [266, 151] width 12 height 12
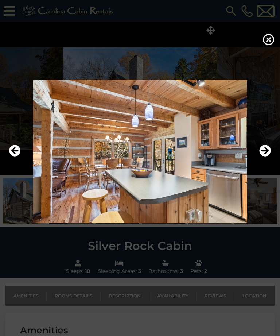
click at [266, 157] on icon "Next" at bounding box center [266, 151] width 12 height 12
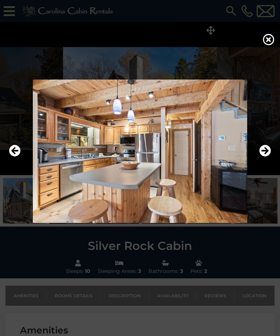
click at [267, 157] on icon "Next" at bounding box center [266, 151] width 12 height 12
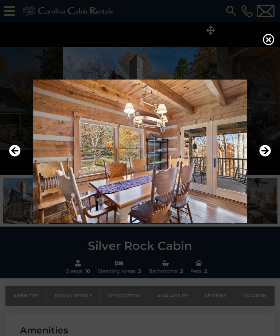
click at [267, 157] on icon "Next" at bounding box center [266, 151] width 12 height 12
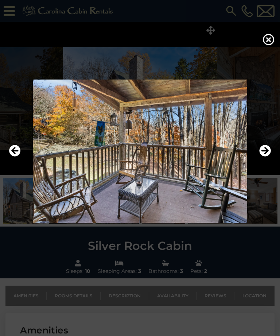
click at [266, 157] on icon "Next" at bounding box center [266, 151] width 12 height 12
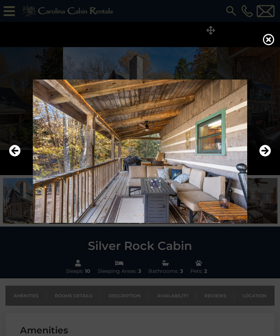
click at [266, 157] on icon "Next" at bounding box center [266, 151] width 12 height 12
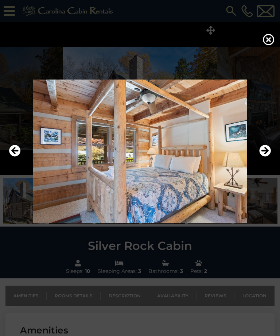
click at [266, 157] on icon "Next" at bounding box center [266, 151] width 12 height 12
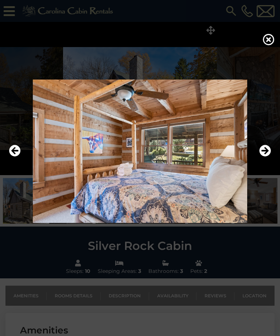
click at [265, 157] on icon "Next" at bounding box center [266, 151] width 12 height 12
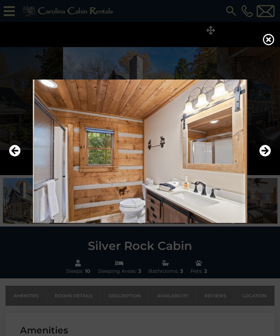
click at [264, 157] on icon "Next" at bounding box center [266, 151] width 12 height 12
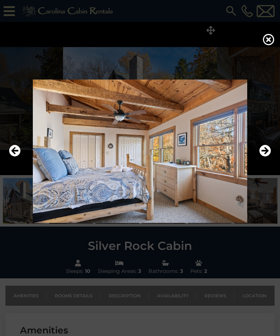
click at [264, 157] on icon "Next" at bounding box center [266, 151] width 12 height 12
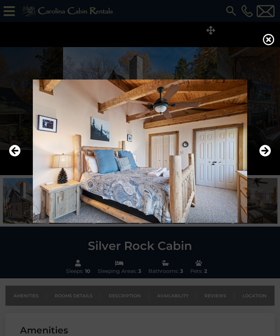
click at [265, 157] on icon "Next" at bounding box center [266, 151] width 12 height 12
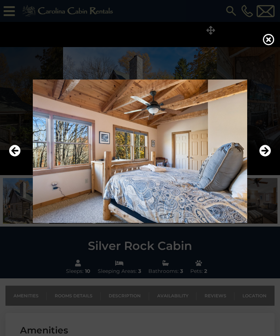
click at [266, 157] on icon "Next" at bounding box center [266, 151] width 12 height 12
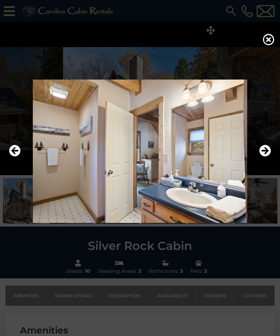
click at [265, 157] on icon "Next" at bounding box center [266, 151] width 12 height 12
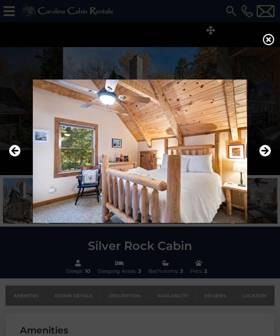
click at [262, 157] on icon "Next" at bounding box center [266, 151] width 12 height 12
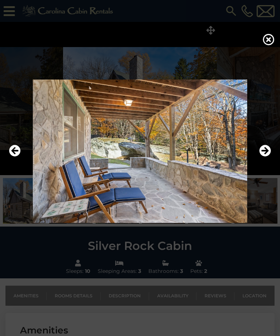
click at [261, 157] on icon "Next" at bounding box center [266, 151] width 12 height 12
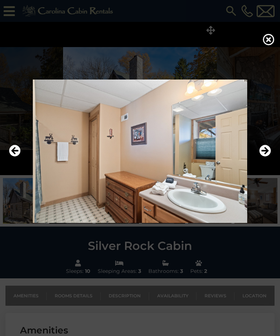
click at [266, 41] on icon at bounding box center [269, 40] width 12 height 12
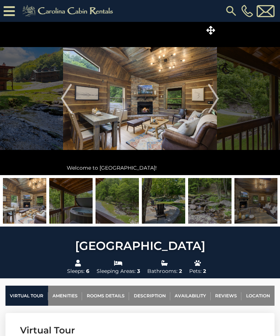
click at [212, 30] on icon at bounding box center [211, 30] width 9 height 9
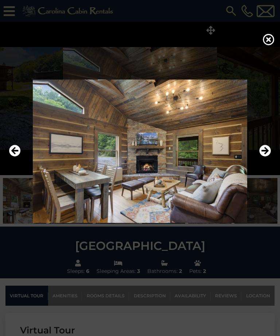
click at [267, 157] on icon "Next" at bounding box center [266, 151] width 12 height 12
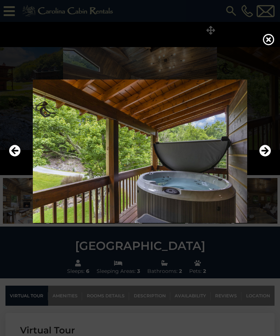
click at [266, 157] on icon "Next" at bounding box center [266, 151] width 12 height 12
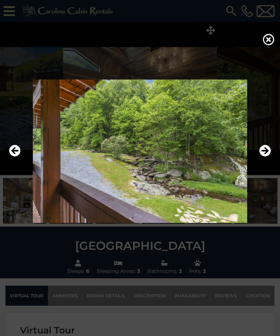
click at [268, 157] on icon "Next" at bounding box center [266, 151] width 12 height 12
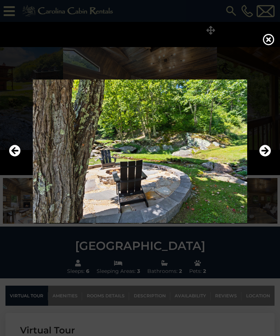
click at [265, 157] on icon "Next" at bounding box center [266, 151] width 12 height 12
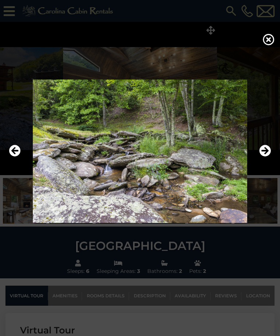
click at [266, 156] on icon "Next" at bounding box center [266, 151] width 12 height 12
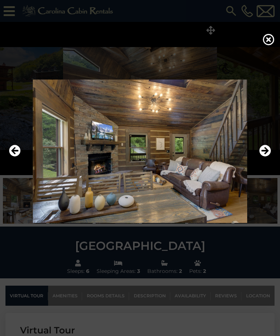
click at [268, 157] on icon "Next" at bounding box center [266, 151] width 12 height 12
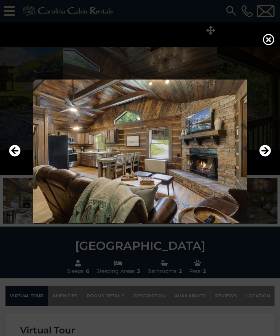
click at [266, 157] on icon "Next" at bounding box center [266, 151] width 12 height 12
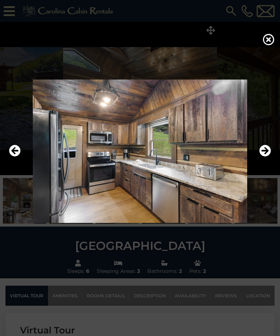
click at [268, 157] on icon "Next" at bounding box center [266, 151] width 12 height 12
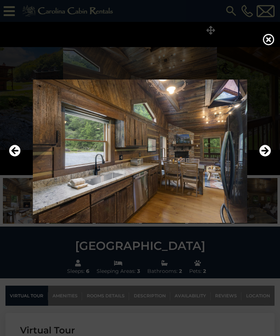
click at [268, 157] on icon "Next" at bounding box center [266, 151] width 12 height 12
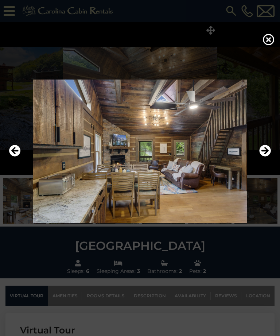
click at [268, 157] on icon "Next" at bounding box center [266, 151] width 12 height 12
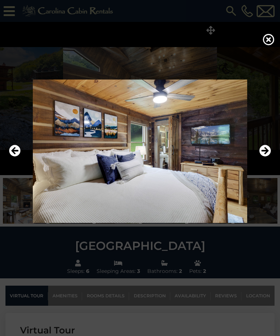
click at [268, 157] on icon "Next" at bounding box center [266, 151] width 12 height 12
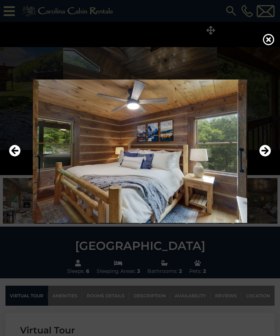
click at [268, 157] on icon "Next" at bounding box center [266, 151] width 12 height 12
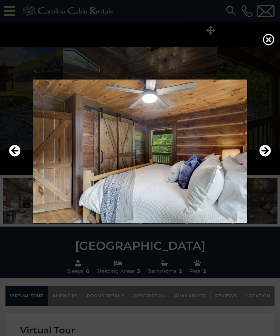
click at [268, 157] on icon "Next" at bounding box center [266, 151] width 12 height 12
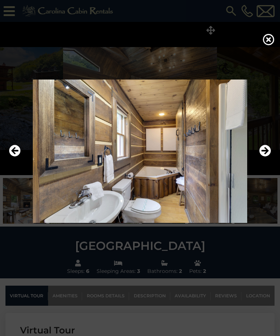
click at [266, 157] on icon "Next" at bounding box center [266, 151] width 12 height 12
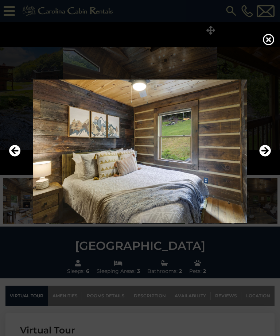
click at [265, 157] on icon "Next" at bounding box center [266, 151] width 12 height 12
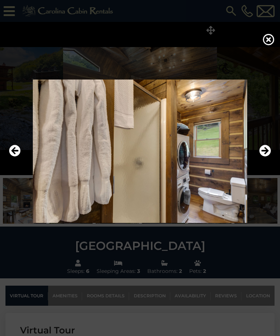
click at [266, 157] on icon "Next" at bounding box center [266, 151] width 12 height 12
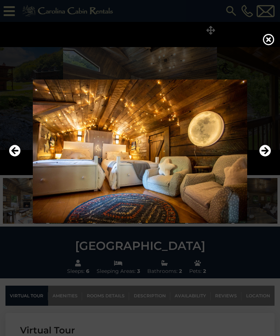
click at [266, 157] on icon "Next" at bounding box center [266, 151] width 12 height 12
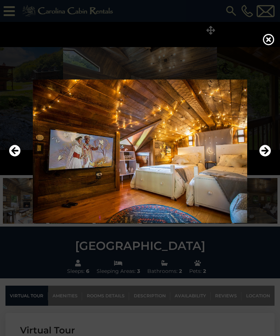
click at [266, 157] on icon "Next" at bounding box center [266, 151] width 12 height 12
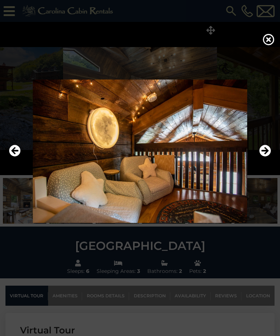
click at [268, 157] on icon "Next" at bounding box center [266, 151] width 12 height 12
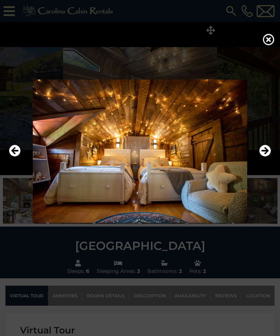
click at [265, 157] on icon "Next" at bounding box center [266, 151] width 12 height 12
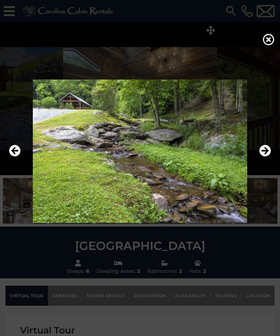
click at [266, 157] on icon "Next" at bounding box center [266, 151] width 12 height 12
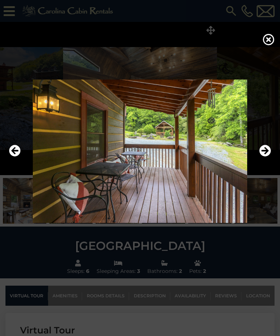
click at [266, 157] on icon "Next" at bounding box center [266, 151] width 12 height 12
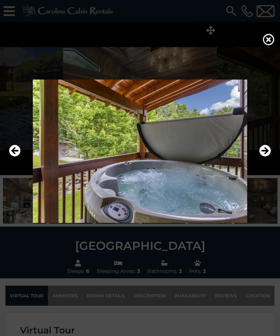
click at [267, 157] on icon "Next" at bounding box center [266, 151] width 12 height 12
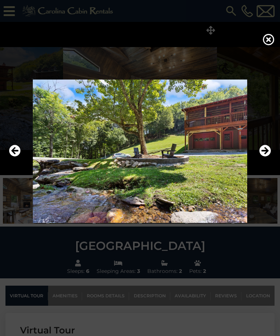
click at [266, 157] on icon "Next" at bounding box center [266, 151] width 12 height 12
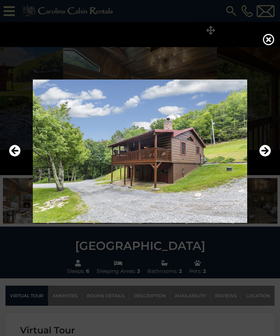
click at [266, 157] on icon "Next" at bounding box center [266, 151] width 12 height 12
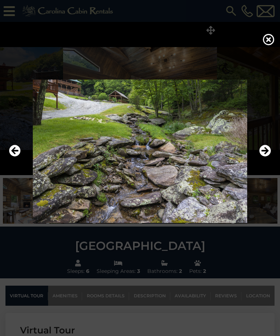
click at [266, 157] on icon "Next" at bounding box center [266, 151] width 12 height 12
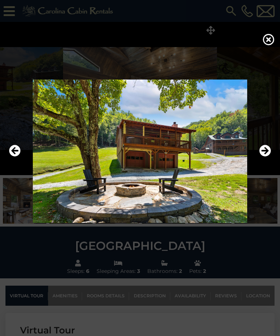
click at [266, 157] on icon "Next" at bounding box center [266, 151] width 12 height 12
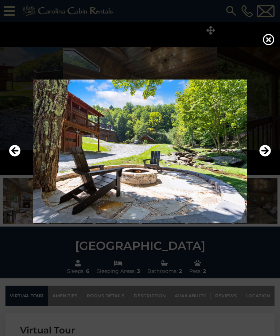
click at [266, 157] on icon "Next" at bounding box center [266, 151] width 12 height 12
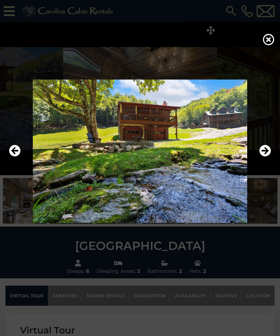
click at [268, 157] on icon "Next" at bounding box center [266, 151] width 12 height 12
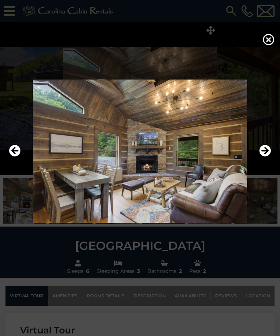
click at [267, 157] on icon "Next" at bounding box center [266, 151] width 12 height 12
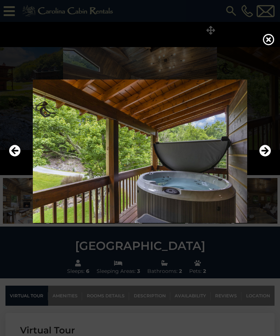
click at [269, 42] on icon at bounding box center [269, 40] width 12 height 12
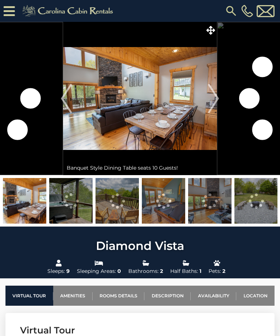
click at [212, 26] on icon at bounding box center [211, 30] width 9 height 9
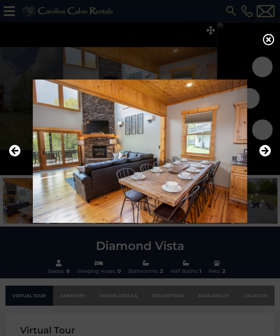
click at [269, 157] on icon "Next" at bounding box center [266, 151] width 12 height 12
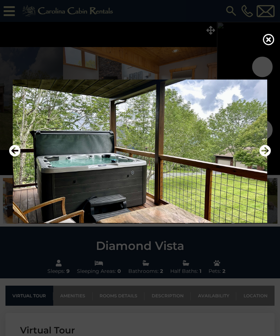
click at [267, 157] on icon "Next" at bounding box center [266, 151] width 12 height 12
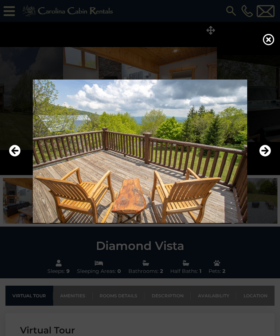
click at [268, 157] on icon "Next" at bounding box center [266, 151] width 12 height 12
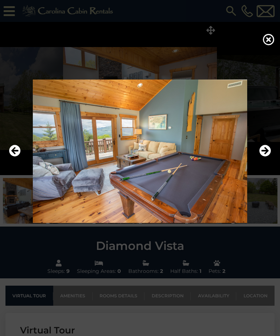
click at [267, 157] on icon "Next" at bounding box center [266, 151] width 12 height 12
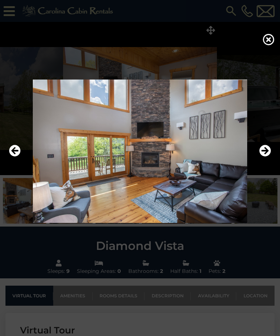
click at [269, 157] on icon "Next" at bounding box center [266, 151] width 12 height 12
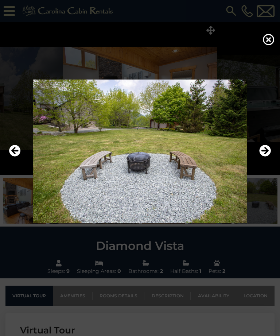
click at [266, 157] on icon "Next" at bounding box center [266, 151] width 12 height 12
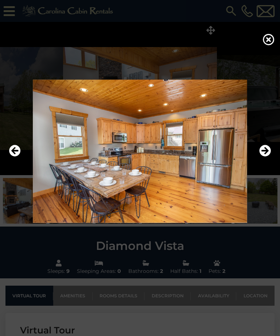
click at [266, 157] on icon "Next" at bounding box center [266, 151] width 12 height 12
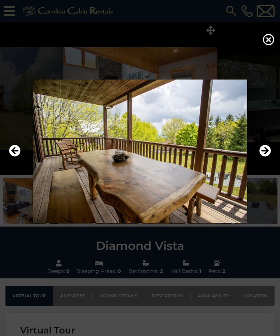
click at [266, 157] on icon "Next" at bounding box center [266, 151] width 12 height 12
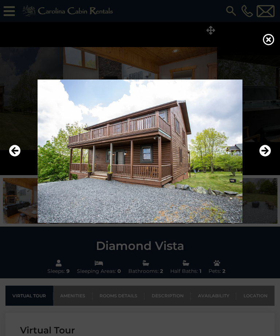
click at [267, 157] on icon "Next" at bounding box center [266, 151] width 12 height 12
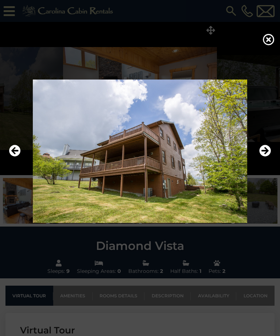
click at [268, 157] on icon "Next" at bounding box center [266, 151] width 12 height 12
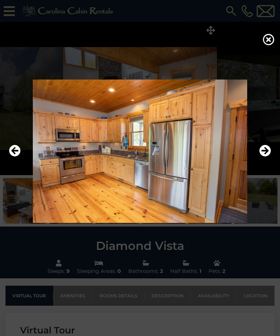
click at [267, 157] on icon "Next" at bounding box center [266, 151] width 12 height 12
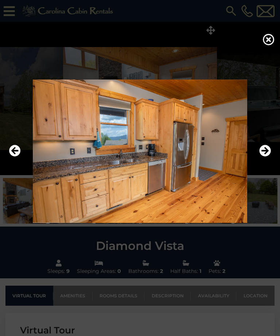
click at [267, 157] on icon "Next" at bounding box center [266, 151] width 12 height 12
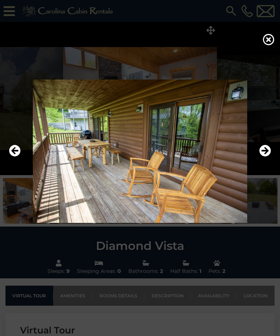
click at [267, 157] on icon "Next" at bounding box center [266, 151] width 12 height 12
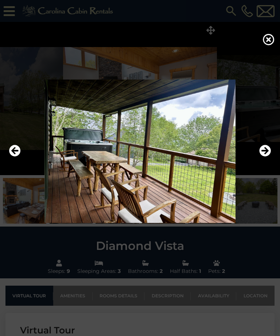
click at [266, 157] on icon "Next" at bounding box center [266, 151] width 12 height 12
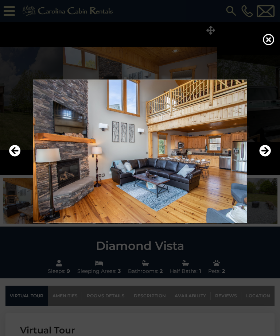
click at [266, 157] on icon "Next" at bounding box center [266, 151] width 12 height 12
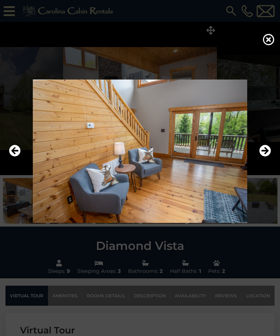
click at [268, 157] on icon "Next" at bounding box center [266, 151] width 12 height 12
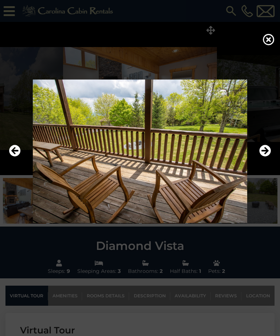
click at [268, 157] on icon "Next" at bounding box center [266, 151] width 12 height 12
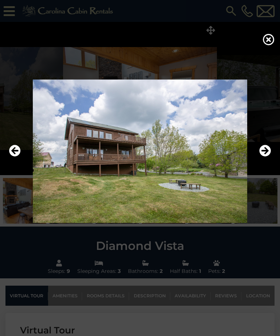
click at [266, 157] on icon "Next" at bounding box center [266, 151] width 12 height 12
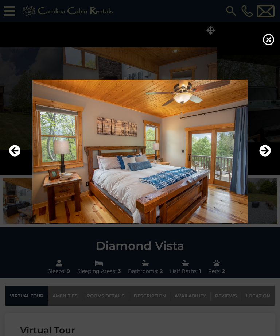
click at [20, 157] on icon "Previous" at bounding box center [15, 151] width 12 height 12
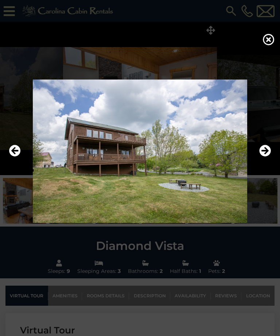
click at [266, 157] on icon "Next" at bounding box center [266, 151] width 12 height 12
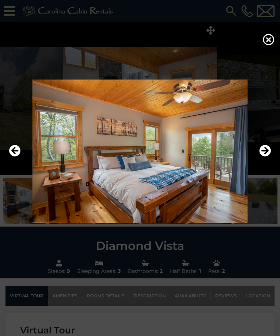
click at [264, 157] on icon "Next" at bounding box center [266, 151] width 12 height 12
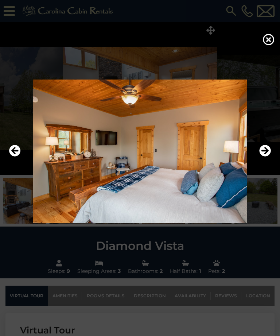
click at [269, 157] on icon "Next" at bounding box center [266, 151] width 12 height 12
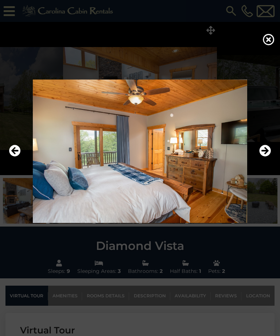
click at [265, 157] on icon "Next" at bounding box center [266, 151] width 12 height 12
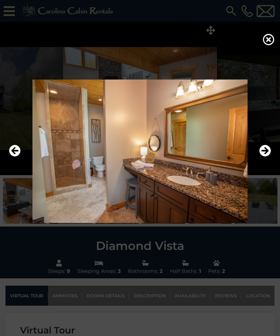
click at [267, 157] on icon "Next" at bounding box center [266, 151] width 12 height 12
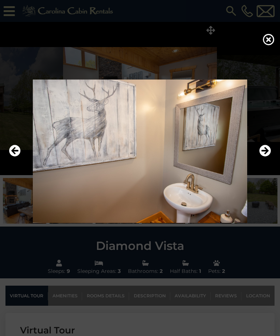
click at [266, 157] on icon "Next" at bounding box center [266, 151] width 12 height 12
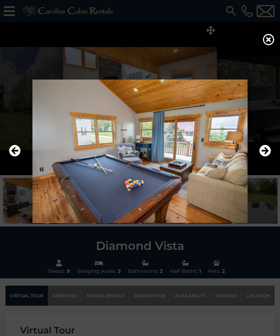
click at [268, 157] on icon "Next" at bounding box center [266, 151] width 12 height 12
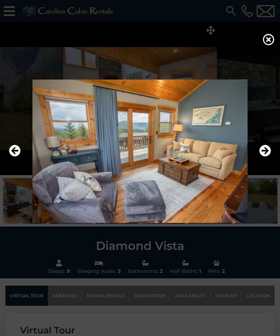
click at [268, 157] on icon "Next" at bounding box center [266, 151] width 12 height 12
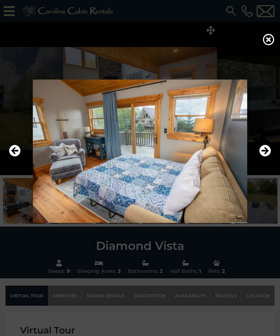
click at [267, 157] on icon "Next" at bounding box center [266, 151] width 12 height 12
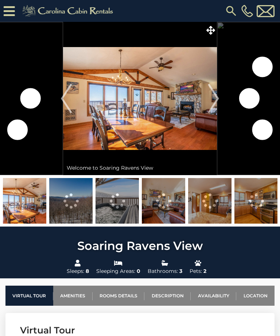
click at [211, 28] on icon at bounding box center [211, 30] width 9 height 9
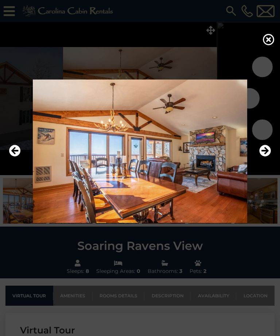
click at [266, 157] on icon "Next" at bounding box center [266, 151] width 12 height 12
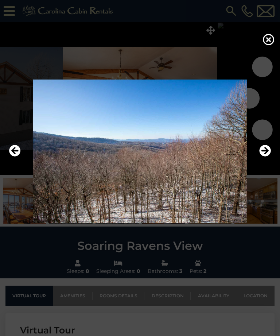
click at [264, 157] on icon "Next" at bounding box center [266, 151] width 12 height 12
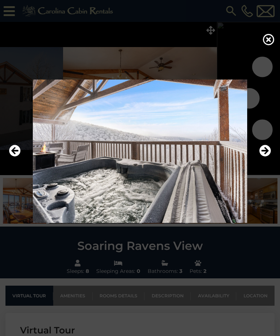
click at [265, 157] on icon "Next" at bounding box center [266, 151] width 12 height 12
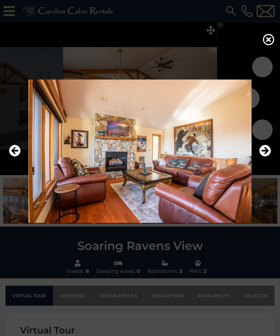
click at [268, 157] on icon "Next" at bounding box center [266, 151] width 12 height 12
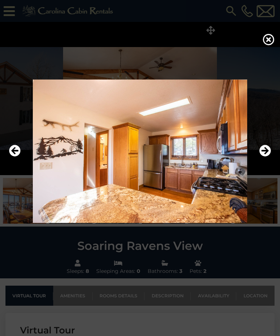
click at [265, 157] on icon "Next" at bounding box center [266, 151] width 12 height 12
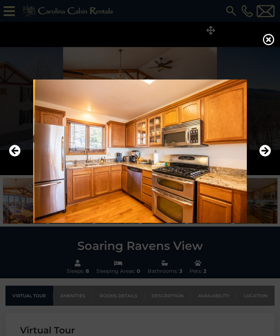
click at [19, 155] on icon "Previous" at bounding box center [15, 151] width 12 height 12
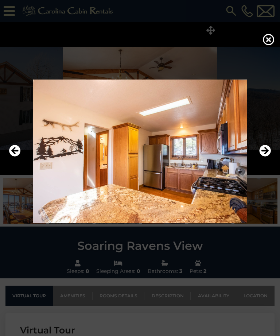
click at [270, 157] on icon "Next" at bounding box center [266, 151] width 12 height 12
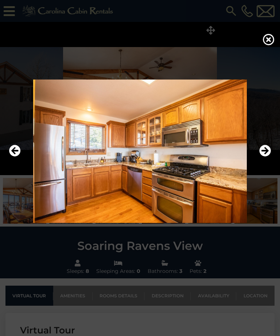
click at [268, 157] on icon "Next" at bounding box center [266, 151] width 12 height 12
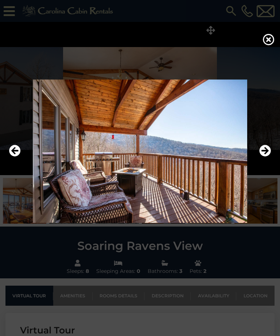
click at [268, 157] on icon "Next" at bounding box center [266, 151] width 12 height 12
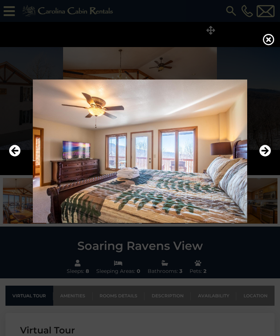
click at [268, 157] on icon "Next" at bounding box center [266, 151] width 12 height 12
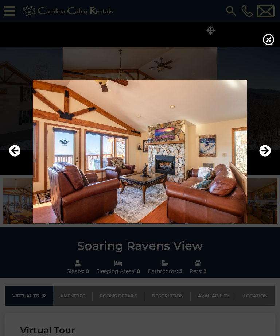
click at [267, 157] on icon "Next" at bounding box center [266, 151] width 12 height 12
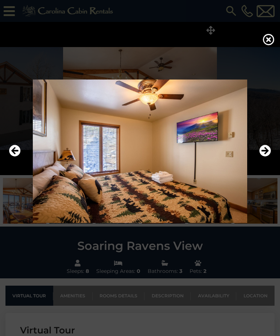
click at [268, 157] on icon "Next" at bounding box center [266, 151] width 12 height 12
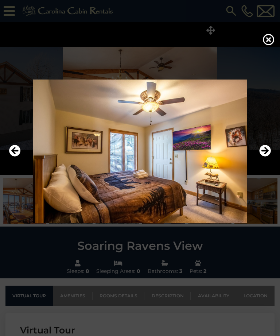
click at [267, 157] on icon "Next" at bounding box center [266, 151] width 12 height 12
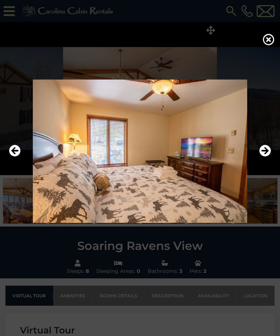
click at [268, 157] on icon "Next" at bounding box center [266, 151] width 12 height 12
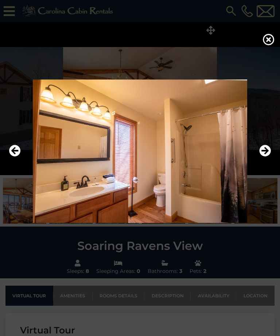
click at [269, 157] on icon "Next" at bounding box center [266, 151] width 12 height 12
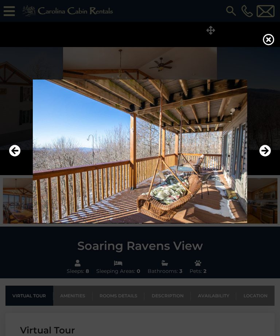
click at [267, 157] on icon "Next" at bounding box center [266, 151] width 12 height 12
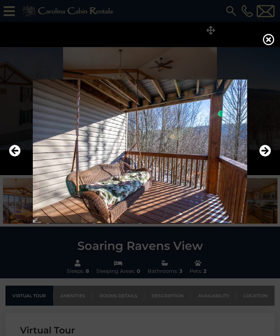
click at [267, 157] on icon "Next" at bounding box center [266, 151] width 12 height 12
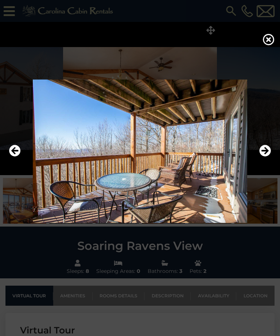
click at [268, 157] on icon "Next" at bounding box center [266, 151] width 12 height 12
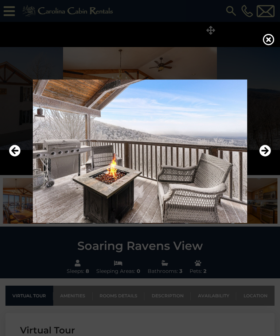
click at [267, 157] on icon "Next" at bounding box center [266, 151] width 12 height 12
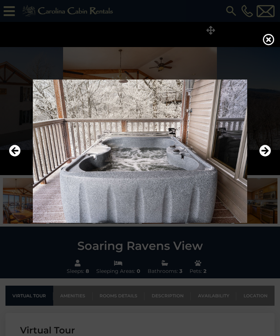
click at [266, 157] on icon "Next" at bounding box center [266, 151] width 12 height 12
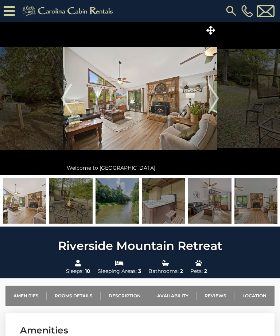
click at [211, 28] on icon at bounding box center [211, 30] width 9 height 9
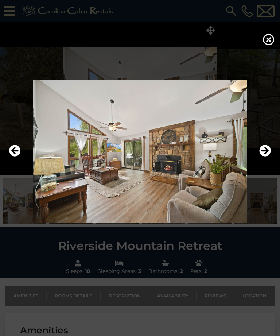
click at [265, 157] on icon "Next" at bounding box center [266, 151] width 12 height 12
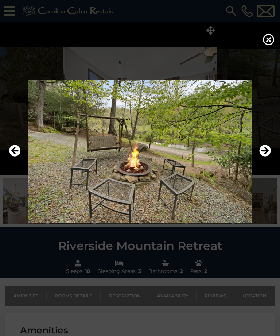
click at [269, 157] on icon "Next" at bounding box center [266, 151] width 12 height 12
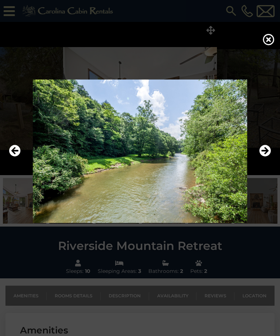
click at [267, 157] on icon "Next" at bounding box center [266, 151] width 12 height 12
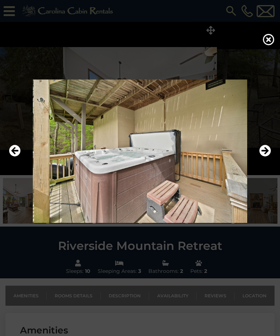
click at [268, 157] on icon "Next" at bounding box center [266, 151] width 12 height 12
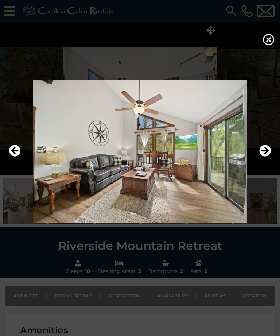
click at [267, 157] on icon "Next" at bounding box center [266, 151] width 12 height 12
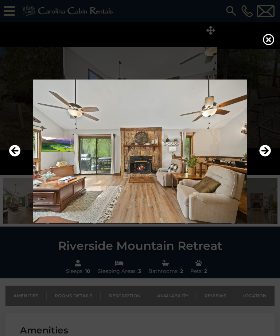
click at [267, 157] on icon "Next" at bounding box center [266, 151] width 12 height 12
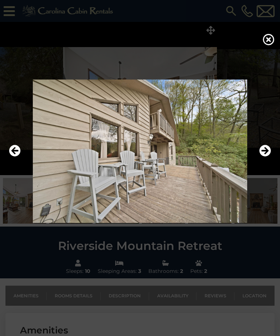
click at [18, 157] on icon "Previous" at bounding box center [15, 151] width 12 height 12
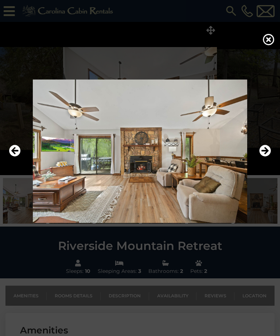
click at [268, 157] on icon "Next" at bounding box center [266, 151] width 12 height 12
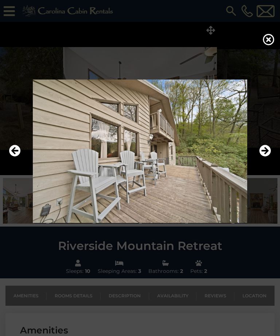
click at [269, 157] on icon "Next" at bounding box center [266, 151] width 12 height 12
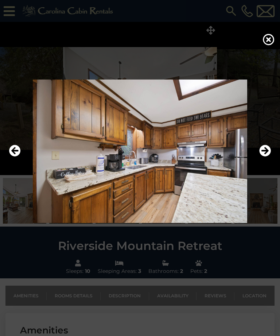
click at [269, 157] on icon "Next" at bounding box center [266, 151] width 12 height 12
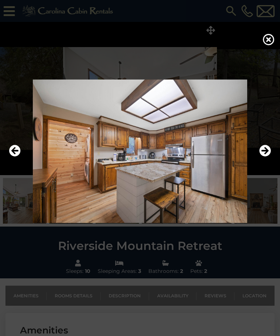
click at [269, 157] on icon "Next" at bounding box center [266, 151] width 12 height 12
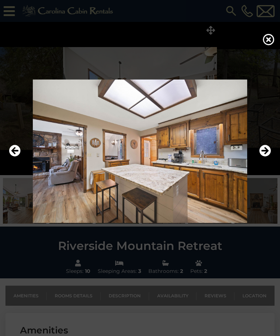
click at [267, 157] on icon "Next" at bounding box center [266, 151] width 12 height 12
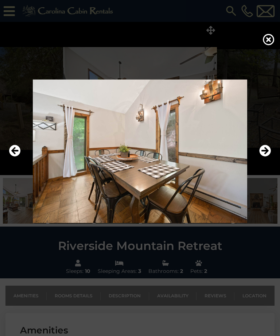
click at [267, 157] on icon "Next" at bounding box center [266, 151] width 12 height 12
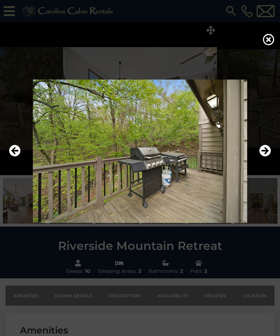
click at [268, 157] on icon "Next" at bounding box center [266, 151] width 12 height 12
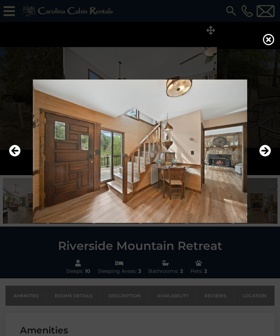
click at [268, 157] on icon "Next" at bounding box center [266, 151] width 12 height 12
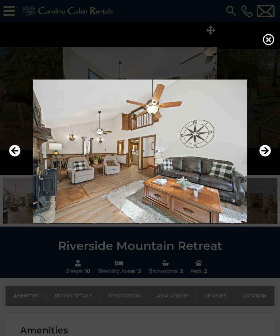
click at [266, 157] on icon "Next" at bounding box center [266, 151] width 12 height 12
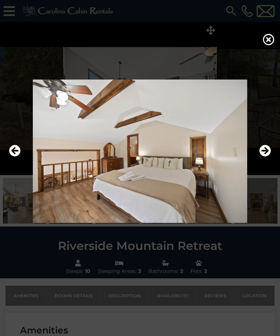
click at [266, 157] on icon "Next" at bounding box center [266, 151] width 12 height 12
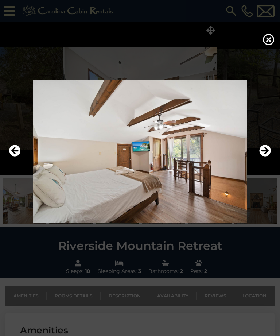
click at [267, 157] on icon "Next" at bounding box center [266, 151] width 12 height 12
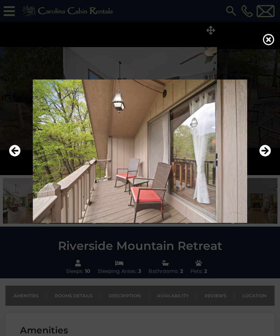
click at [263, 157] on icon "Next" at bounding box center [266, 151] width 12 height 12
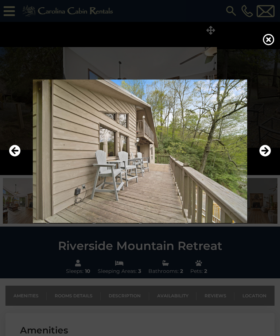
click at [264, 157] on icon "Next" at bounding box center [266, 151] width 12 height 12
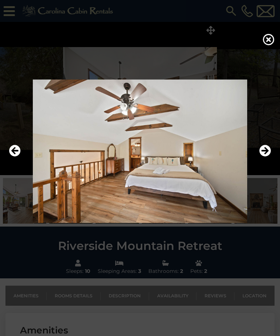
click at [268, 157] on icon "Next" at bounding box center [266, 151] width 12 height 12
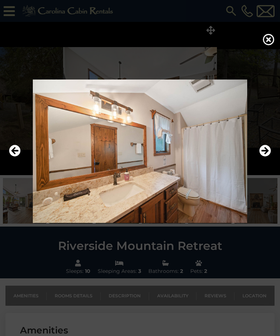
click at [266, 157] on icon "Next" at bounding box center [266, 151] width 12 height 12
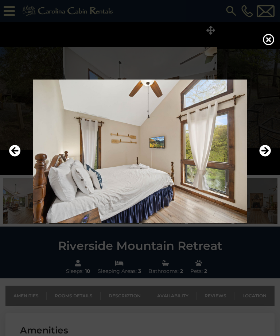
click at [267, 157] on icon "Next" at bounding box center [266, 151] width 12 height 12
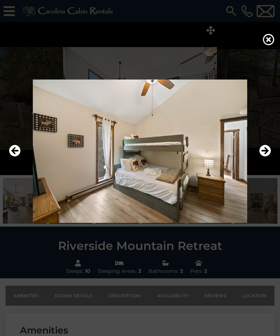
click at [268, 157] on icon "Next" at bounding box center [266, 151] width 12 height 12
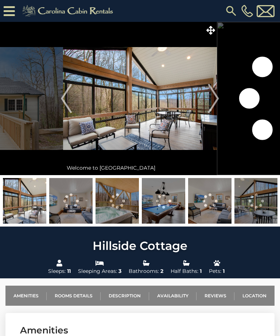
click at [211, 26] on icon at bounding box center [211, 30] width 9 height 9
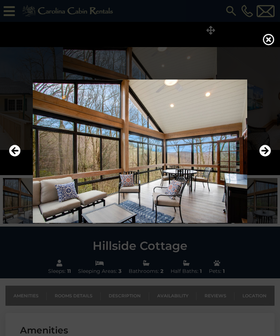
click at [265, 157] on icon "Next" at bounding box center [266, 151] width 12 height 12
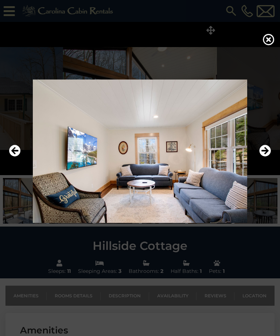
click at [265, 157] on icon "Next" at bounding box center [266, 151] width 12 height 12
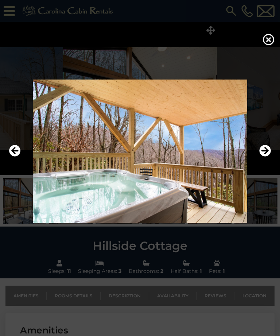
click at [267, 157] on icon "Next" at bounding box center [266, 151] width 12 height 12
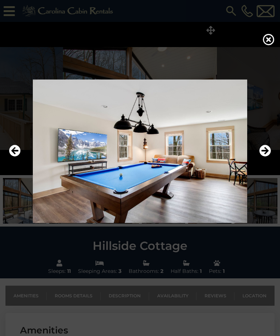
click at [266, 157] on icon "Next" at bounding box center [266, 151] width 12 height 12
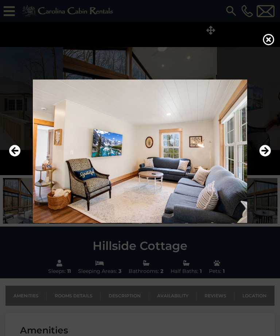
click at [269, 157] on icon "Next" at bounding box center [266, 151] width 12 height 12
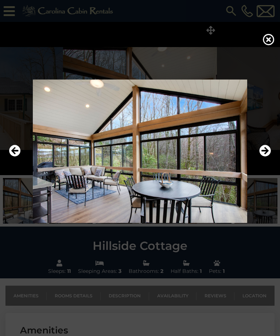
click at [269, 157] on icon "Next" at bounding box center [266, 151] width 12 height 12
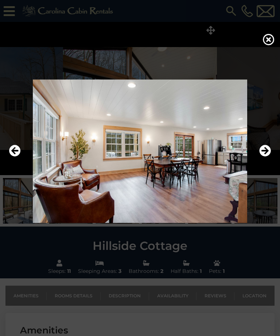
click at [269, 157] on icon "Next" at bounding box center [266, 151] width 12 height 12
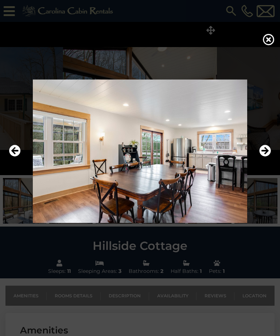
click at [269, 157] on icon "Next" at bounding box center [266, 151] width 12 height 12
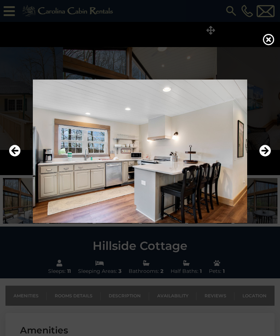
click at [269, 157] on icon "Next" at bounding box center [266, 151] width 12 height 12
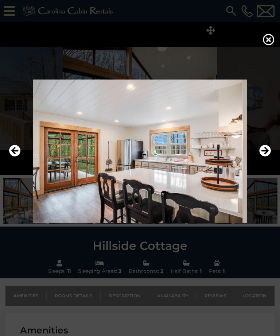
click at [266, 157] on icon "Next" at bounding box center [266, 151] width 12 height 12
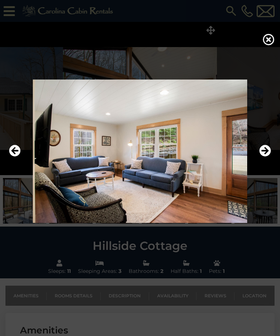
click at [268, 157] on icon "Next" at bounding box center [266, 151] width 12 height 12
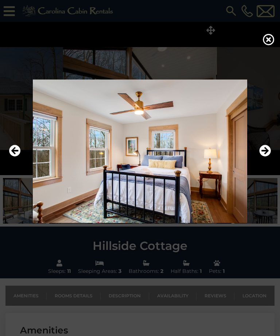
click at [267, 157] on icon "Next" at bounding box center [266, 151] width 12 height 12
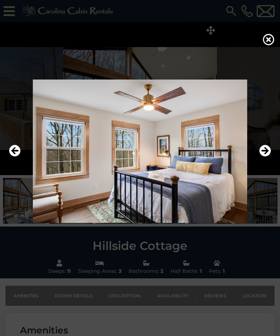
click at [268, 157] on icon "Next" at bounding box center [266, 151] width 12 height 12
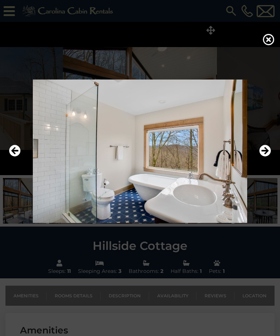
click at [269, 157] on icon "Next" at bounding box center [266, 151] width 12 height 12
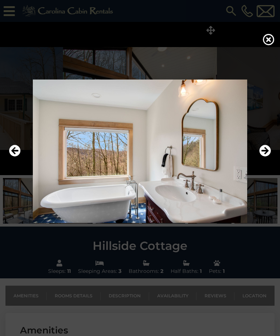
click at [269, 157] on icon "Next" at bounding box center [266, 151] width 12 height 12
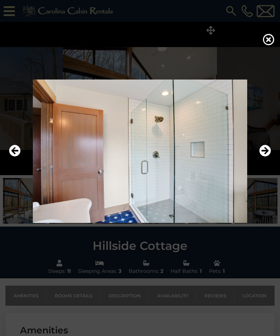
click at [266, 157] on icon "Next" at bounding box center [266, 151] width 12 height 12
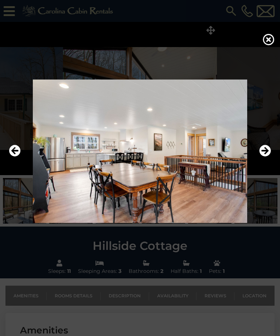
click at [266, 157] on icon "Next" at bounding box center [266, 151] width 12 height 12
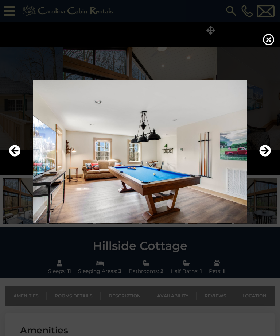
click at [267, 157] on icon "Next" at bounding box center [266, 151] width 12 height 12
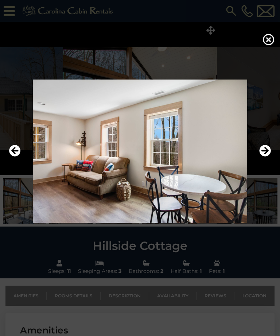
click at [267, 157] on icon "Next" at bounding box center [266, 151] width 12 height 12
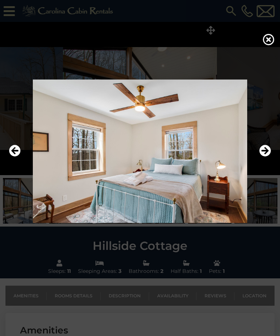
click at [267, 157] on icon "Next" at bounding box center [266, 151] width 12 height 12
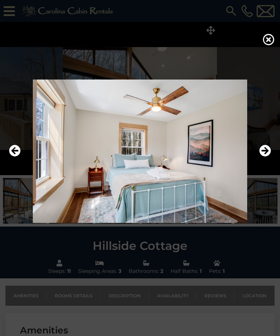
click at [268, 157] on icon "Next" at bounding box center [266, 151] width 12 height 12
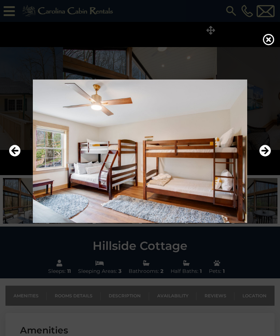
click at [267, 157] on icon "Next" at bounding box center [266, 151] width 12 height 12
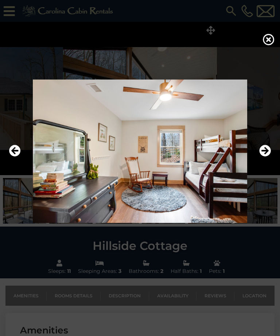
click at [267, 157] on icon "Next" at bounding box center [266, 151] width 12 height 12
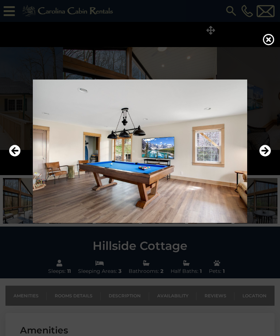
click at [268, 157] on icon "Next" at bounding box center [266, 151] width 12 height 12
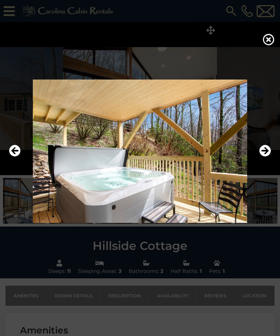
click at [268, 157] on icon "Next" at bounding box center [266, 151] width 12 height 12
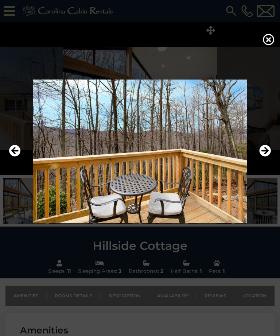
click at [268, 157] on icon "Next" at bounding box center [266, 151] width 12 height 12
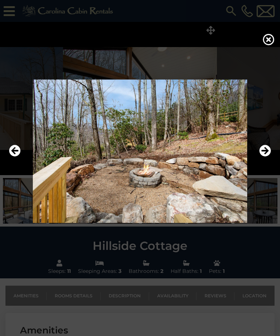
click at [268, 157] on icon "Next" at bounding box center [266, 151] width 12 height 12
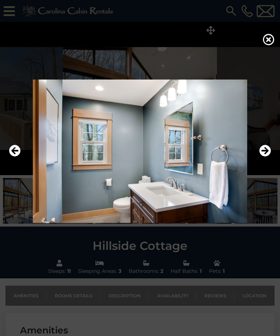
click at [267, 157] on icon "Next" at bounding box center [266, 151] width 12 height 12
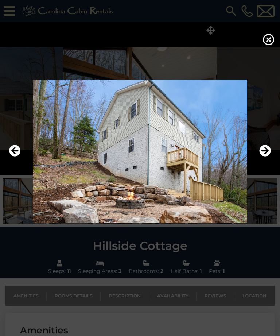
click at [267, 157] on icon "Next" at bounding box center [266, 151] width 12 height 12
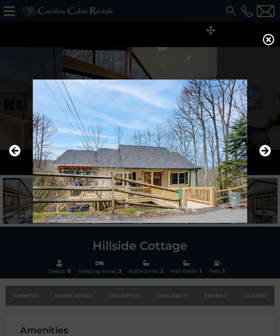
click at [267, 157] on icon "Next" at bounding box center [266, 151] width 12 height 12
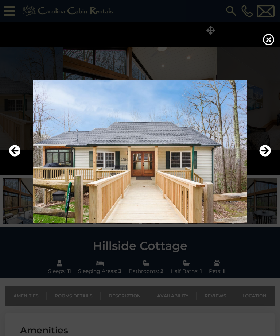
click at [267, 157] on icon "Next" at bounding box center [266, 151] width 12 height 12
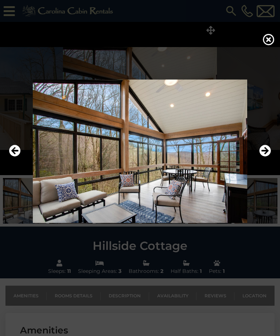
click at [268, 157] on icon "Next" at bounding box center [266, 151] width 12 height 12
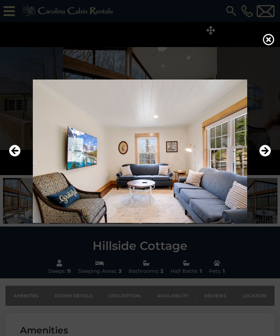
click at [271, 39] on icon at bounding box center [269, 40] width 12 height 12
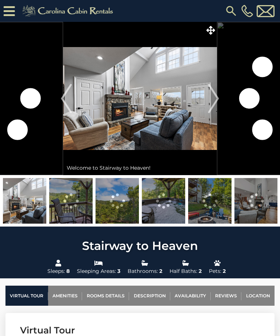
click at [210, 30] on icon at bounding box center [211, 30] width 9 height 9
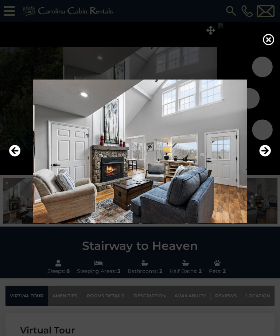
click at [267, 157] on icon "Next" at bounding box center [266, 151] width 12 height 12
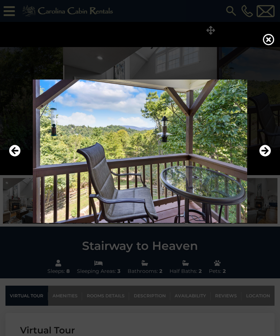
click at [266, 157] on icon "Next" at bounding box center [266, 151] width 12 height 12
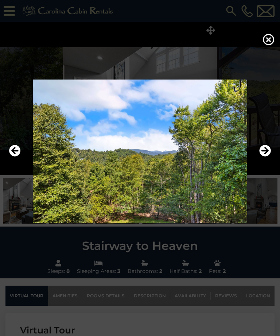
click at [265, 157] on icon "Next" at bounding box center [266, 151] width 12 height 12
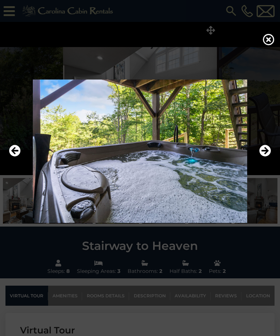
click at [264, 157] on icon "Next" at bounding box center [266, 151] width 12 height 12
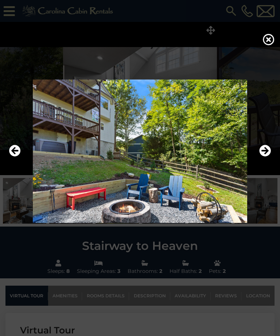
click at [262, 157] on icon "Next" at bounding box center [266, 151] width 12 height 12
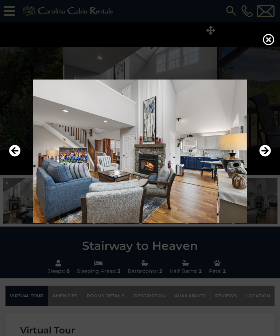
click at [263, 157] on icon "Next" at bounding box center [266, 151] width 12 height 12
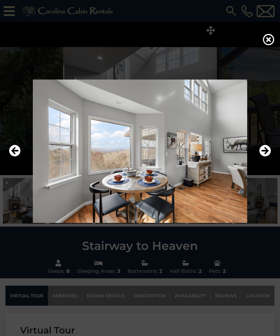
click at [265, 157] on icon "Next" at bounding box center [266, 151] width 12 height 12
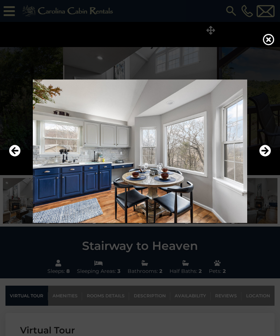
click at [265, 157] on icon "Next" at bounding box center [266, 151] width 12 height 12
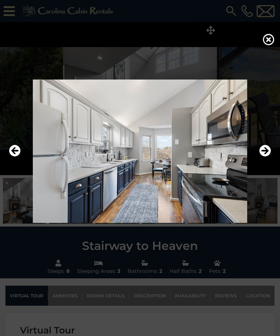
click at [264, 157] on icon "Next" at bounding box center [266, 151] width 12 height 12
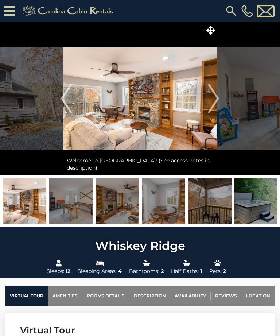
click at [212, 26] on icon at bounding box center [211, 30] width 9 height 9
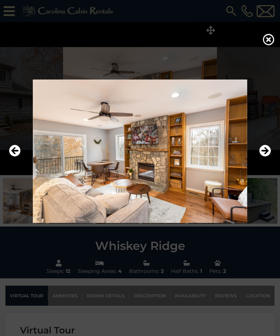
click at [268, 157] on icon "Next" at bounding box center [266, 151] width 12 height 12
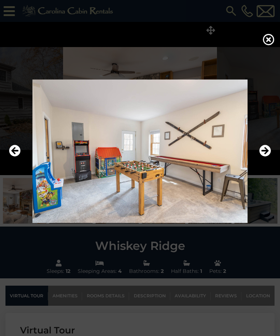
click at [267, 157] on icon "Next" at bounding box center [266, 151] width 12 height 12
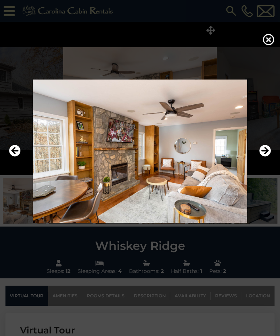
click at [268, 157] on icon "Next" at bounding box center [266, 151] width 12 height 12
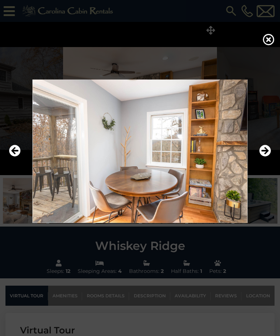
click at [268, 157] on icon "Next" at bounding box center [266, 151] width 12 height 12
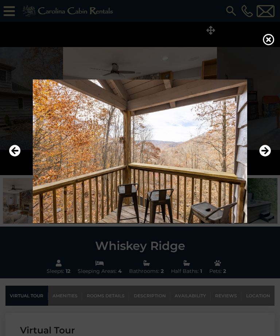
click at [268, 157] on icon "Next" at bounding box center [266, 151] width 12 height 12
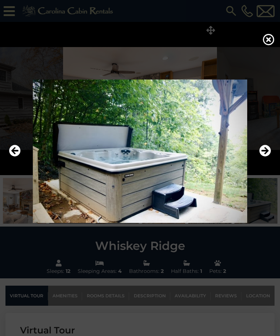
click at [265, 157] on icon "Next" at bounding box center [266, 151] width 12 height 12
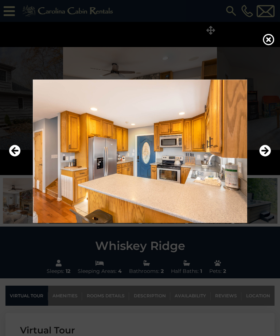
click at [268, 157] on icon "Next" at bounding box center [266, 151] width 12 height 12
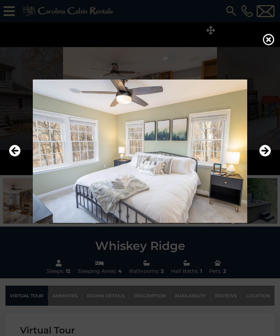
click at [266, 157] on icon "Next" at bounding box center [266, 151] width 12 height 12
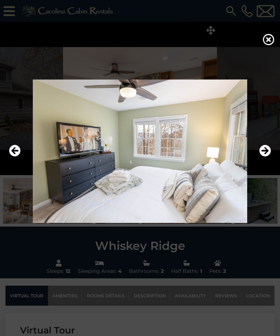
click at [268, 157] on icon "Next" at bounding box center [266, 151] width 12 height 12
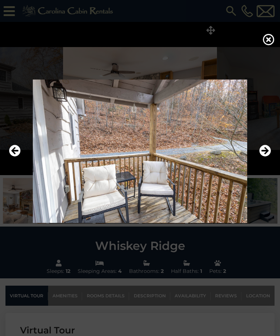
click at [270, 157] on icon "Next" at bounding box center [266, 151] width 12 height 12
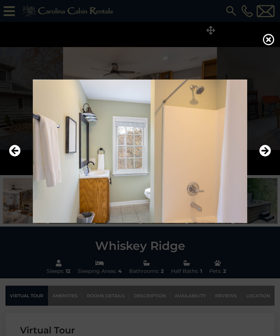
click at [267, 157] on icon "Next" at bounding box center [266, 151] width 12 height 12
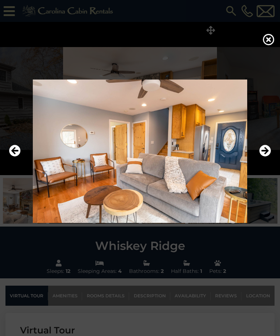
click at [268, 157] on icon "Next" at bounding box center [266, 151] width 12 height 12
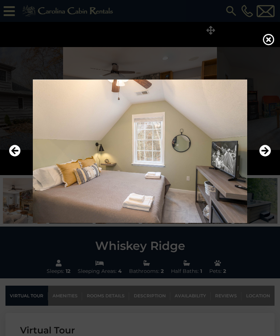
click at [267, 157] on icon "Next" at bounding box center [266, 151] width 12 height 12
